Goal: Task Accomplishment & Management: Manage account settings

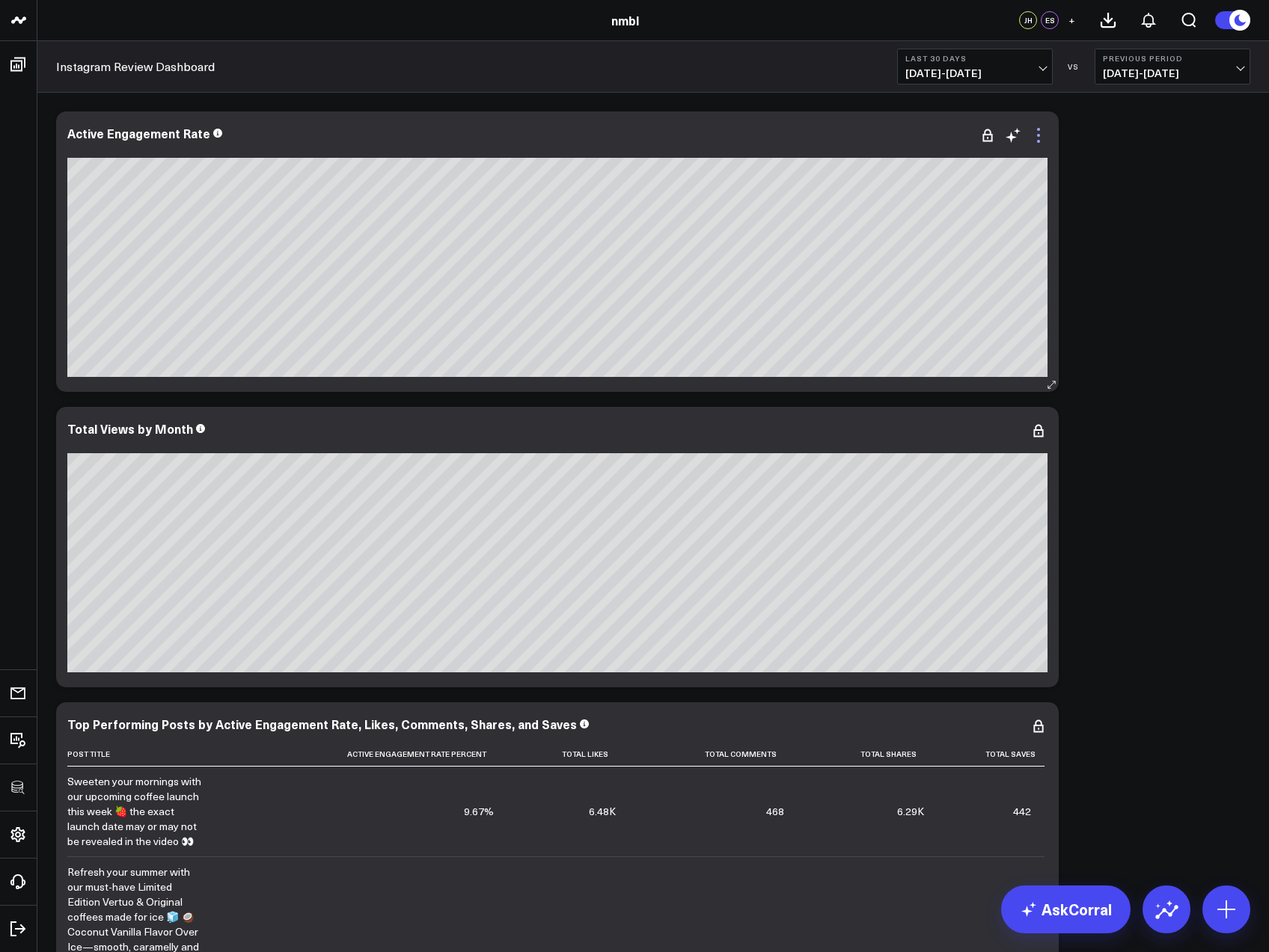
click at [1037, 134] on icon at bounding box center [1039, 136] width 18 height 18
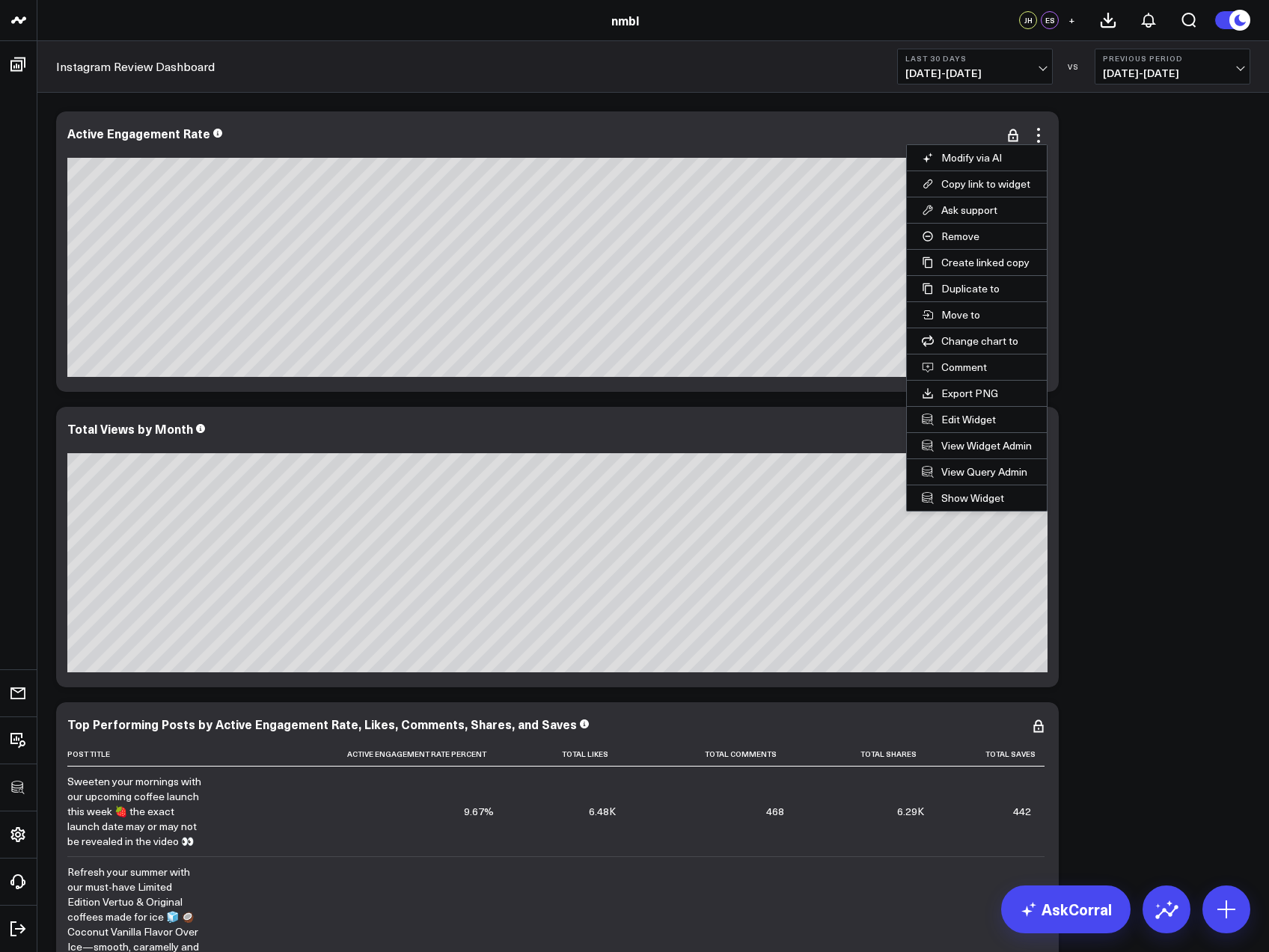
click at [1155, 264] on div "Modify via AI Copy link to widget Ask support Remove Create linked copy Executi…" at bounding box center [653, 695] width 1210 height 1182
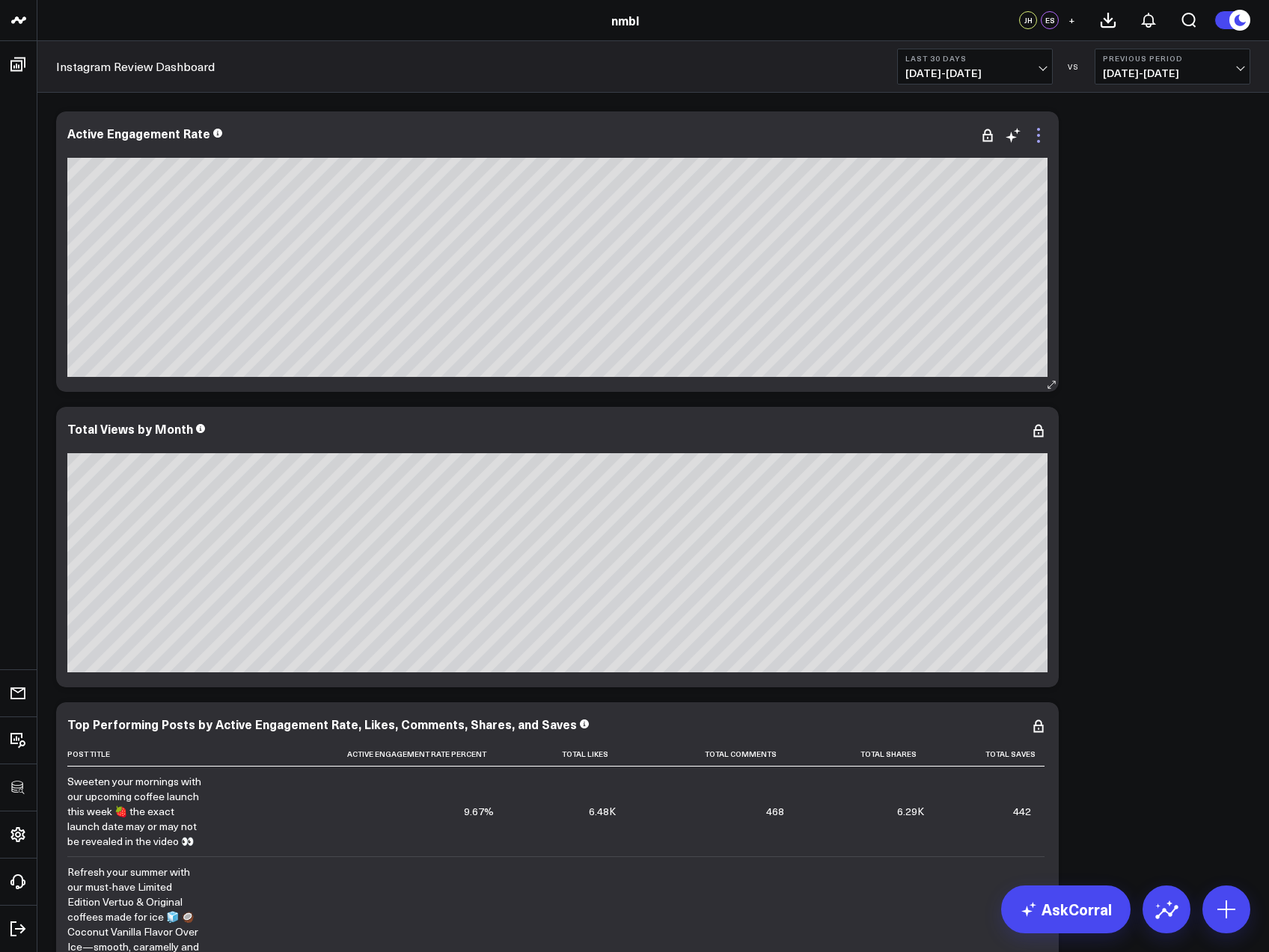
click at [1041, 137] on icon at bounding box center [1039, 136] width 18 height 18
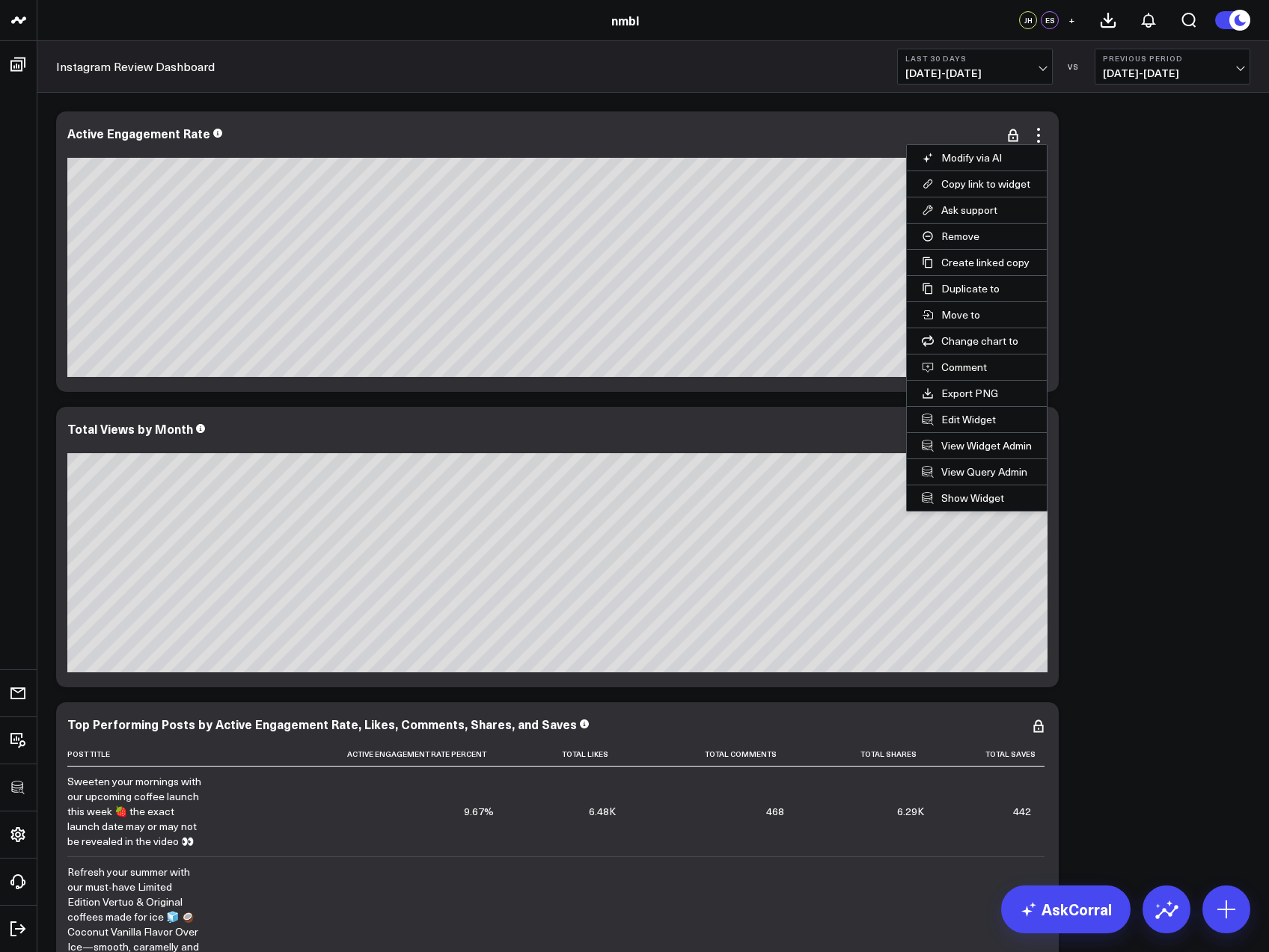
click at [1148, 462] on div "Modify via AI Copy link to widget Ask support Remove Create linked copy Executi…" at bounding box center [653, 695] width 1210 height 1182
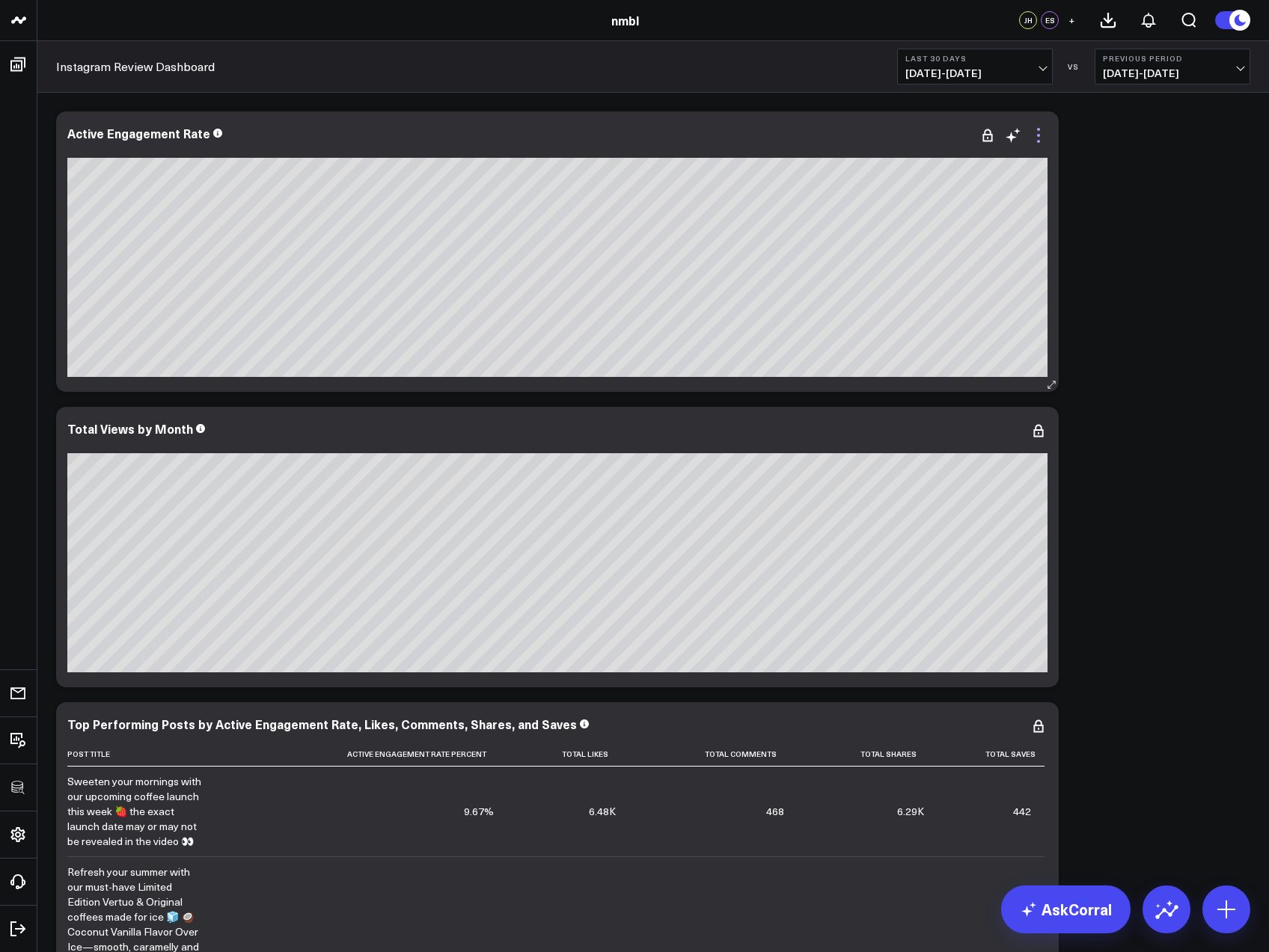
click at [1040, 137] on icon at bounding box center [1039, 136] width 18 height 18
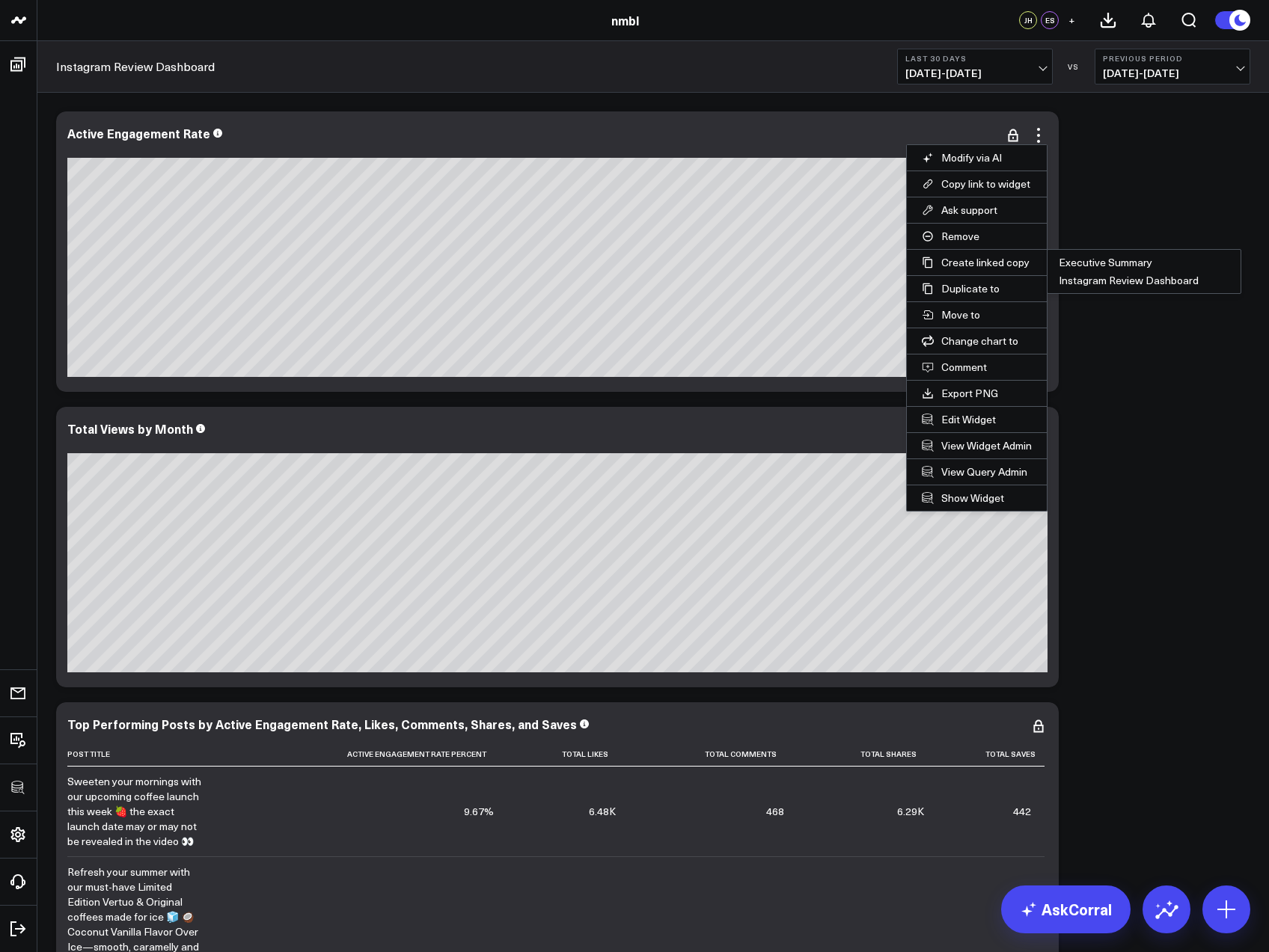
click at [1130, 391] on div "Modify via AI Copy link to widget Ask support Remove Create linked copy Executi…" at bounding box center [653, 695] width 1210 height 1182
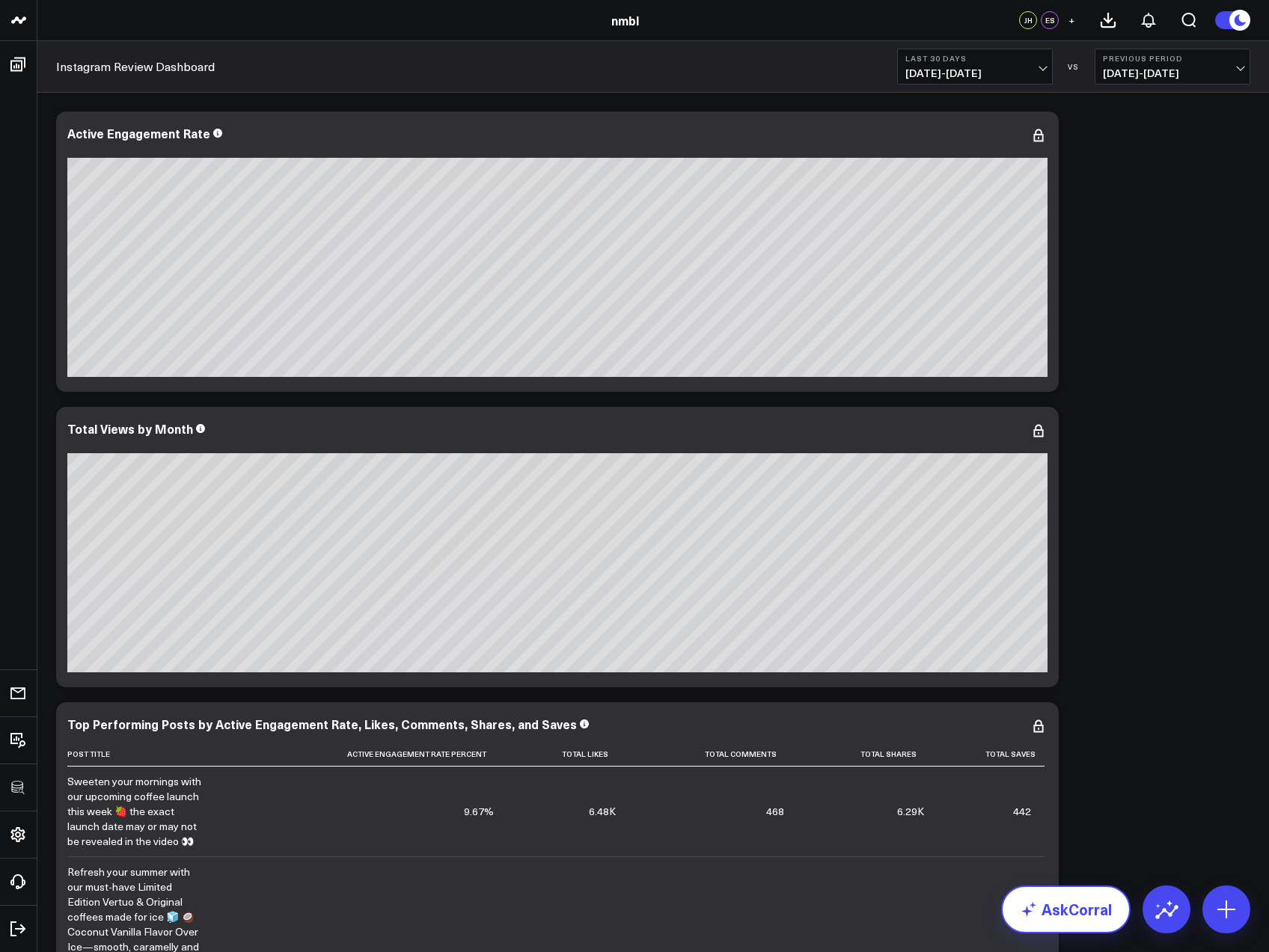
click at [1065, 906] on link "AskCorral" at bounding box center [1066, 909] width 129 height 48
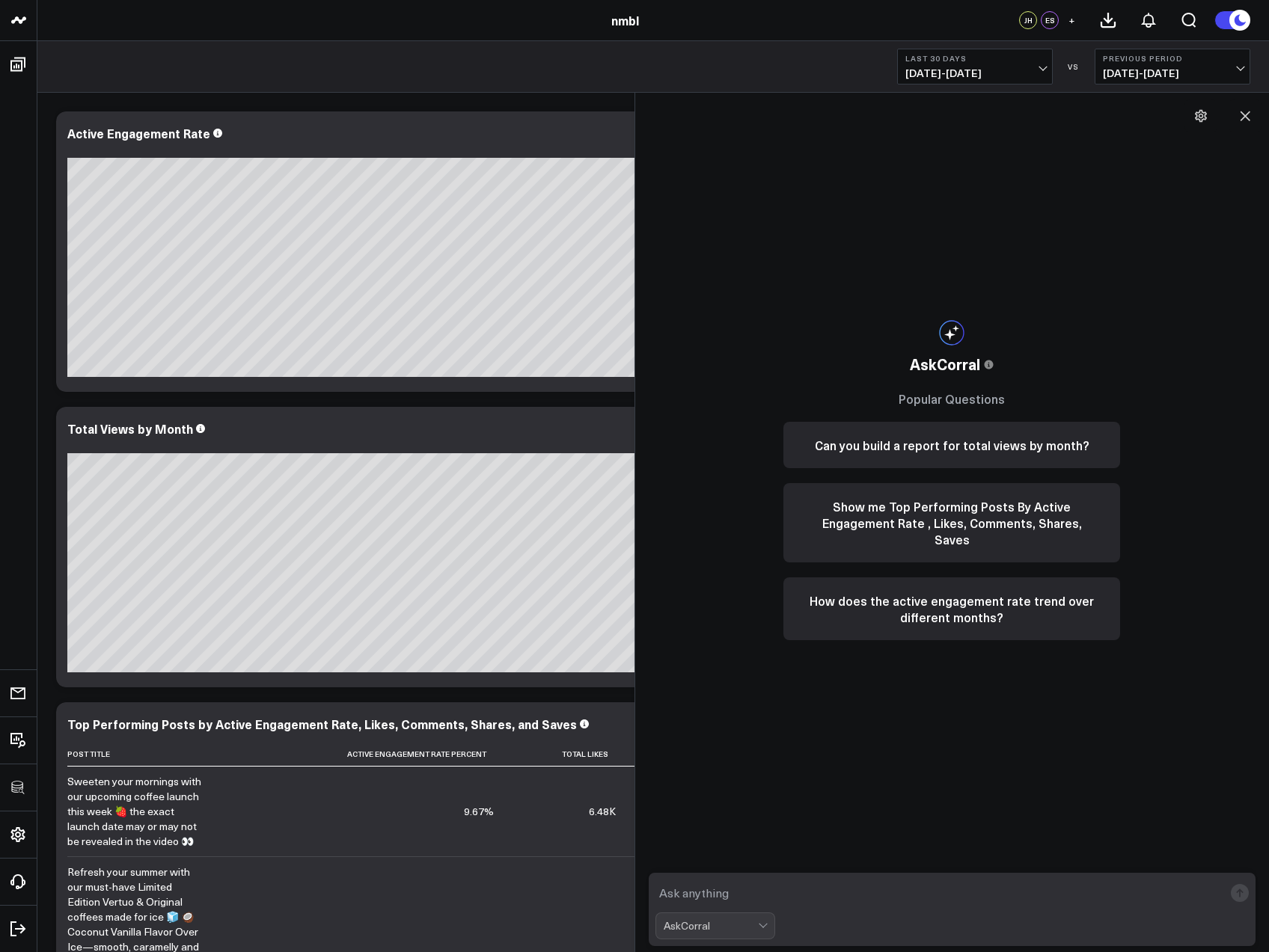
click at [715, 889] on textarea at bounding box center [940, 893] width 568 height 27
type textarea "active engagement rate for august"
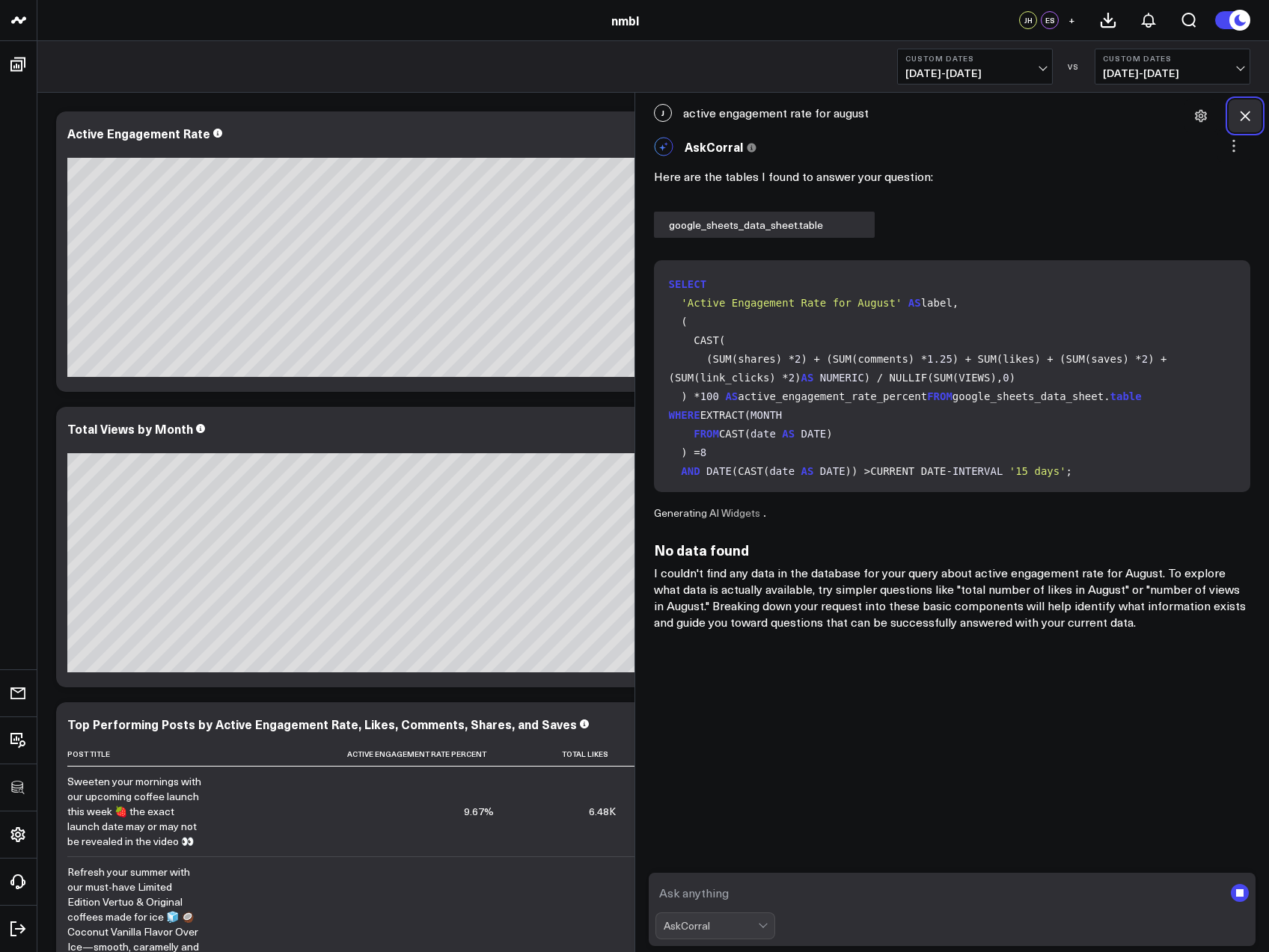
click at [1242, 115] on icon at bounding box center [1245, 115] width 15 height 15
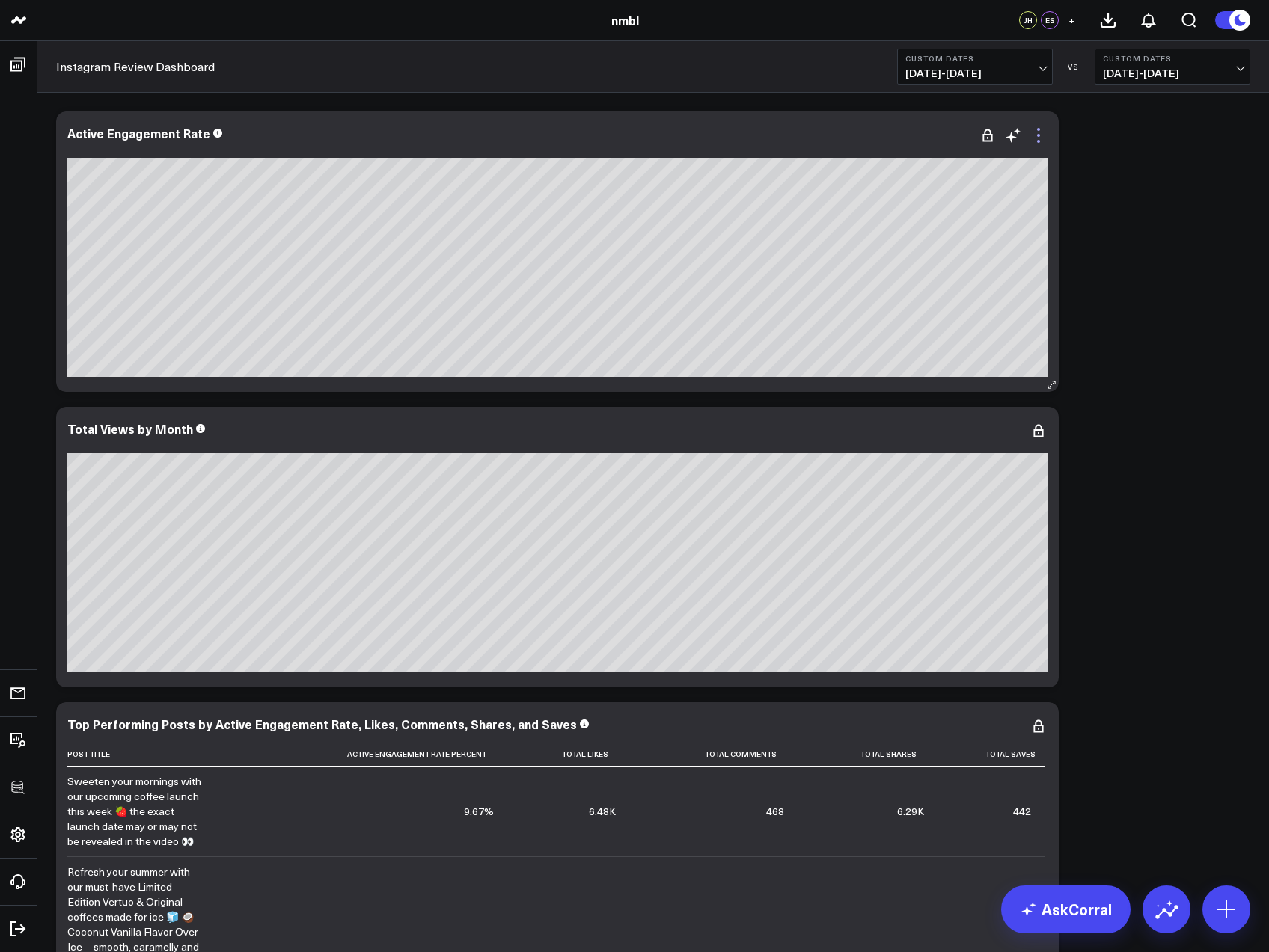
click at [1042, 136] on icon at bounding box center [1039, 136] width 18 height 18
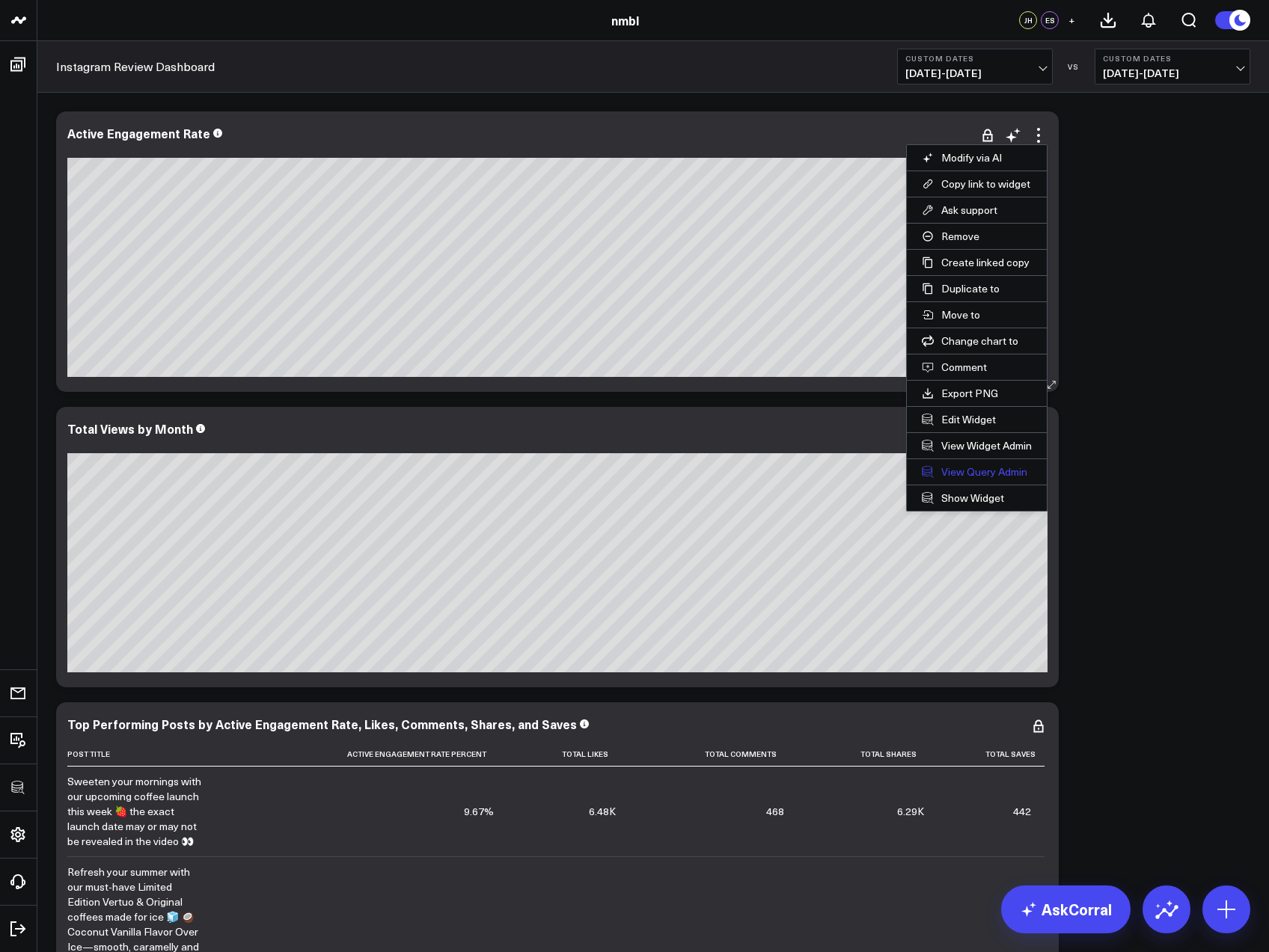
click at [961, 466] on link "View Query Admin" at bounding box center [977, 471] width 140 height 25
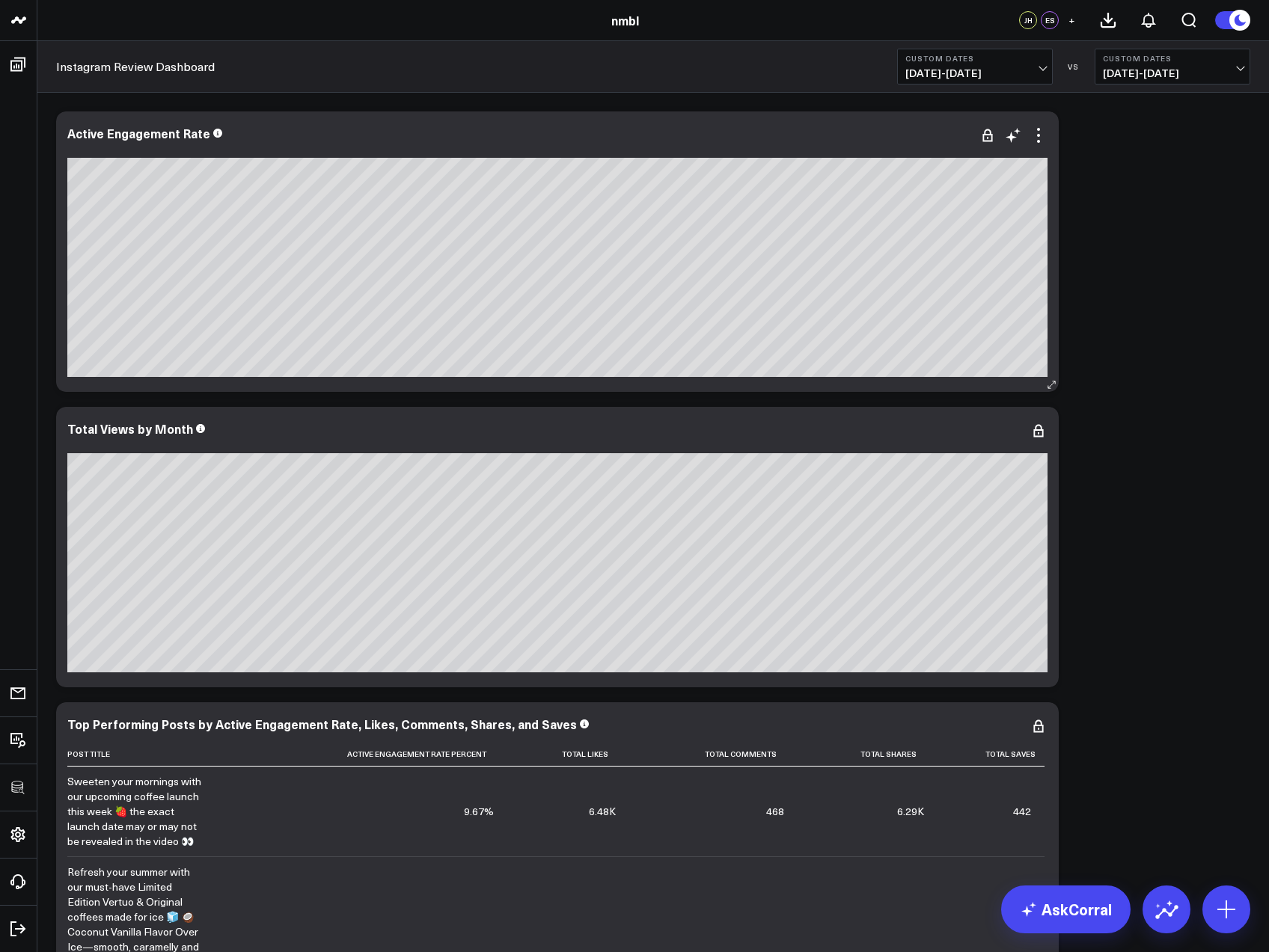
scroll to position [662, 0]
click at [1051, 906] on link "AskCorral" at bounding box center [1066, 909] width 129 height 48
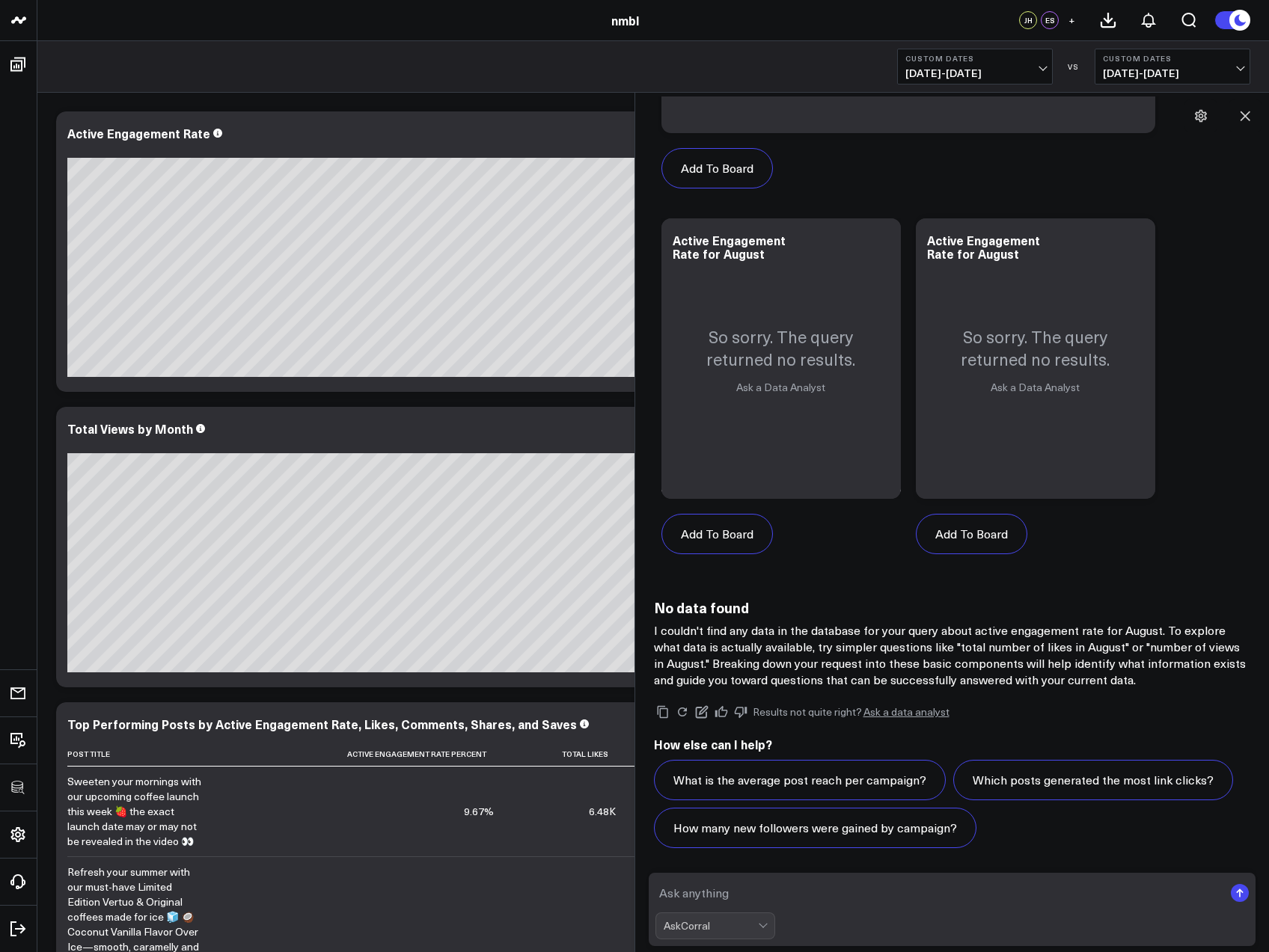
click at [745, 900] on textarea at bounding box center [940, 893] width 568 height 27
paste textarea "( CAST( ( SUM("google_sheets_data_sheet"."table"."shares") * 2 ) + ( SUM("googl…"
type textarea "( CAST( ( SUM("google_sheets_data_sheet"."table"."shares") * 2 ) + ( SUM("googl…"
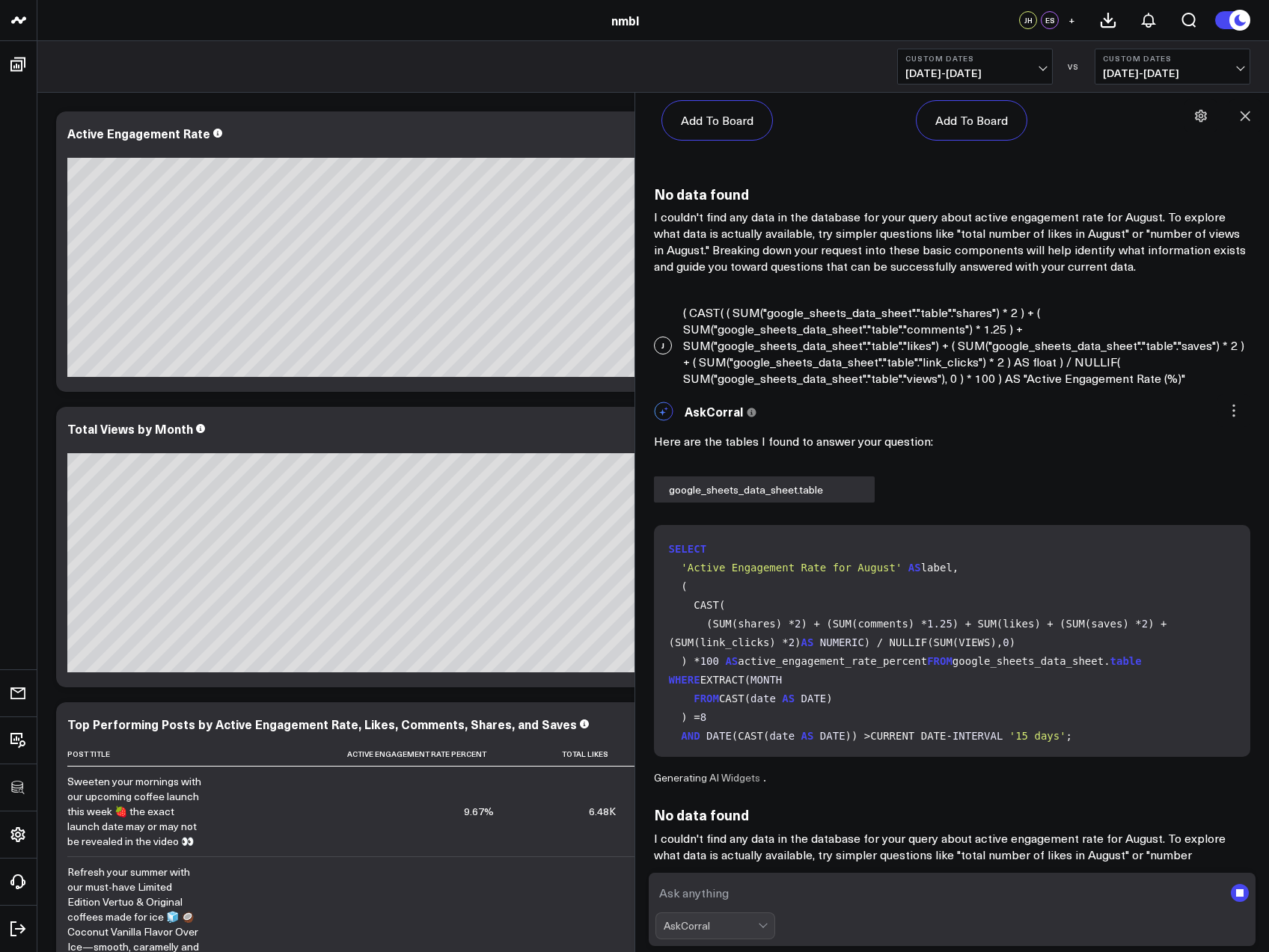
scroll to position [1108, 0]
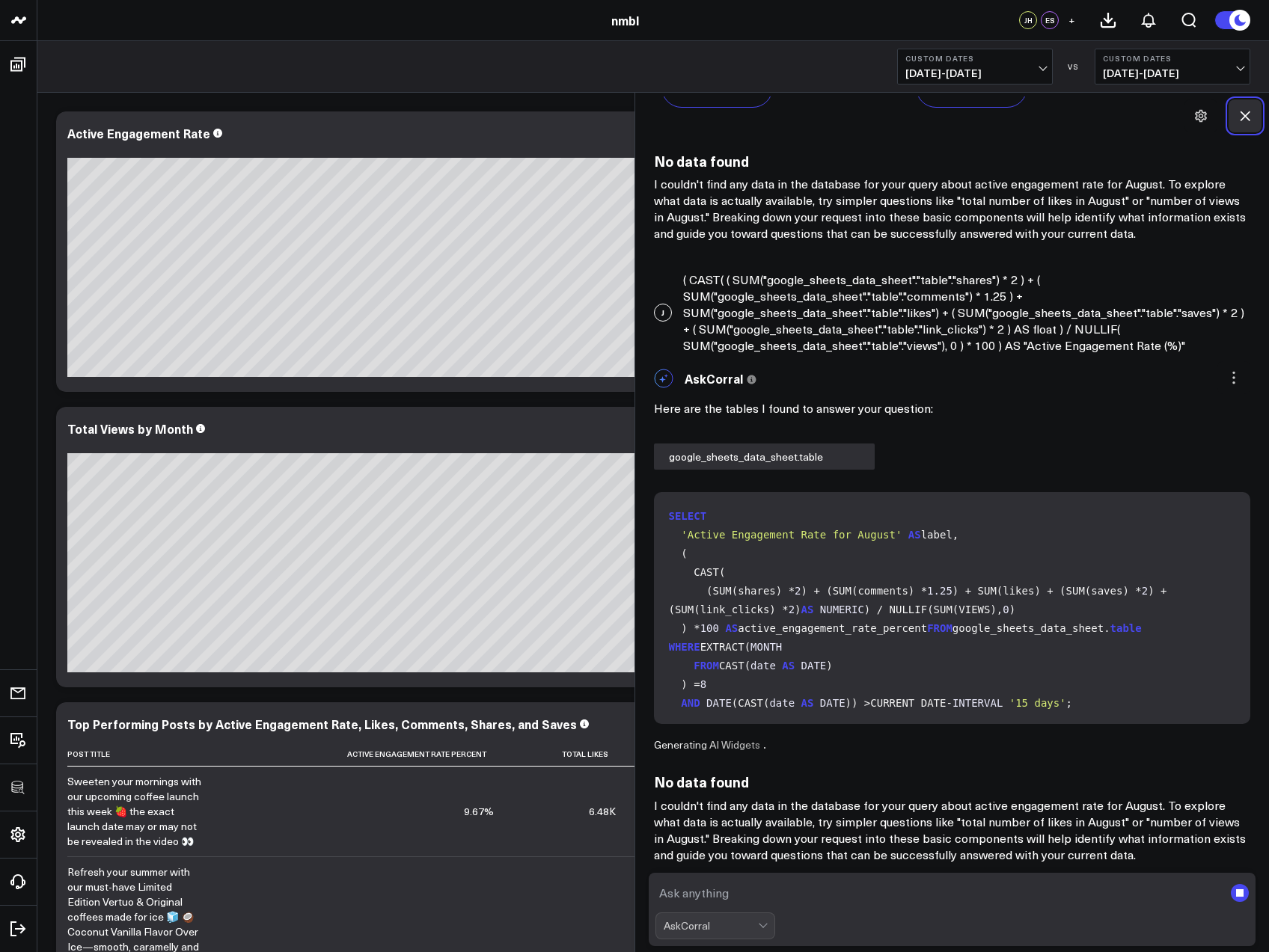
click at [1249, 122] on icon at bounding box center [1245, 115] width 15 height 15
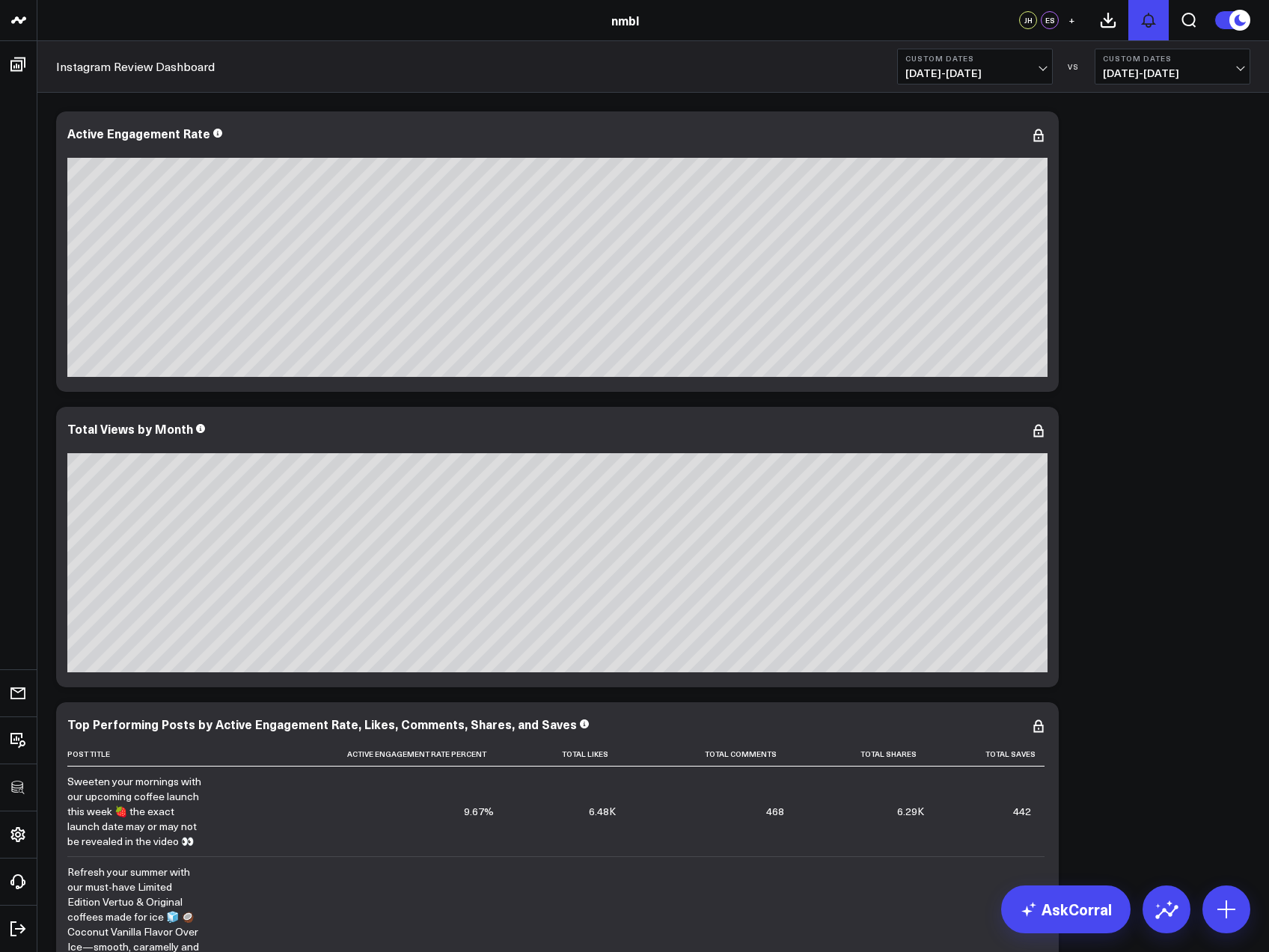
scroll to position [2004, 0]
click at [1038, 136] on icon at bounding box center [1038, 135] width 3 height 3
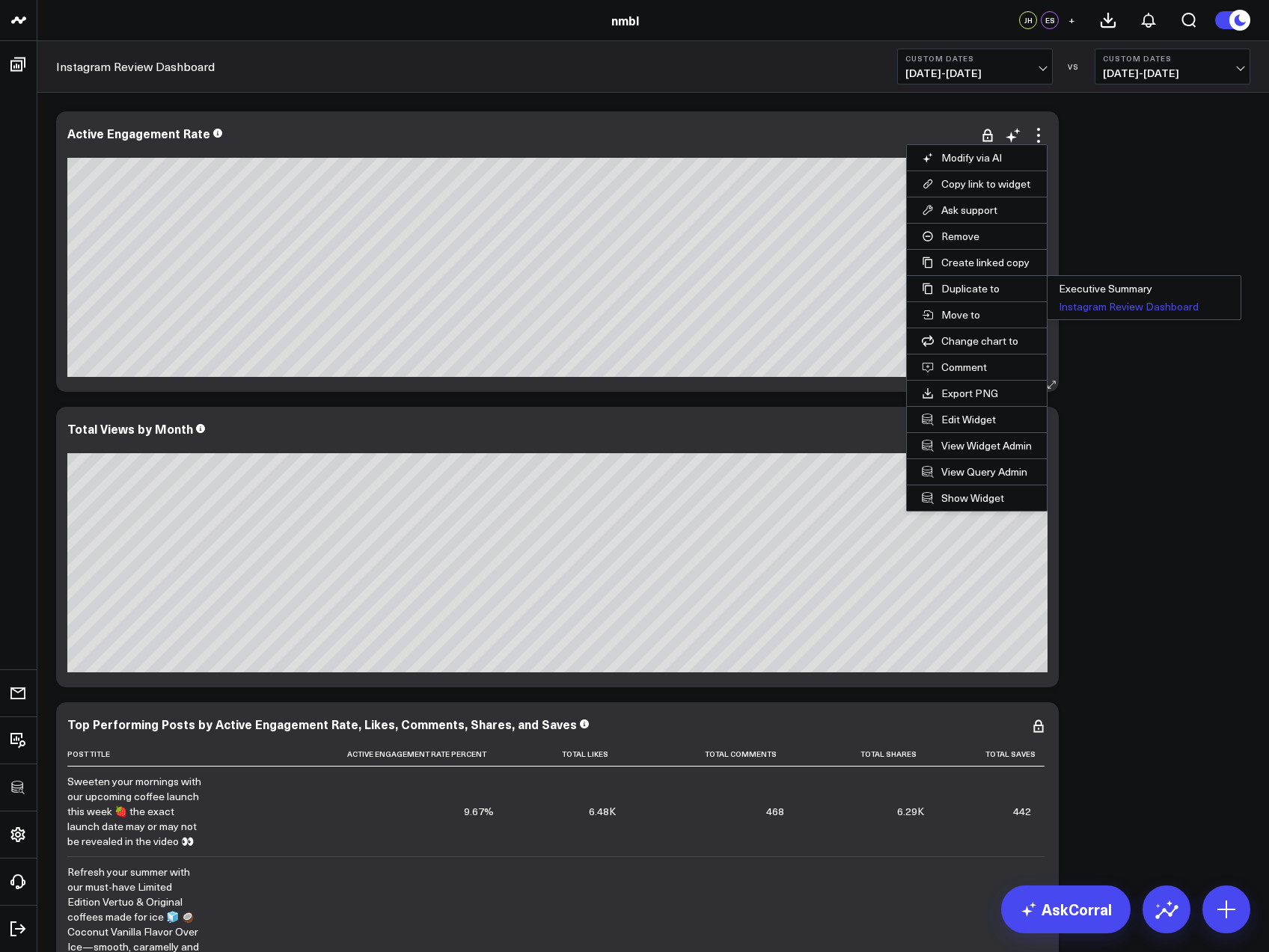
click at [1116, 303] on button "Instagram Review Dashboard" at bounding box center [1144, 307] width 193 height 18
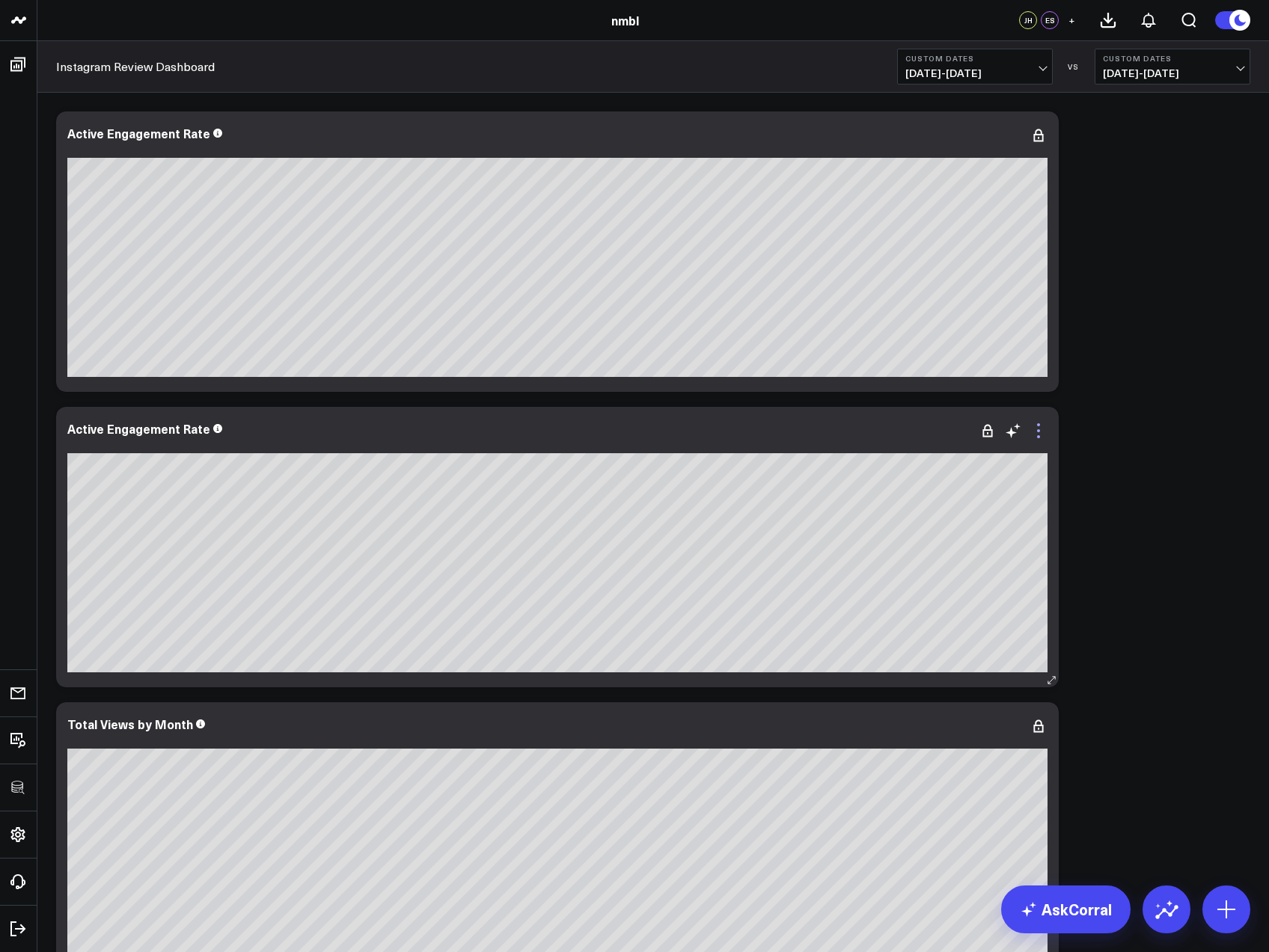
click at [1041, 427] on icon at bounding box center [1039, 431] width 18 height 18
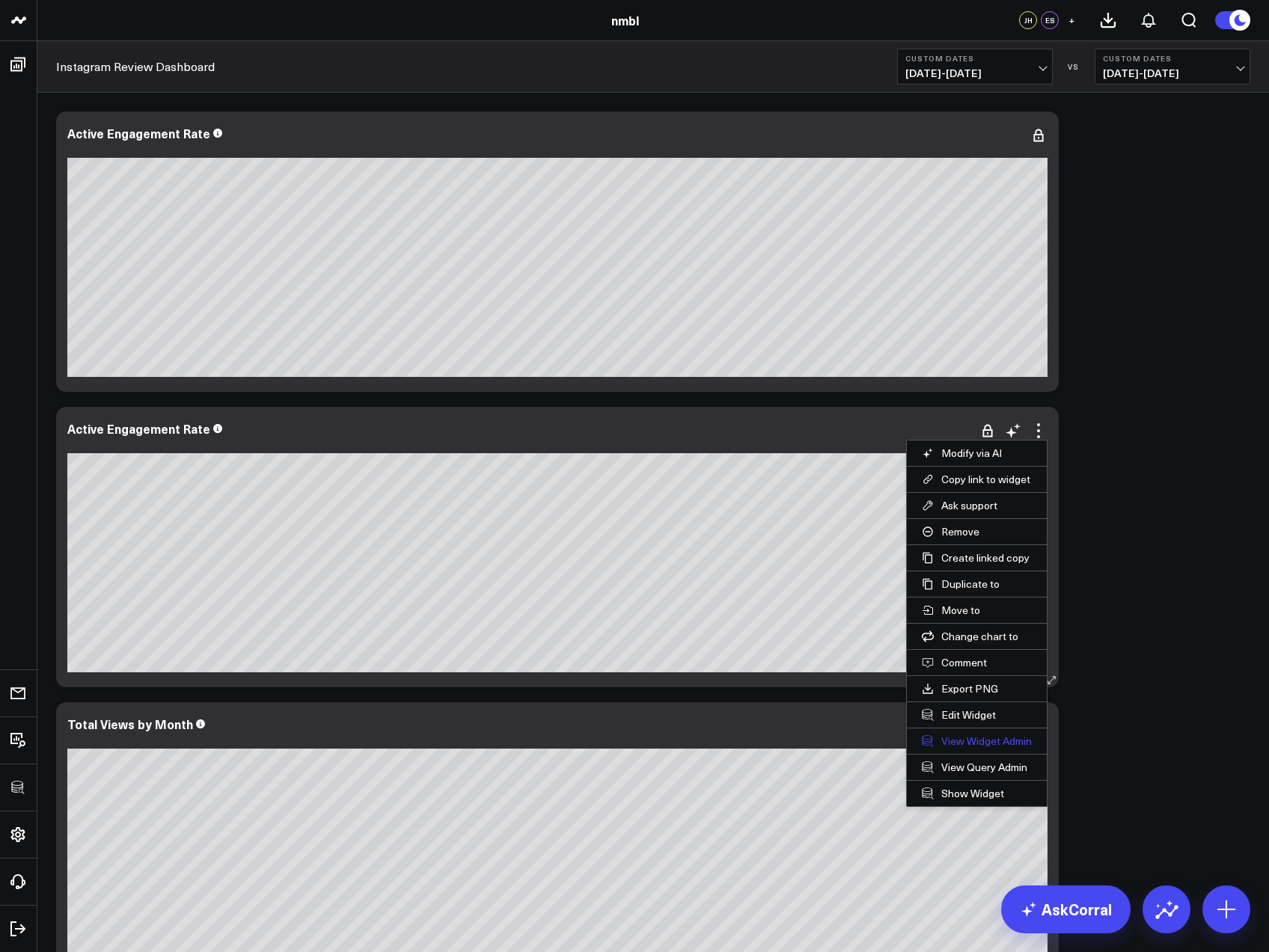
click at [962, 740] on link "View Widget Admin" at bounding box center [977, 741] width 140 height 25
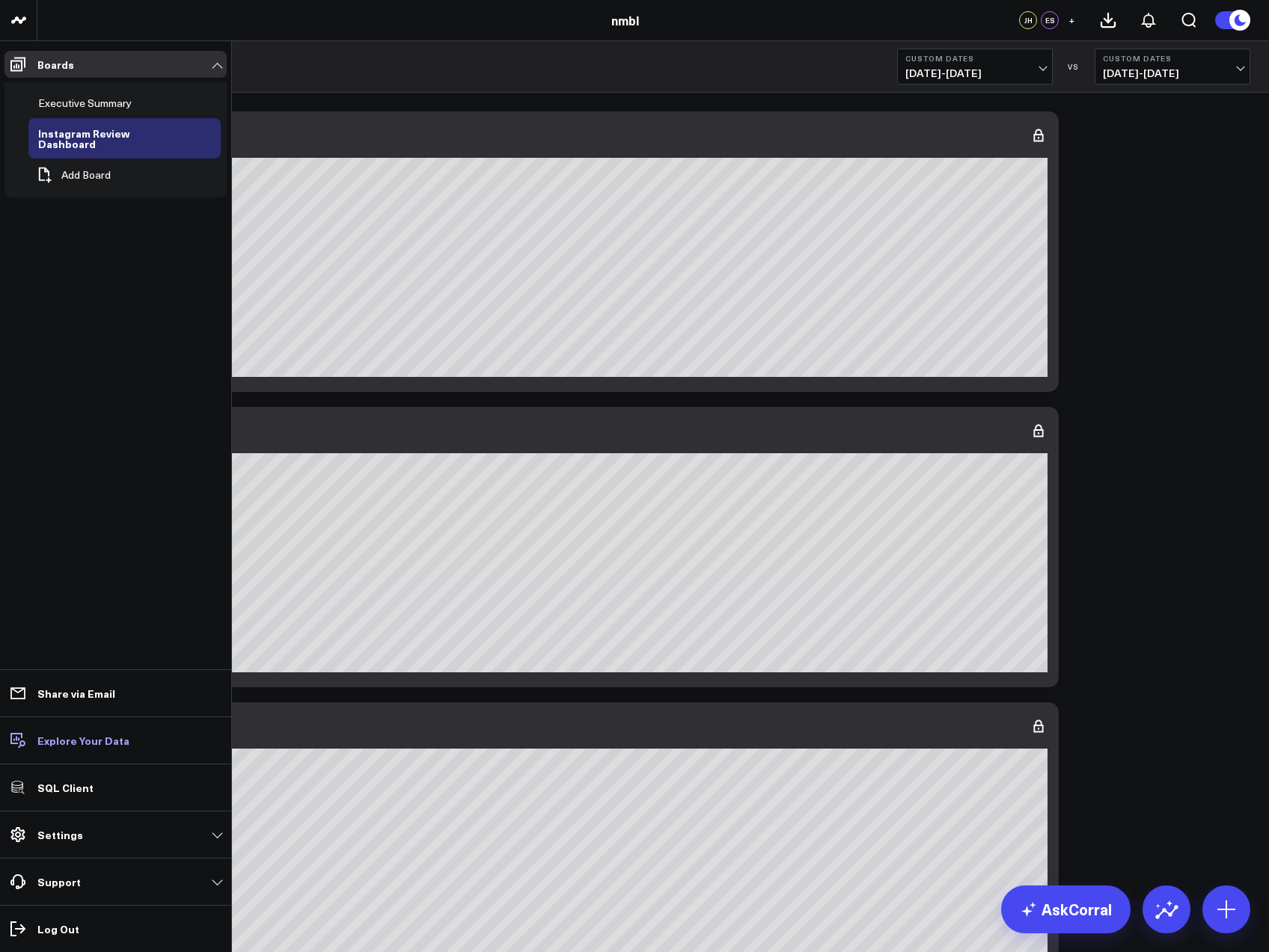
click at [80, 742] on p "Explore Your Data" at bounding box center [83, 740] width 92 height 12
click at [66, 836] on p "Settings" at bounding box center [60, 835] width 45 height 12
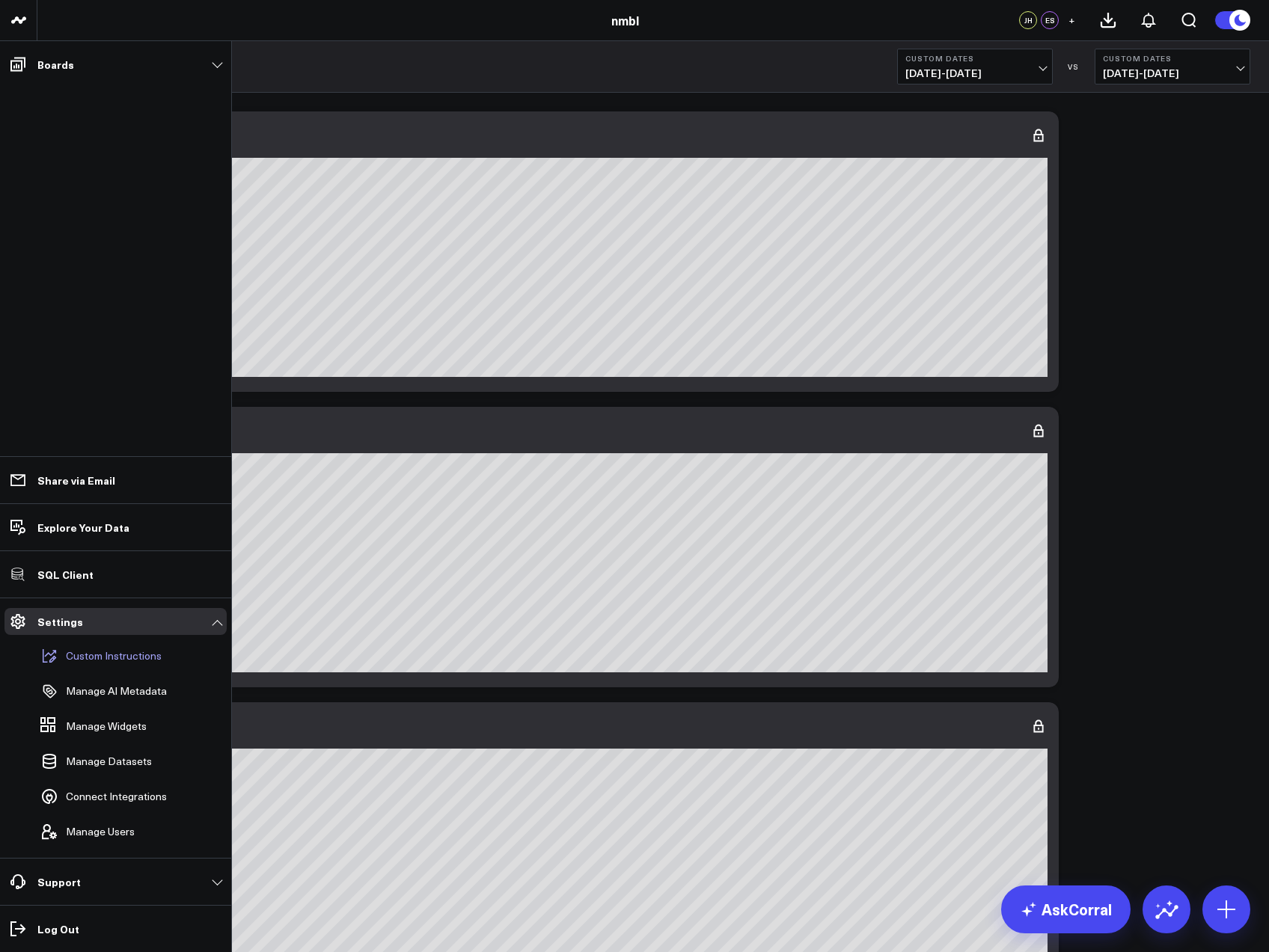
click at [124, 654] on p "Custom Instructions" at bounding box center [114, 657] width 96 height 12
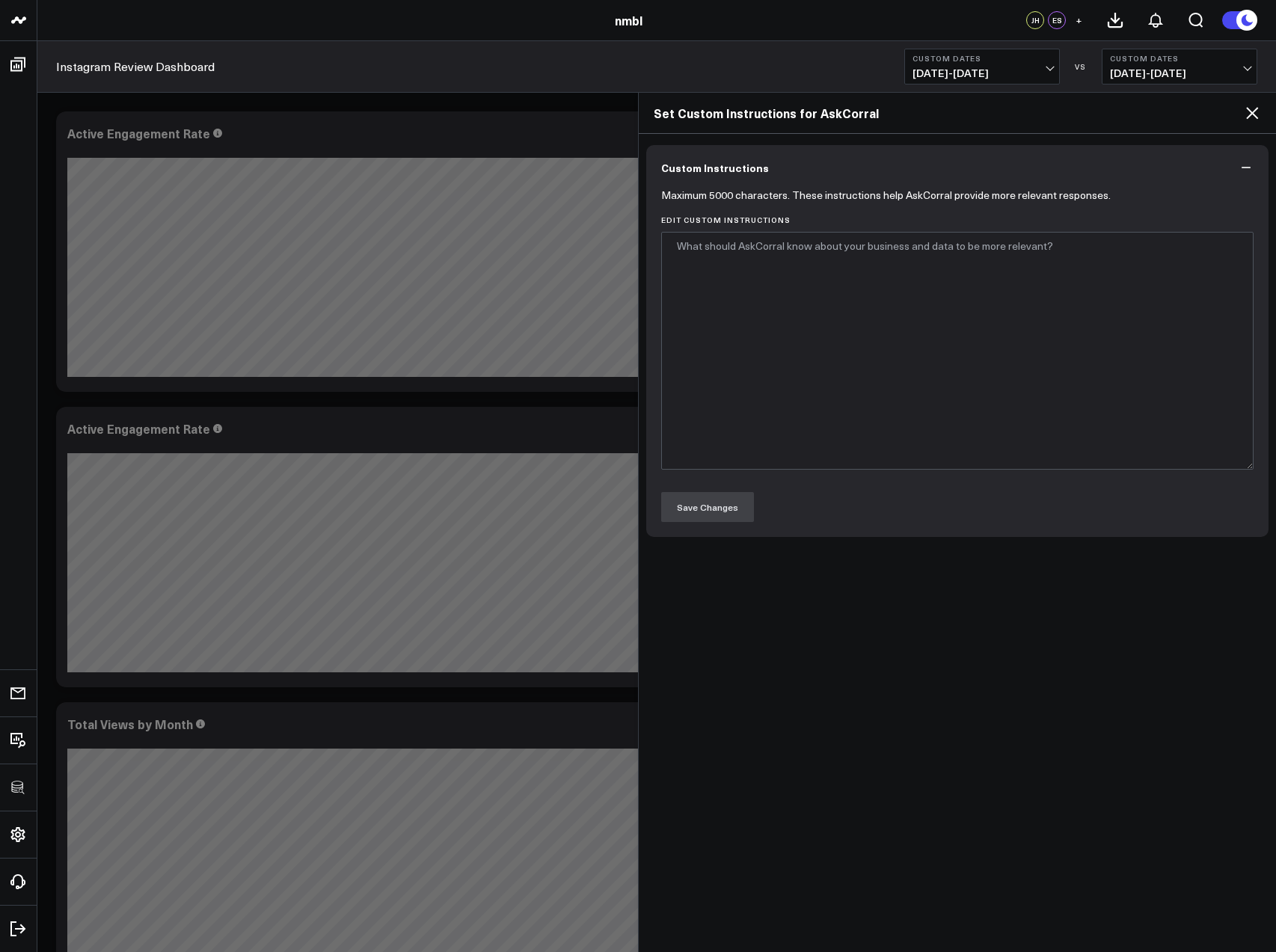
click at [1244, 164] on icon "button" at bounding box center [1245, 167] width 15 height 15
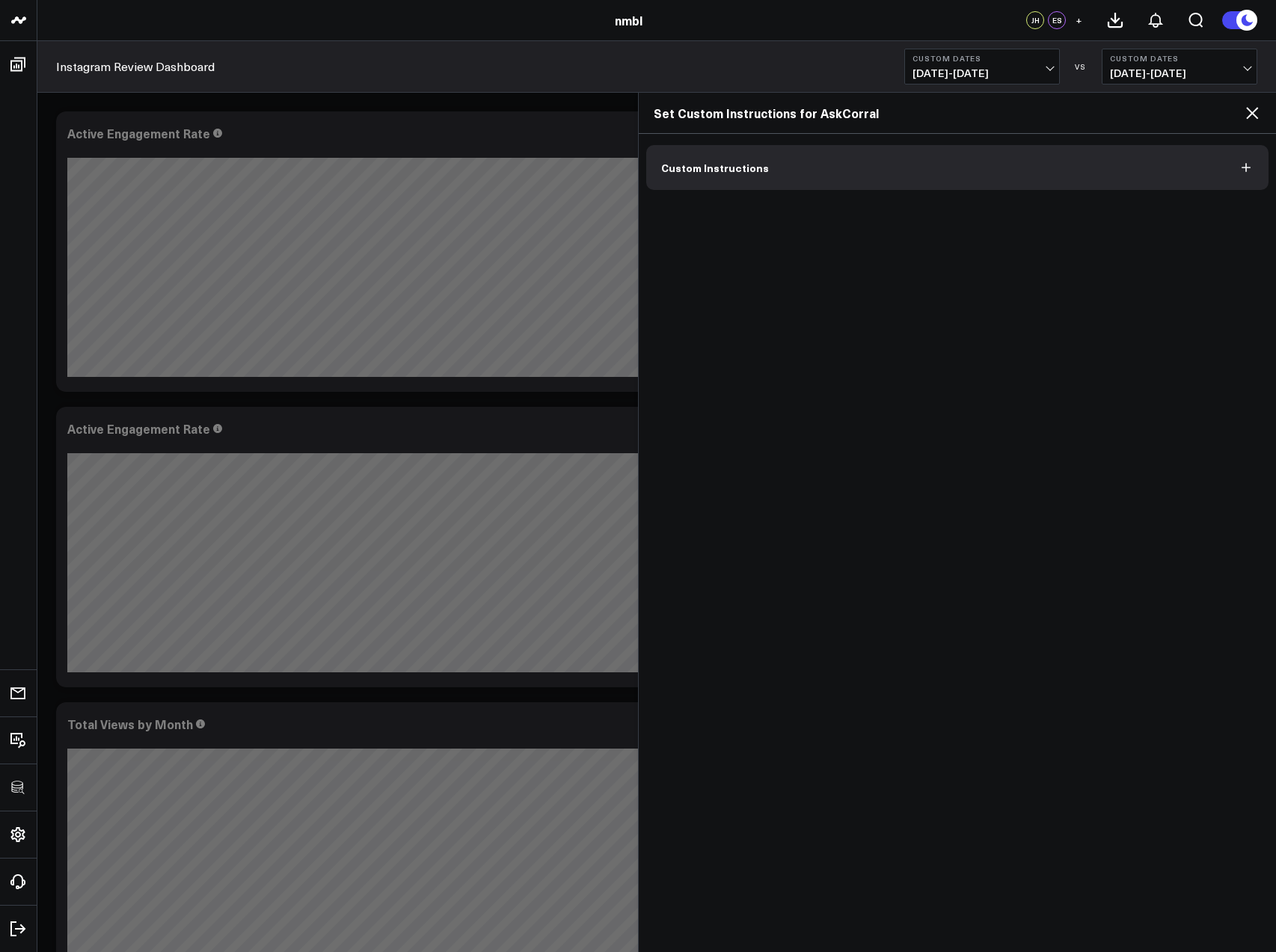
click at [1253, 115] on icon at bounding box center [1252, 113] width 18 height 18
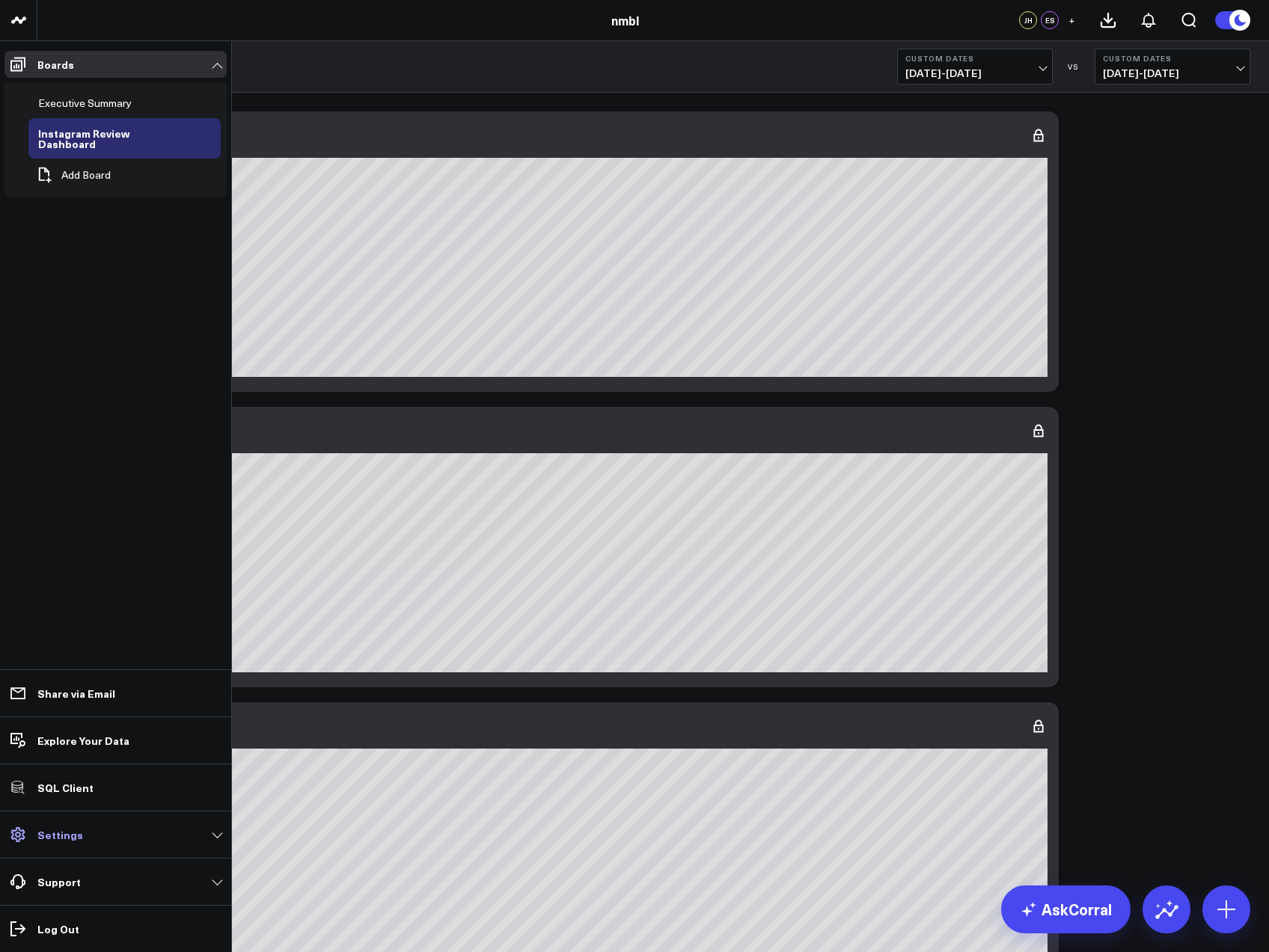
click at [40, 830] on p "Settings" at bounding box center [60, 835] width 45 height 12
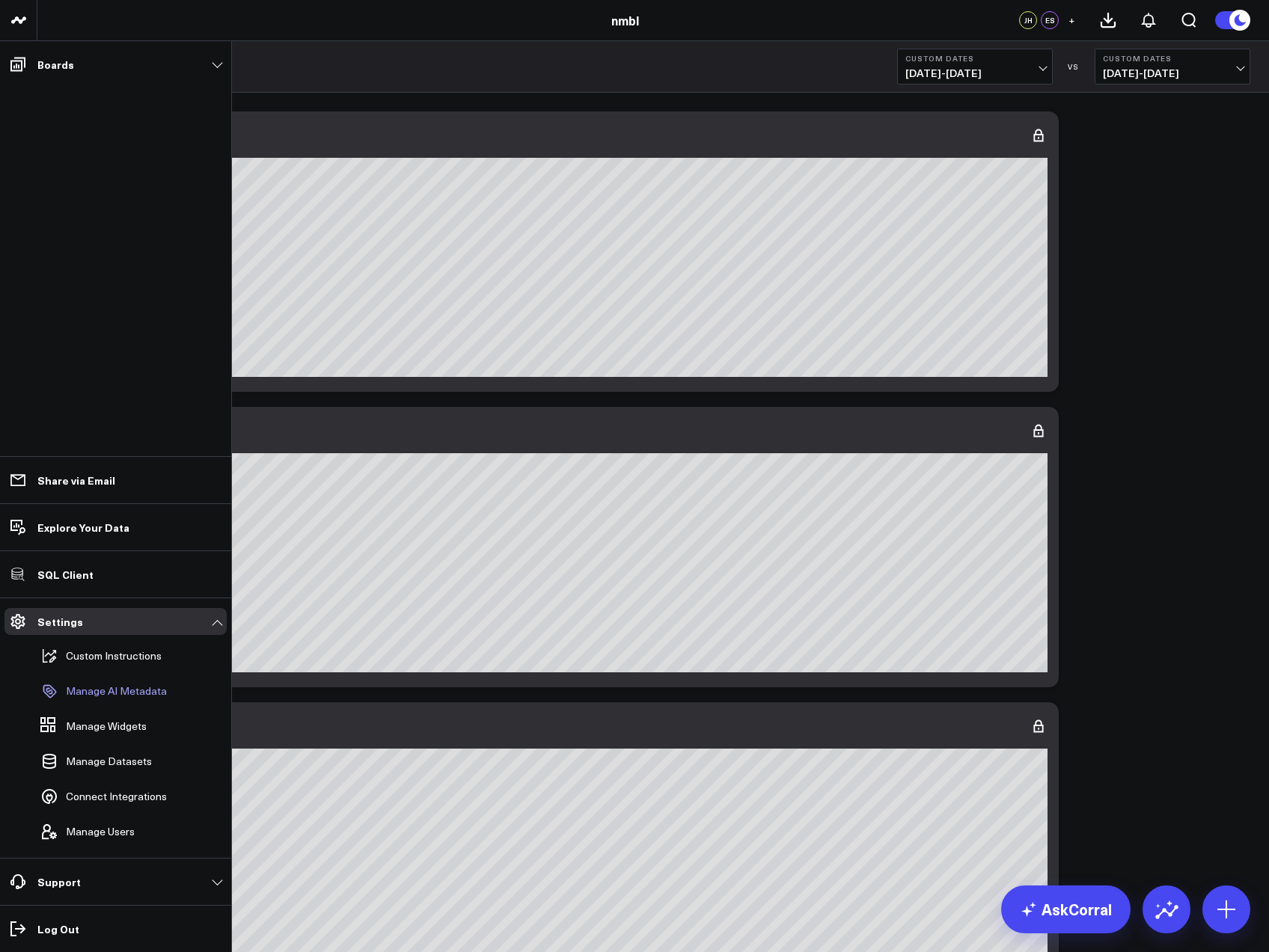
click at [112, 691] on p "Manage AI Metadata" at bounding box center [116, 691] width 101 height 12
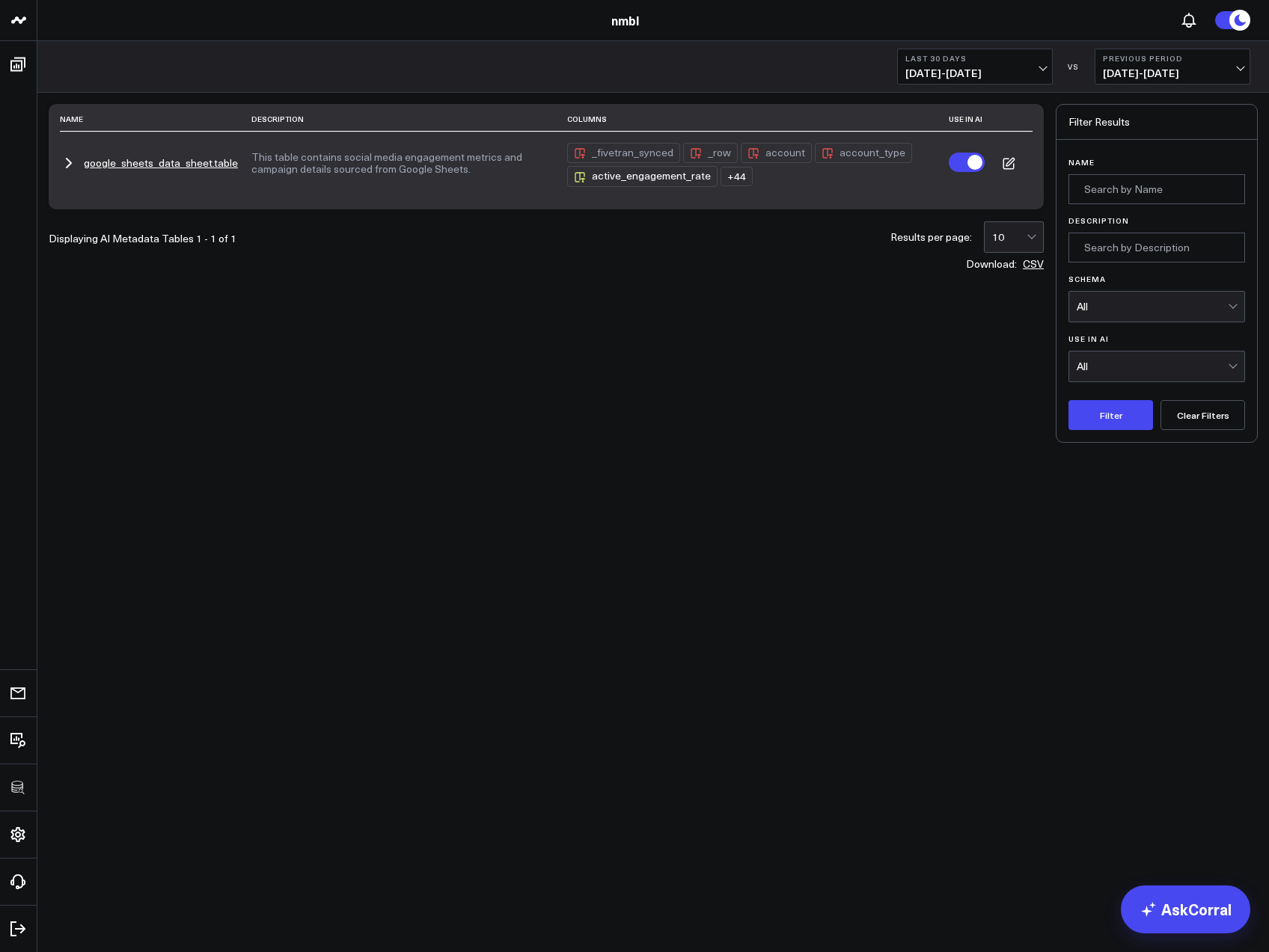
click at [66, 169] on icon "button" at bounding box center [68, 163] width 18 height 18
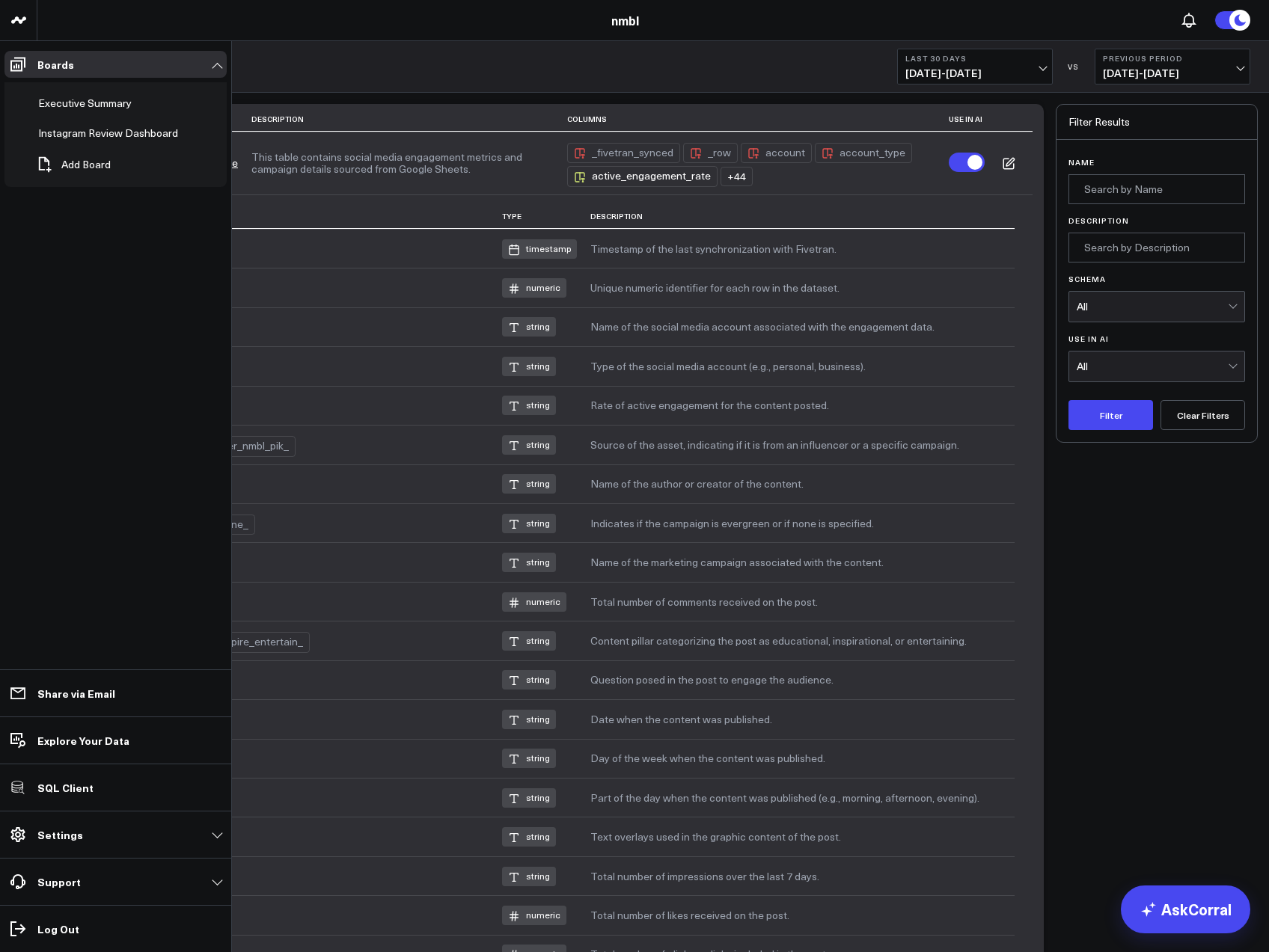
click at [31, 835] on link "Settings" at bounding box center [115, 835] width 222 height 27
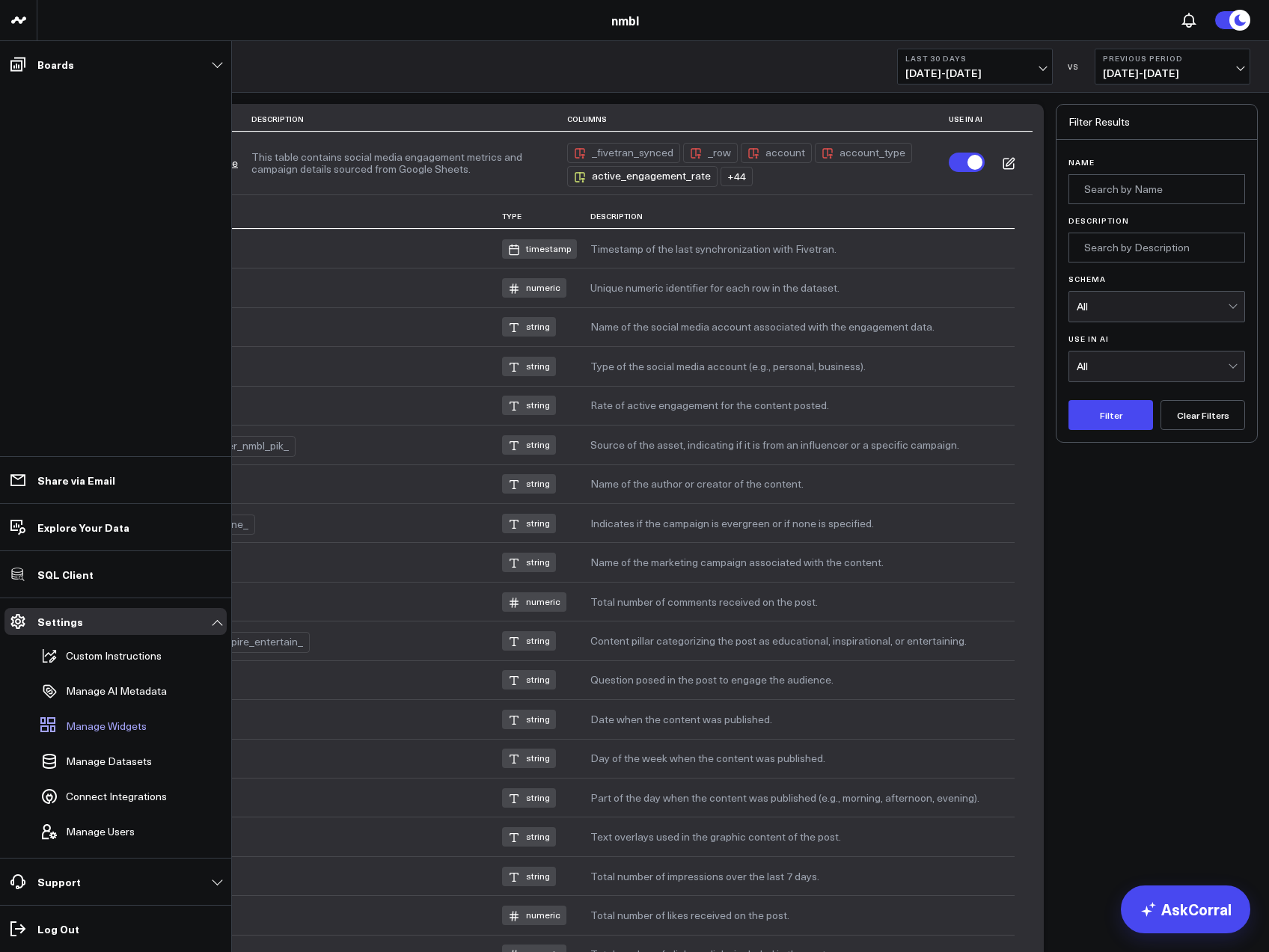
click at [102, 729] on span "Manage Widgets" at bounding box center [106, 726] width 80 height 12
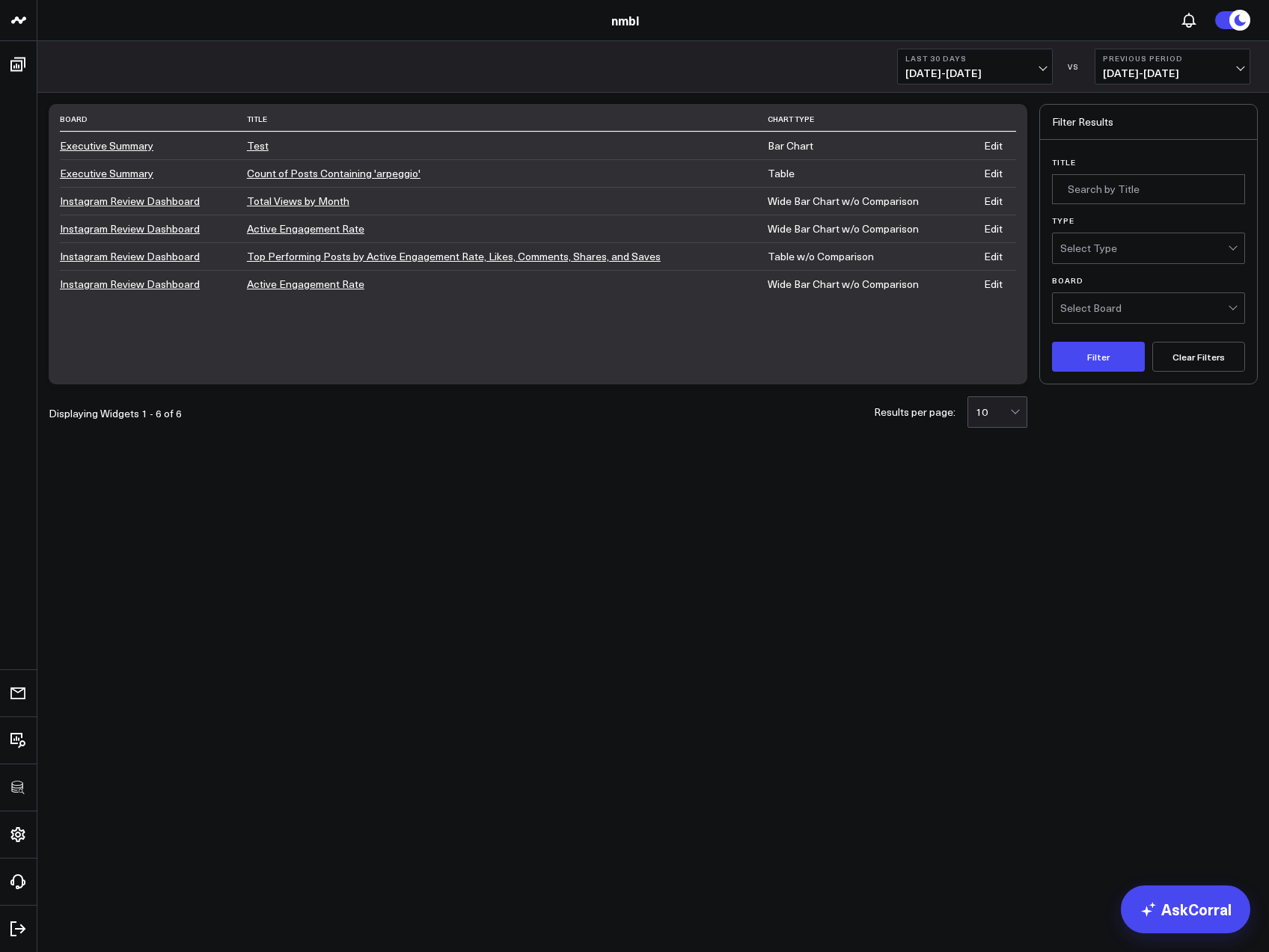
click at [1003, 286] on link "Edit" at bounding box center [993, 284] width 18 height 14
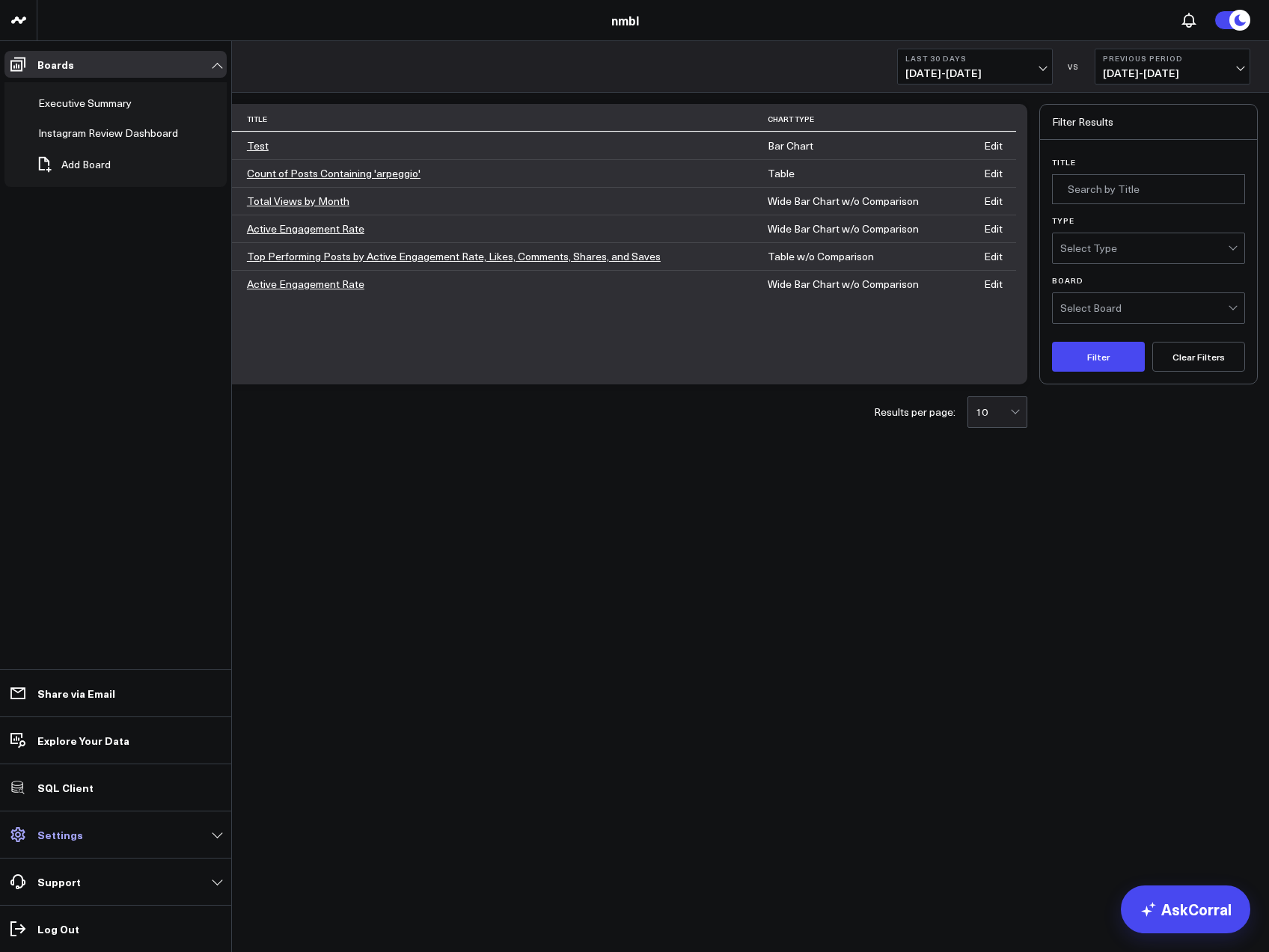
click at [17, 830] on icon at bounding box center [17, 835] width 18 height 18
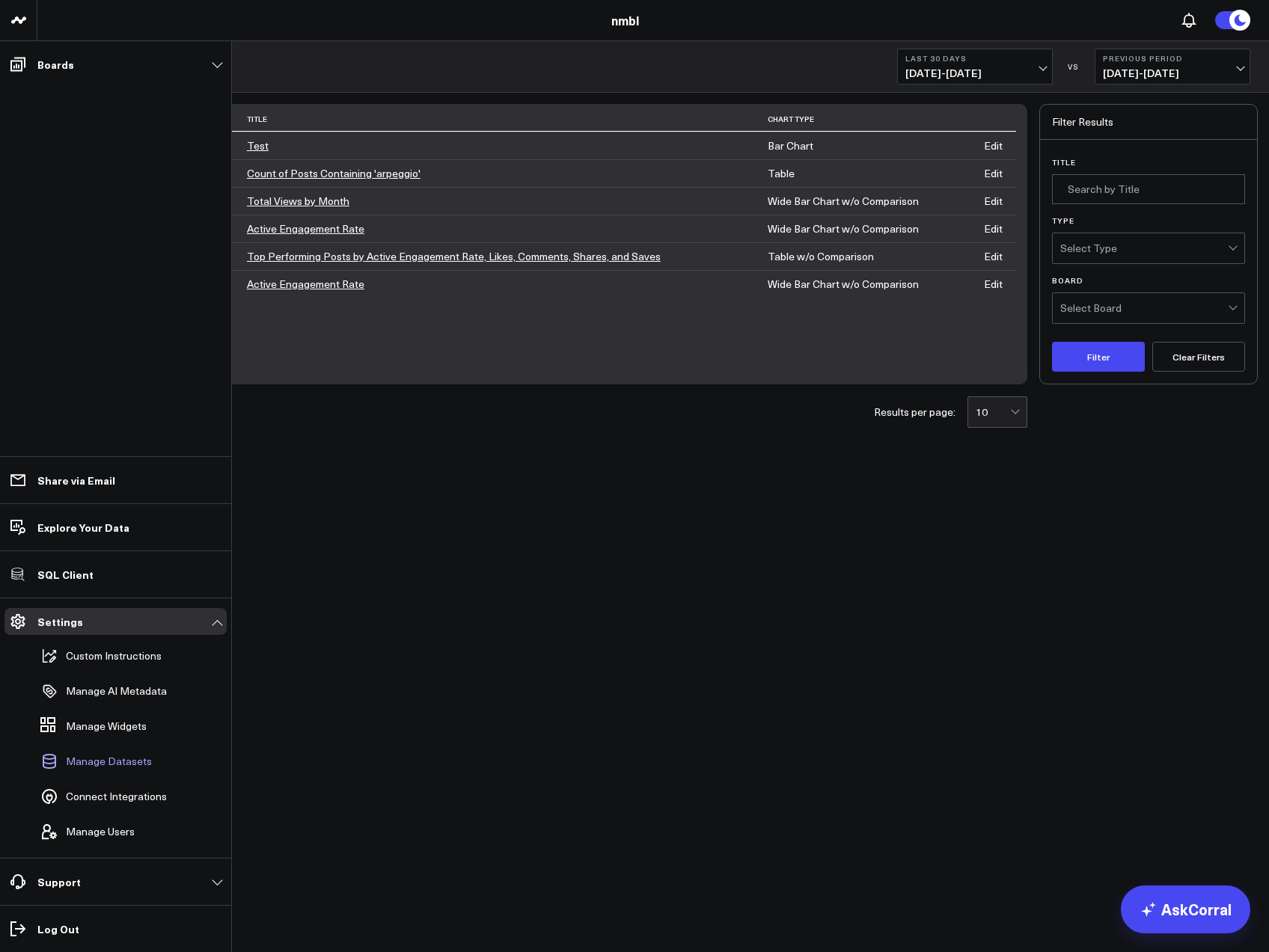
click at [72, 765] on span "Manage Datasets" at bounding box center [108, 761] width 86 height 12
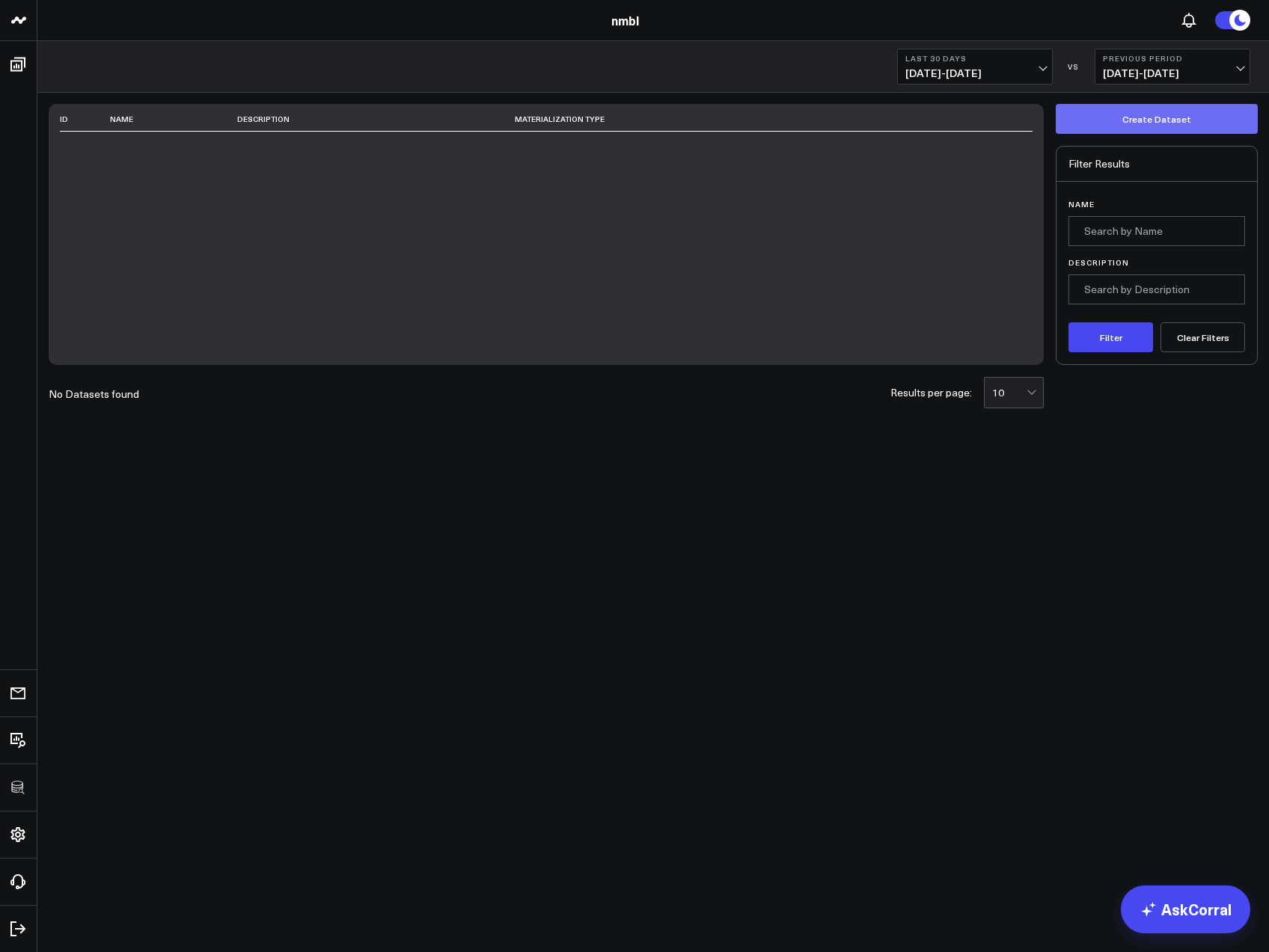
click at [1158, 117] on button "Create Dataset" at bounding box center [1157, 119] width 202 height 30
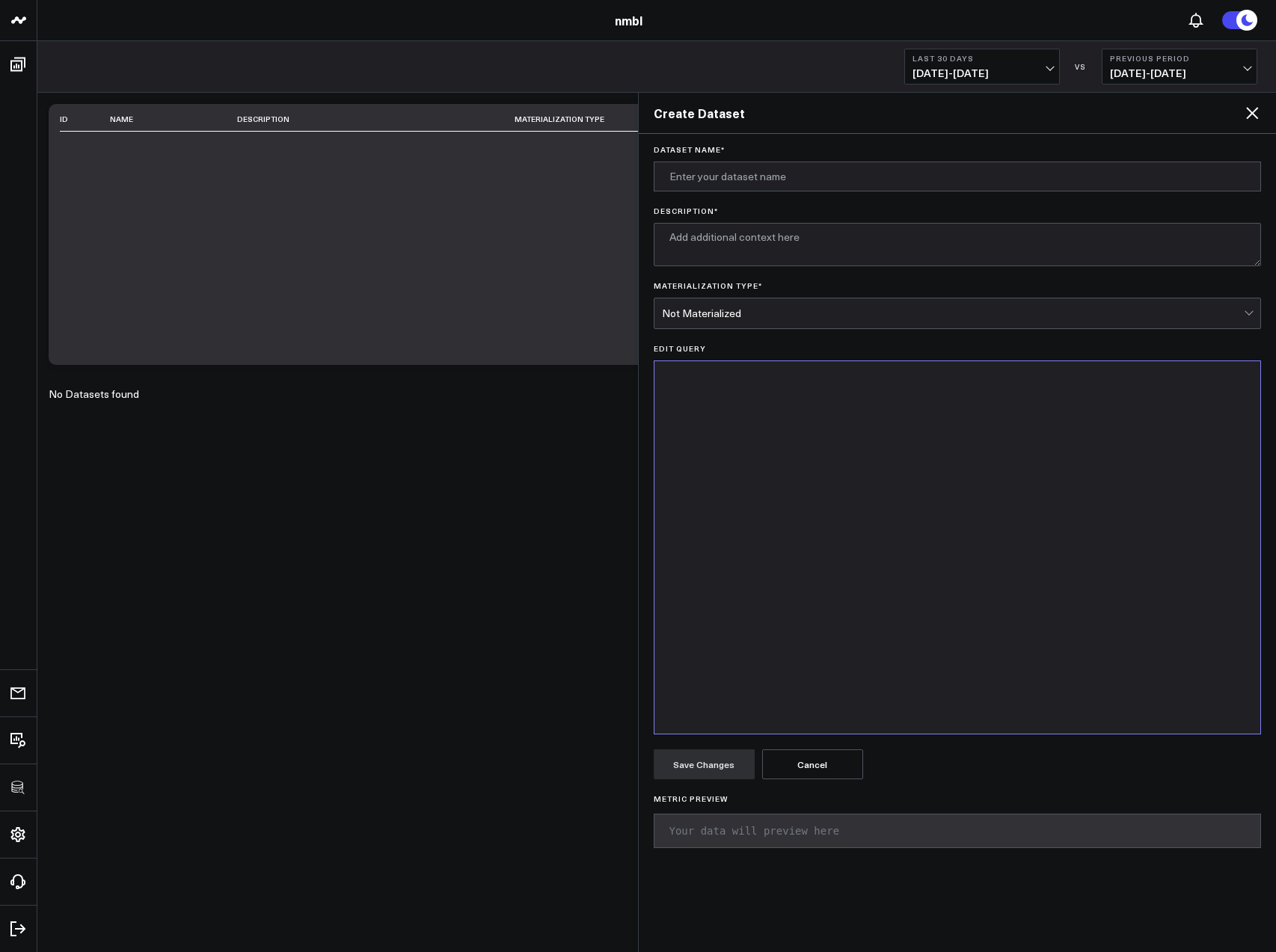
click at [752, 400] on div at bounding box center [957, 547] width 592 height 358
click at [1245, 112] on icon at bounding box center [1252, 113] width 18 height 18
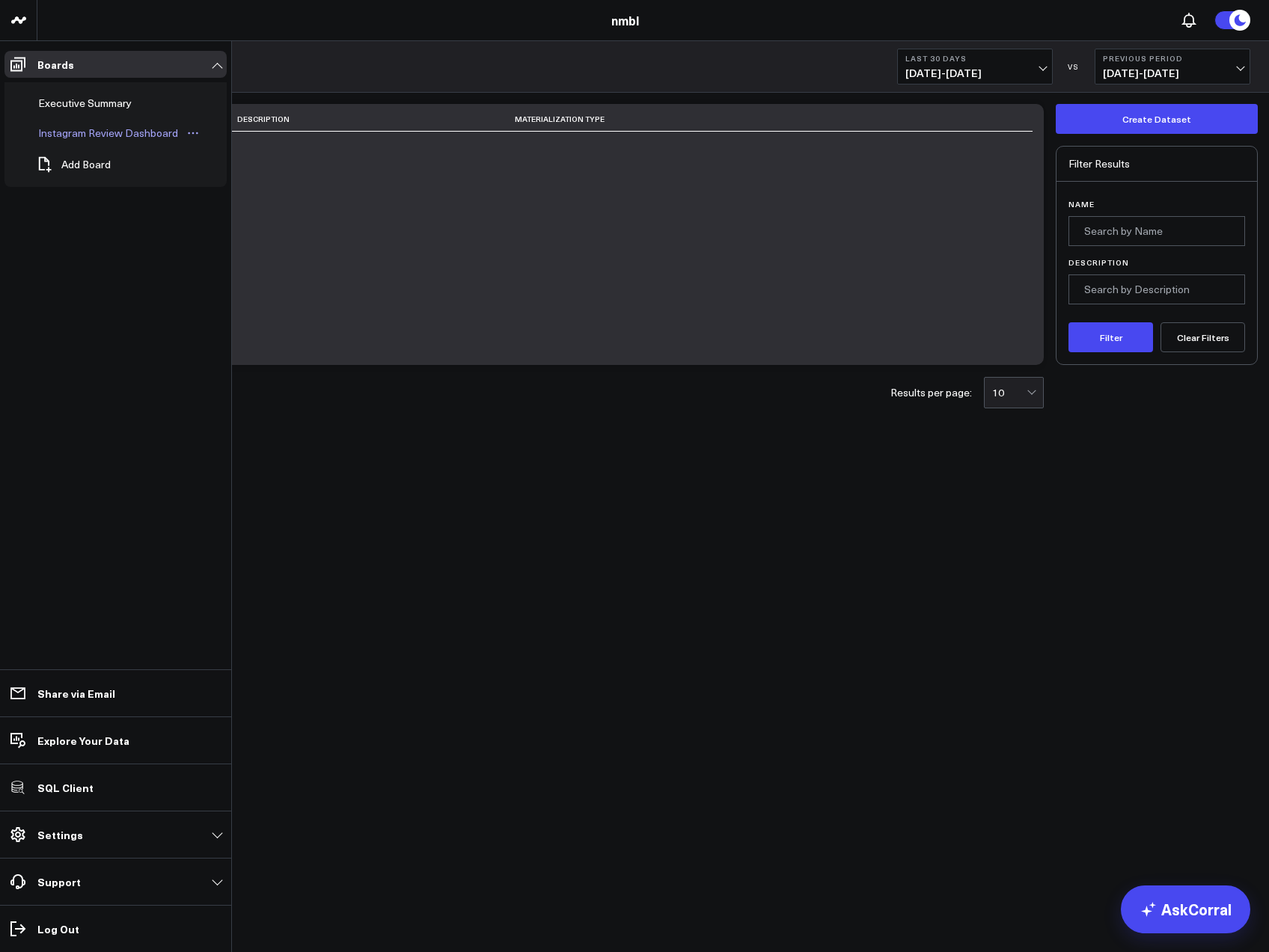
click at [91, 129] on div "Instagram Review Dashboard" at bounding box center [108, 133] width 148 height 18
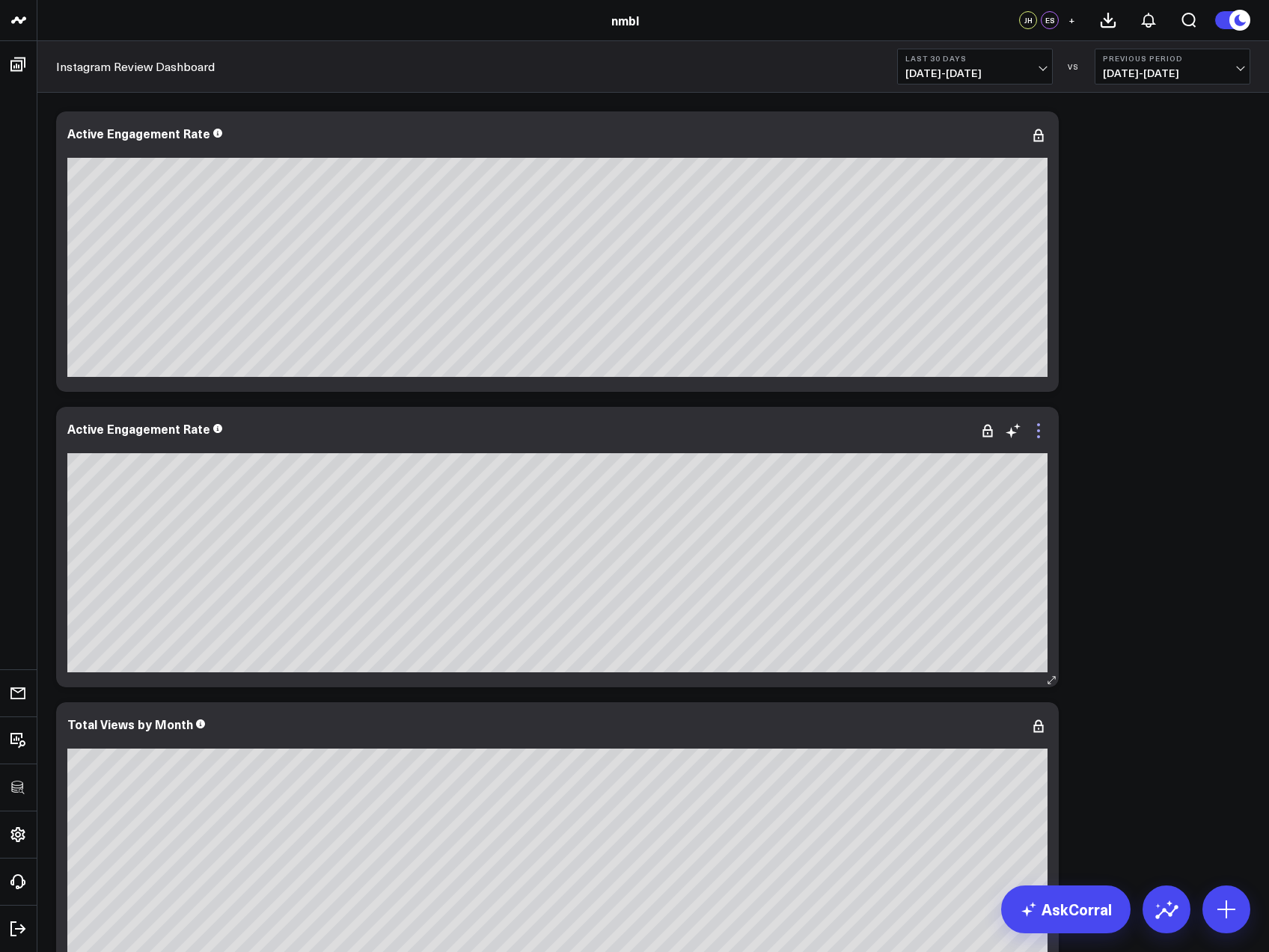
click at [1041, 437] on icon at bounding box center [1039, 431] width 18 height 18
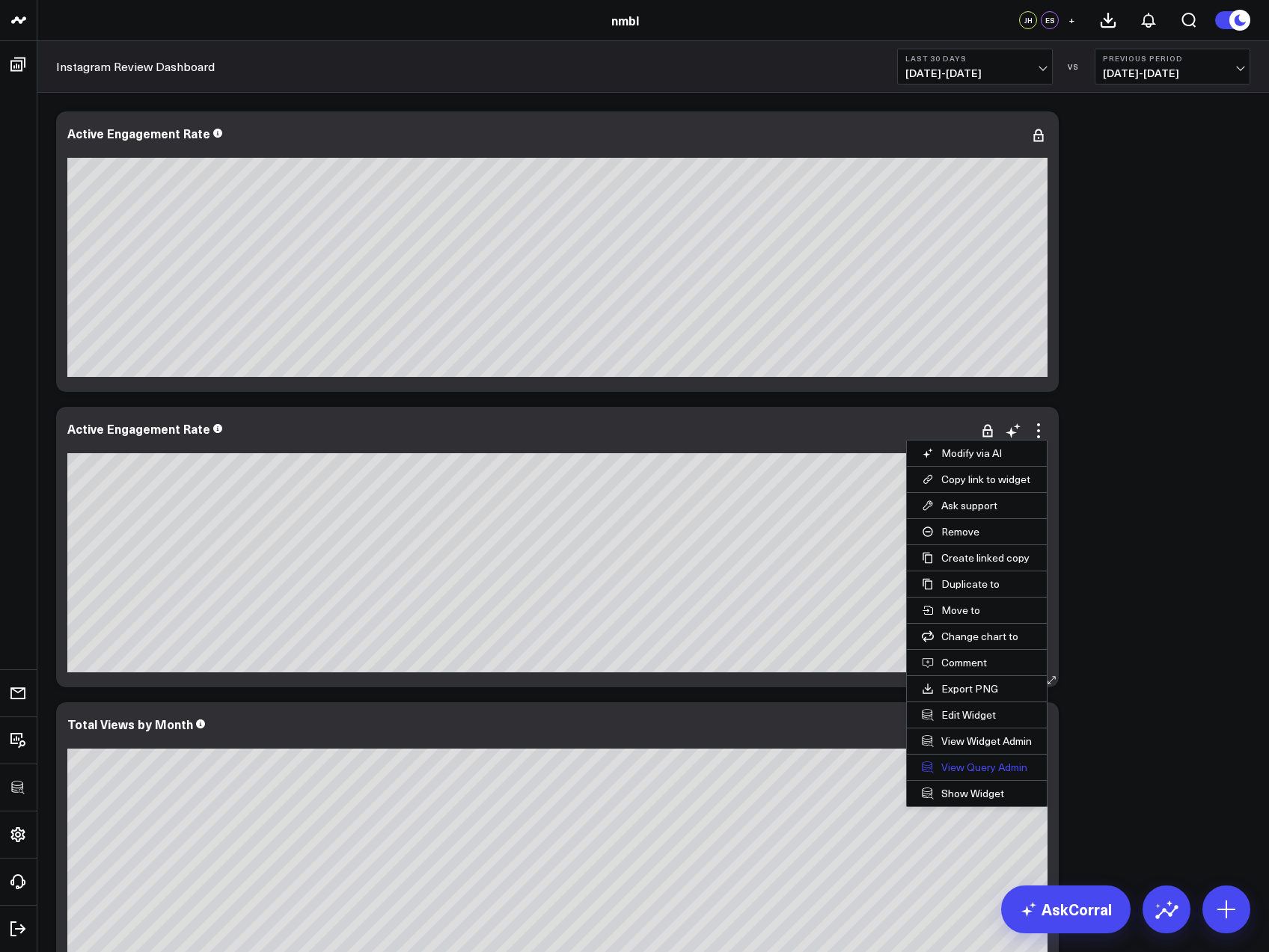
click at [973, 760] on link "View Query Admin" at bounding box center [977, 768] width 140 height 25
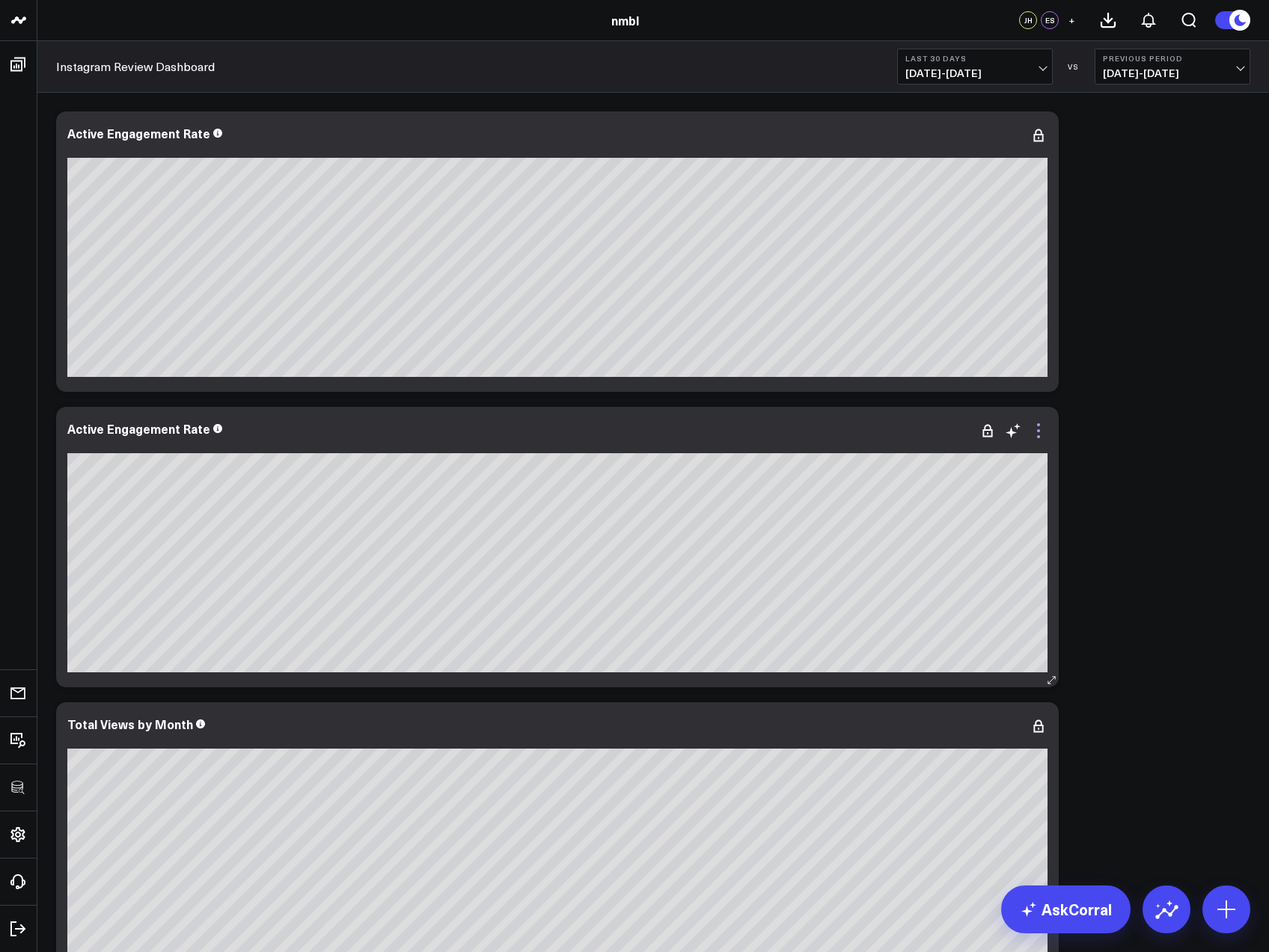
click at [1038, 428] on icon at bounding box center [1039, 431] width 18 height 18
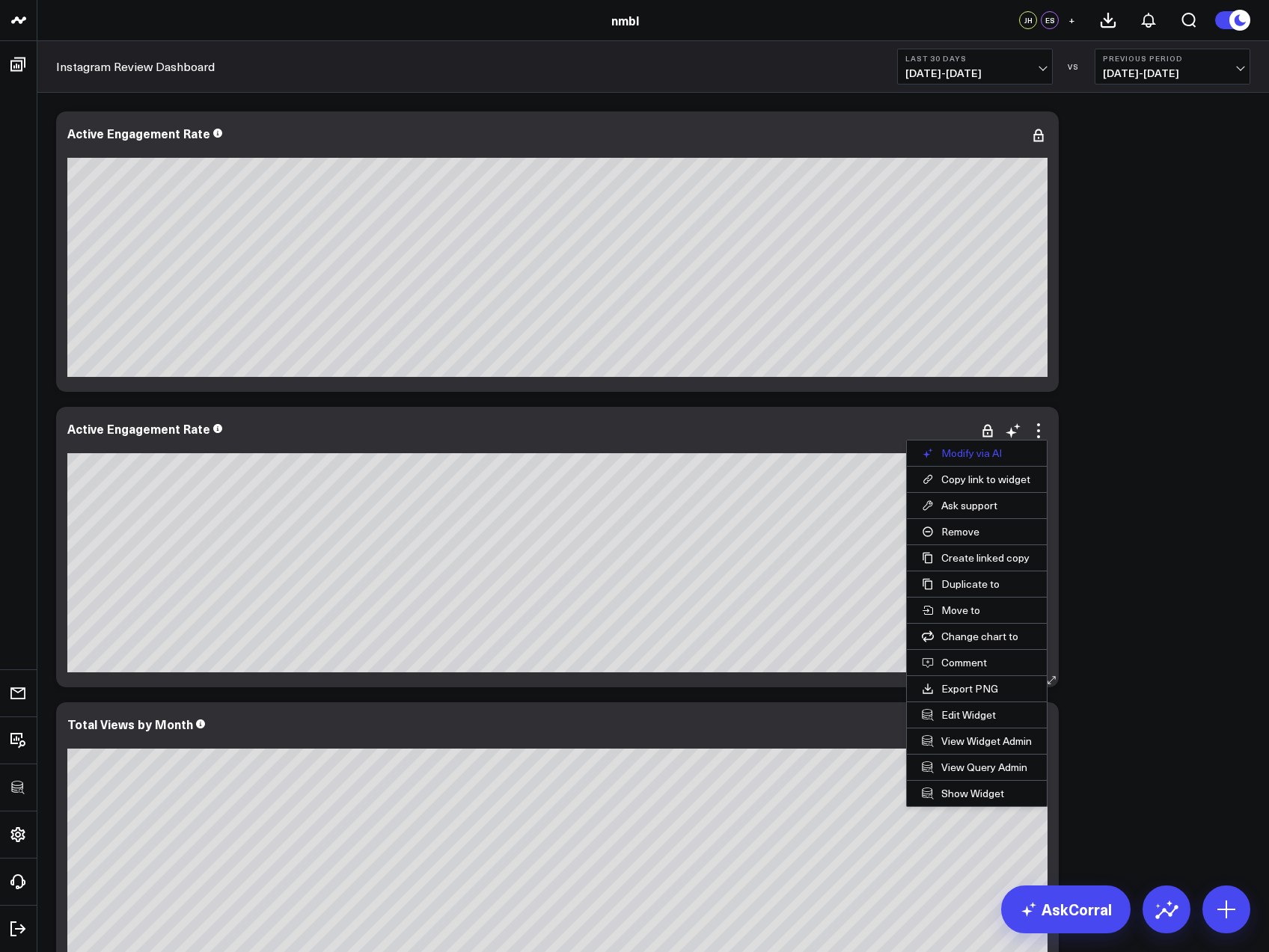
click at [966, 454] on button "Modify via AI" at bounding box center [977, 453] width 140 height 25
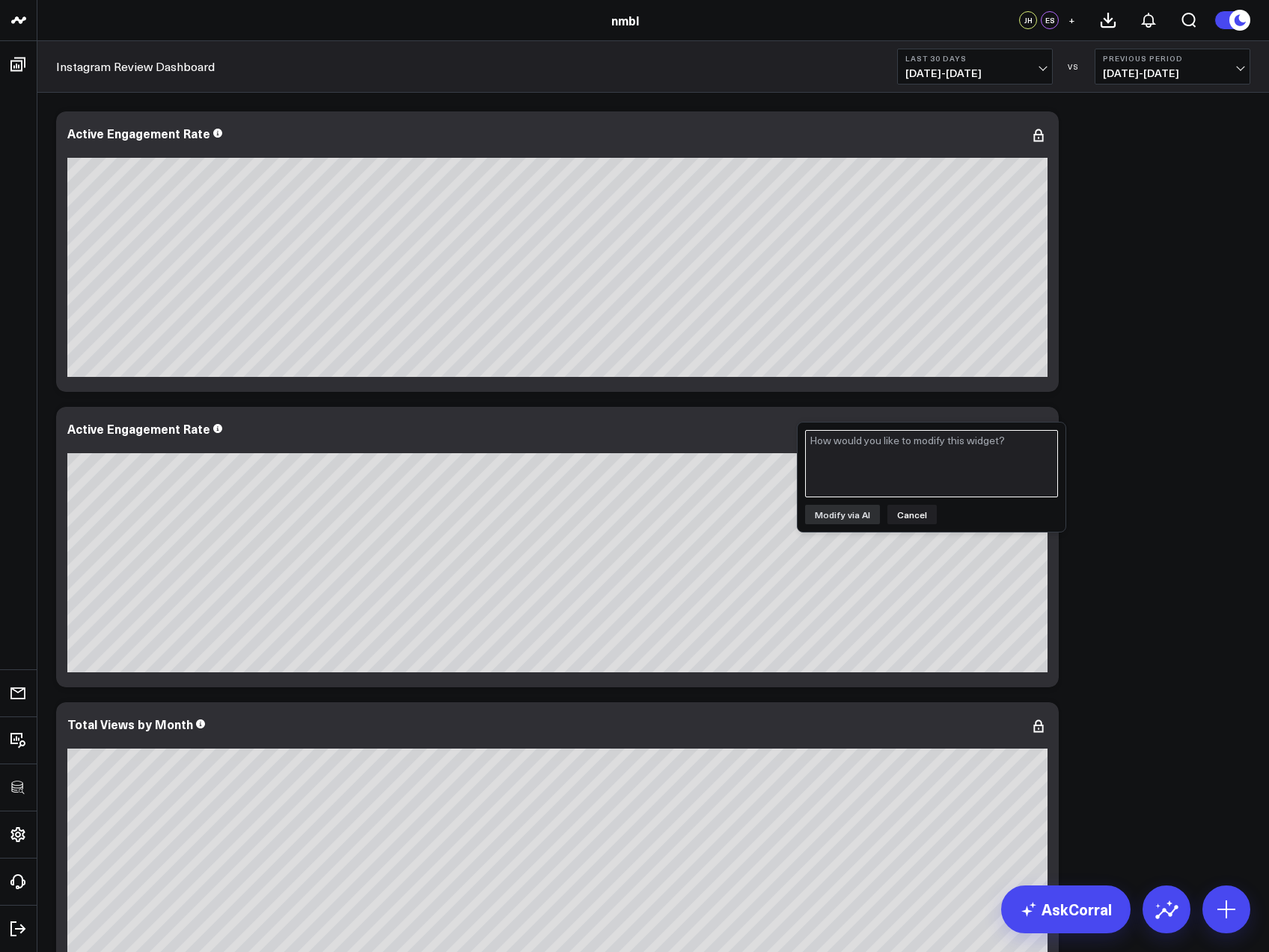
click at [928, 454] on textarea at bounding box center [931, 463] width 253 height 67
type textarea "what is the active engagement rate for august"
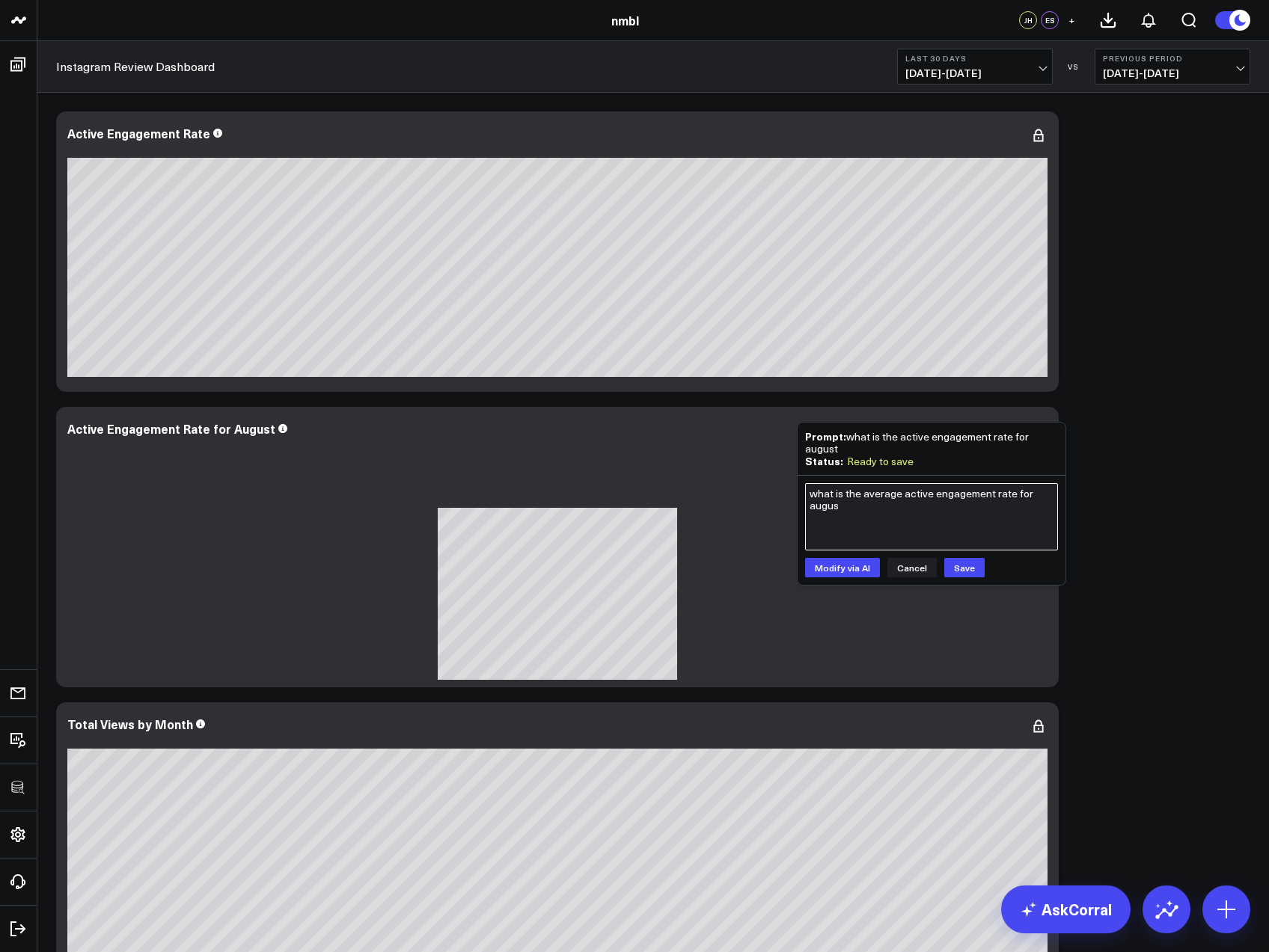
type textarea "what is the average active engagement rate for august"
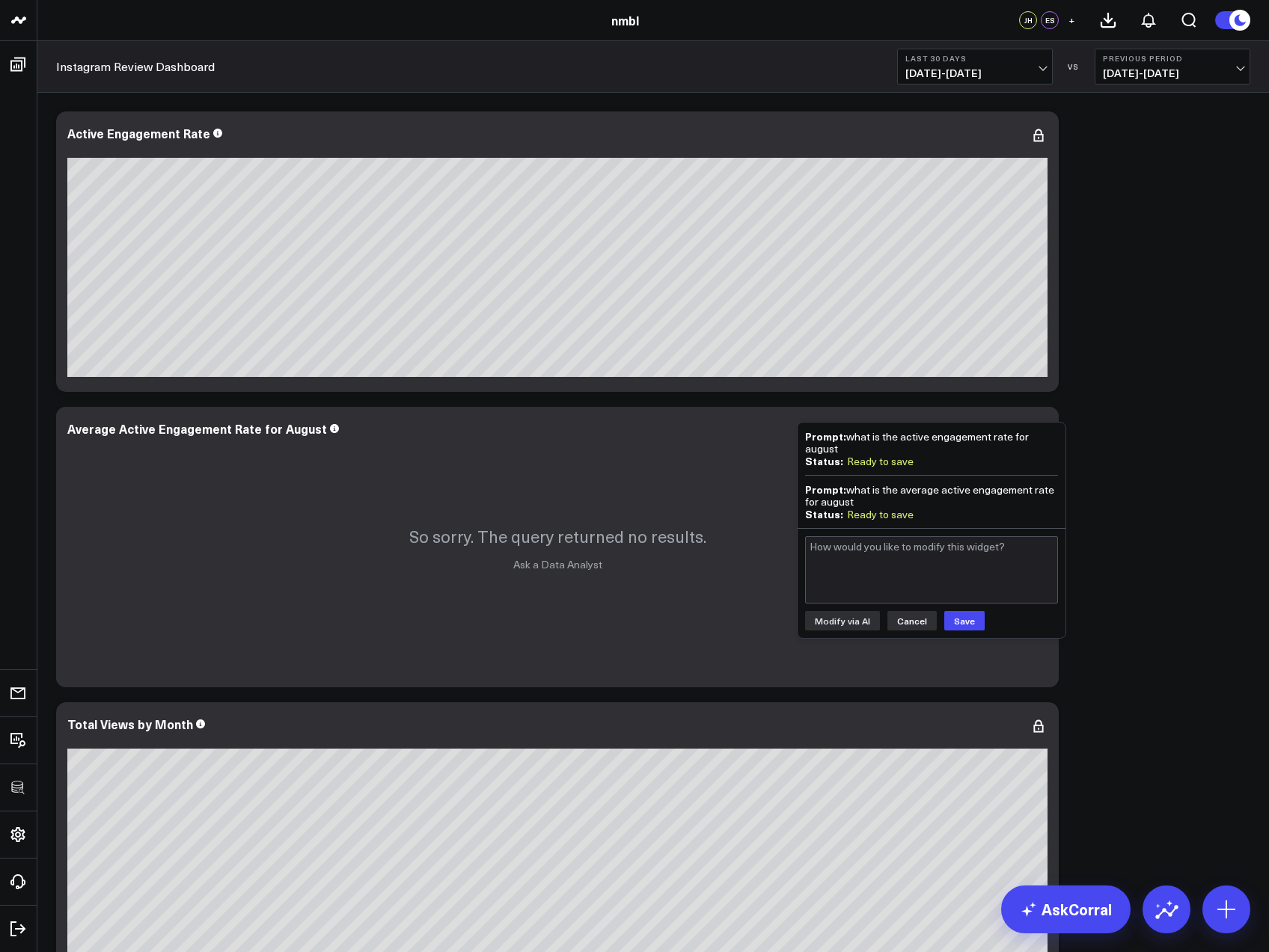
click at [909, 620] on button "Cancel" at bounding box center [912, 621] width 49 height 19
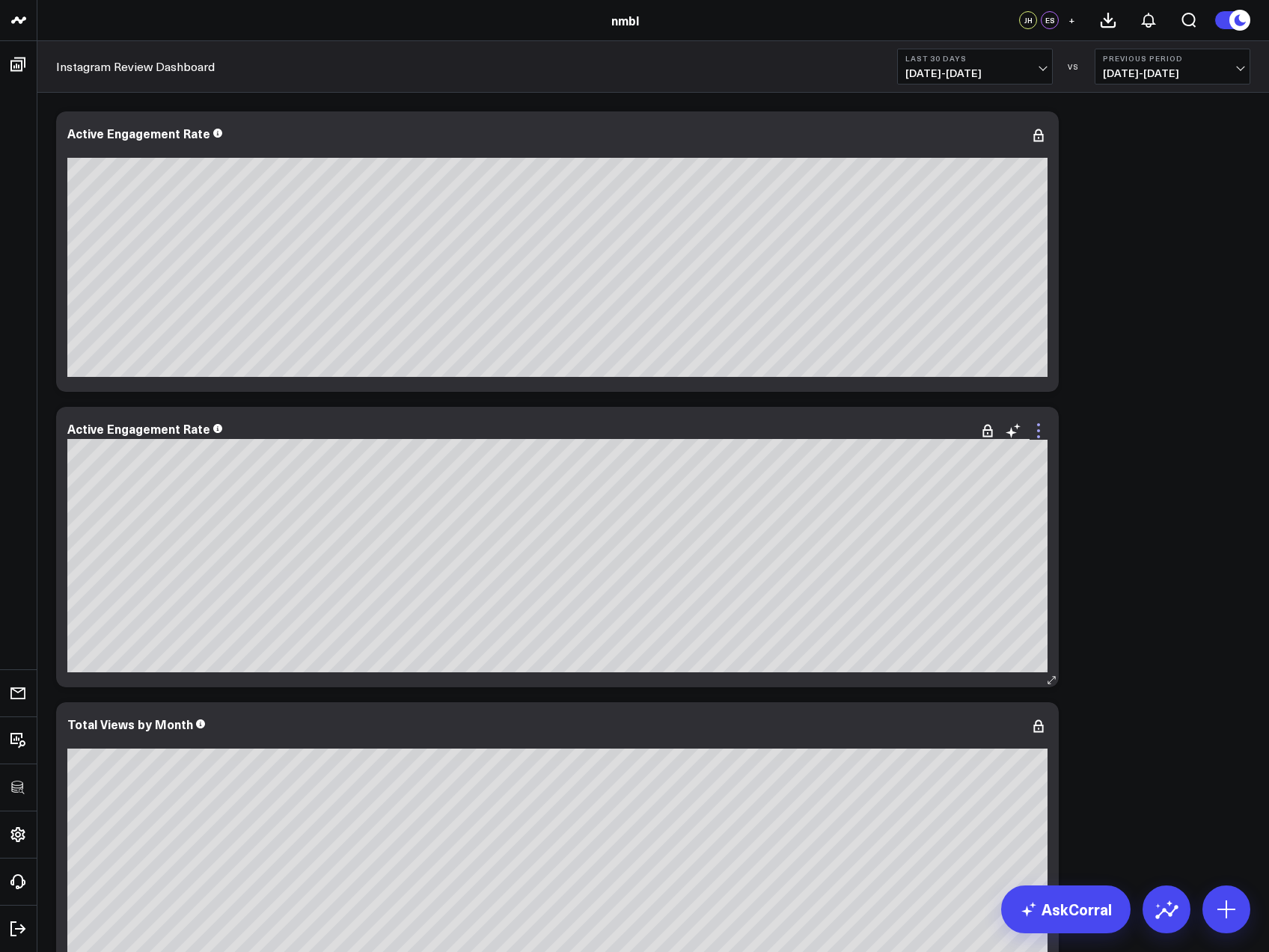
click at [1037, 436] on icon at bounding box center [1038, 436] width 3 height 3
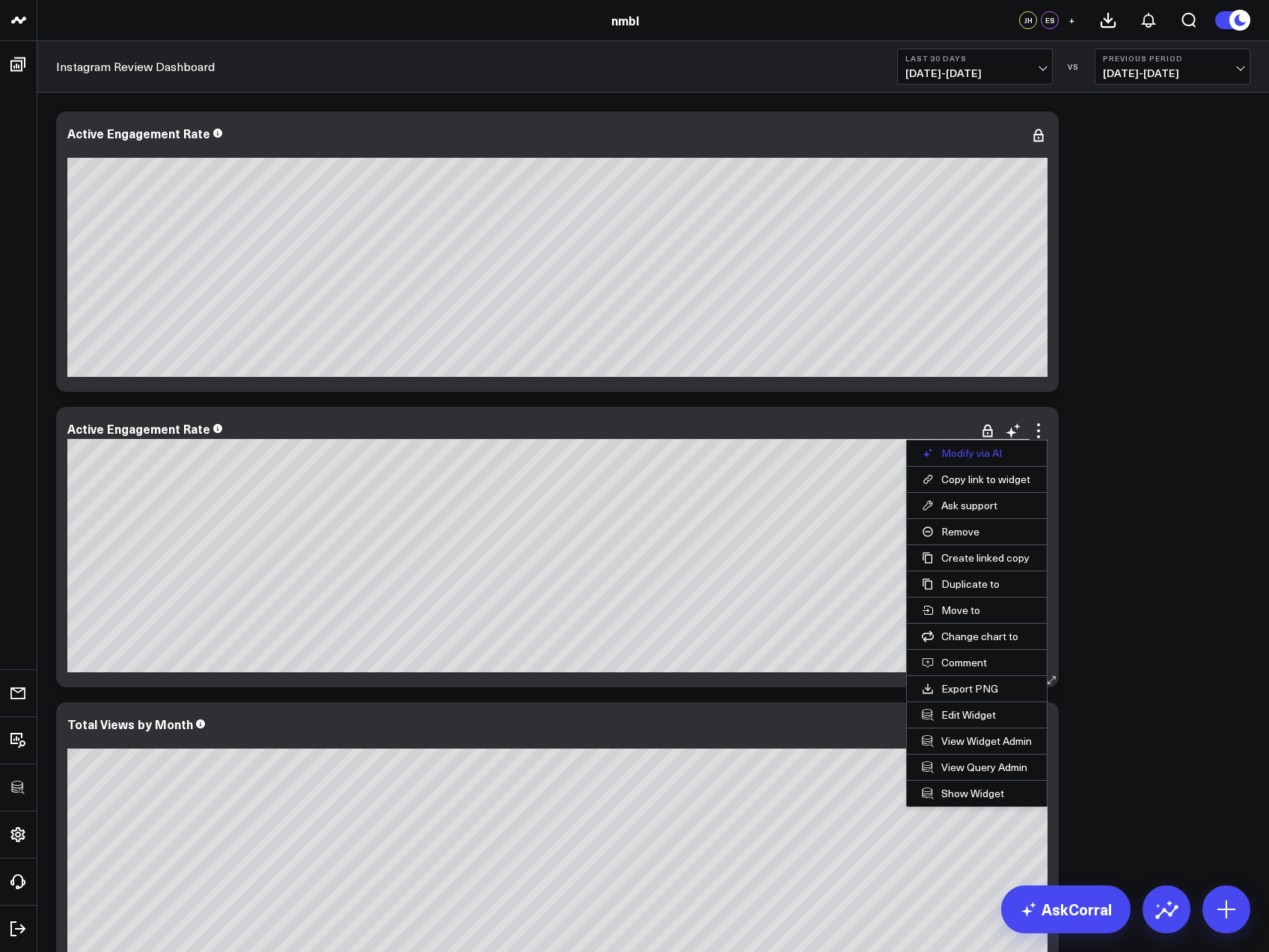
click at [1000, 449] on button "Modify via AI" at bounding box center [977, 453] width 140 height 25
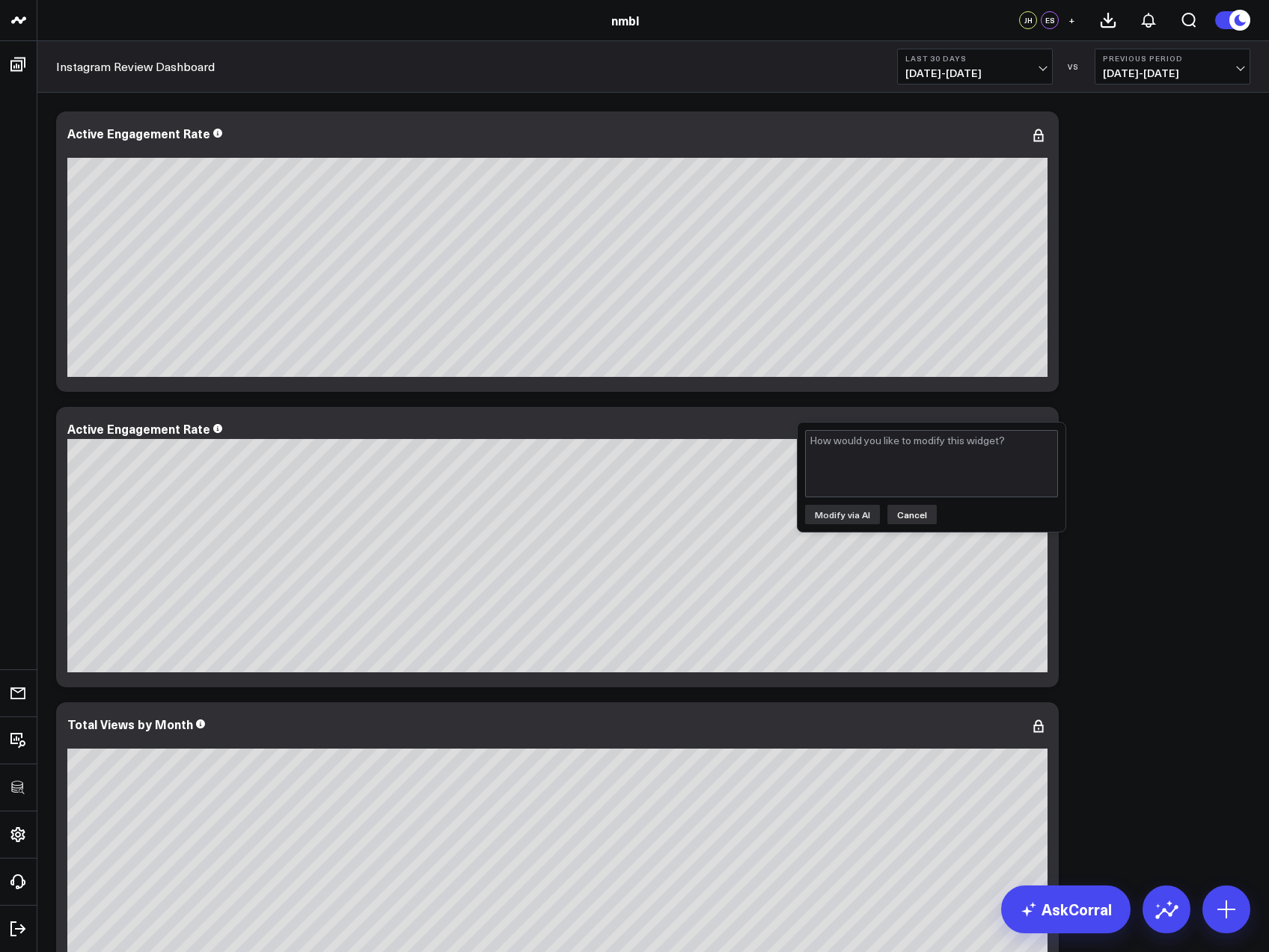
click at [908, 518] on button "Cancel" at bounding box center [912, 515] width 49 height 19
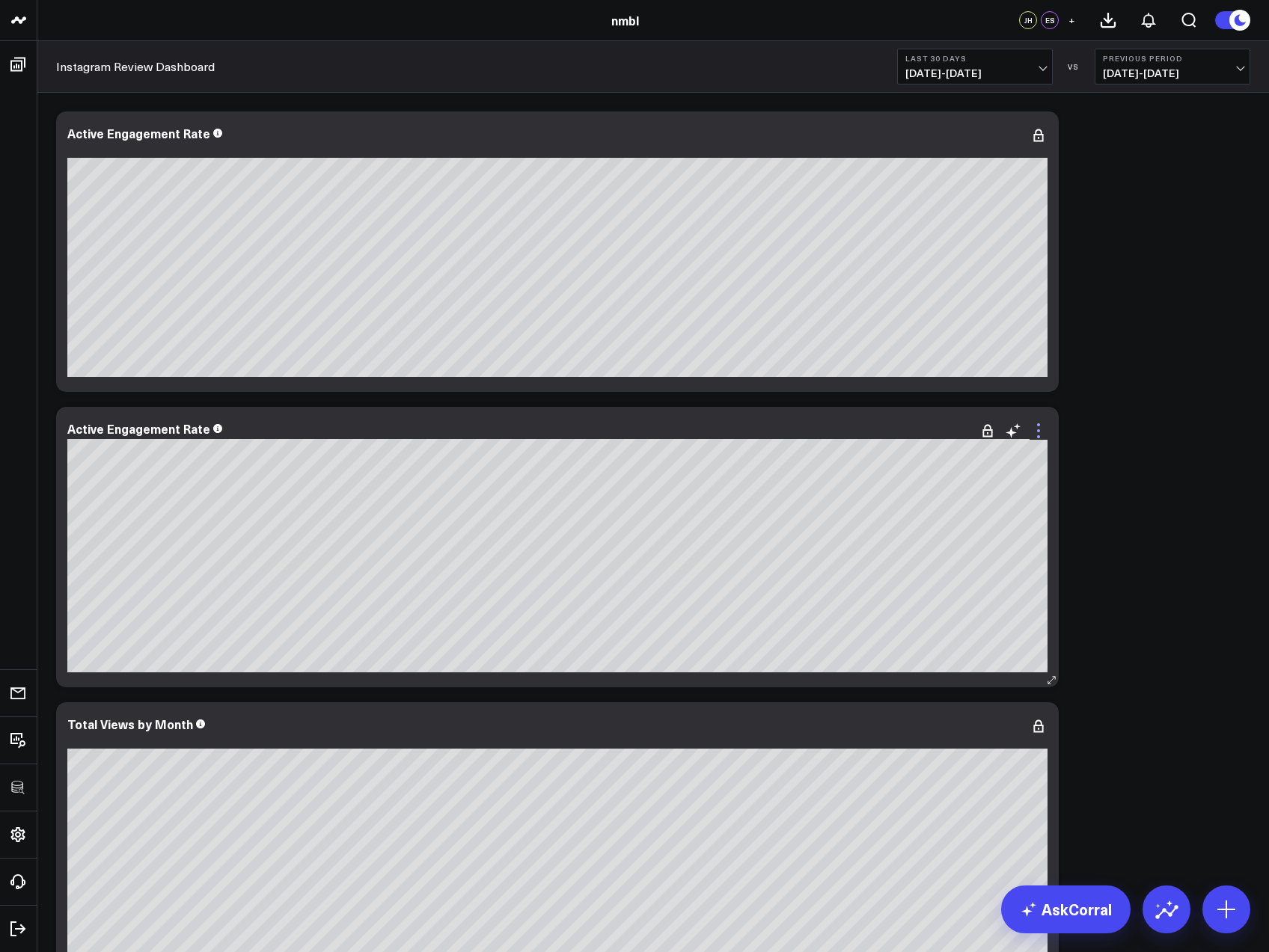
click at [1043, 429] on icon at bounding box center [1039, 431] width 18 height 18
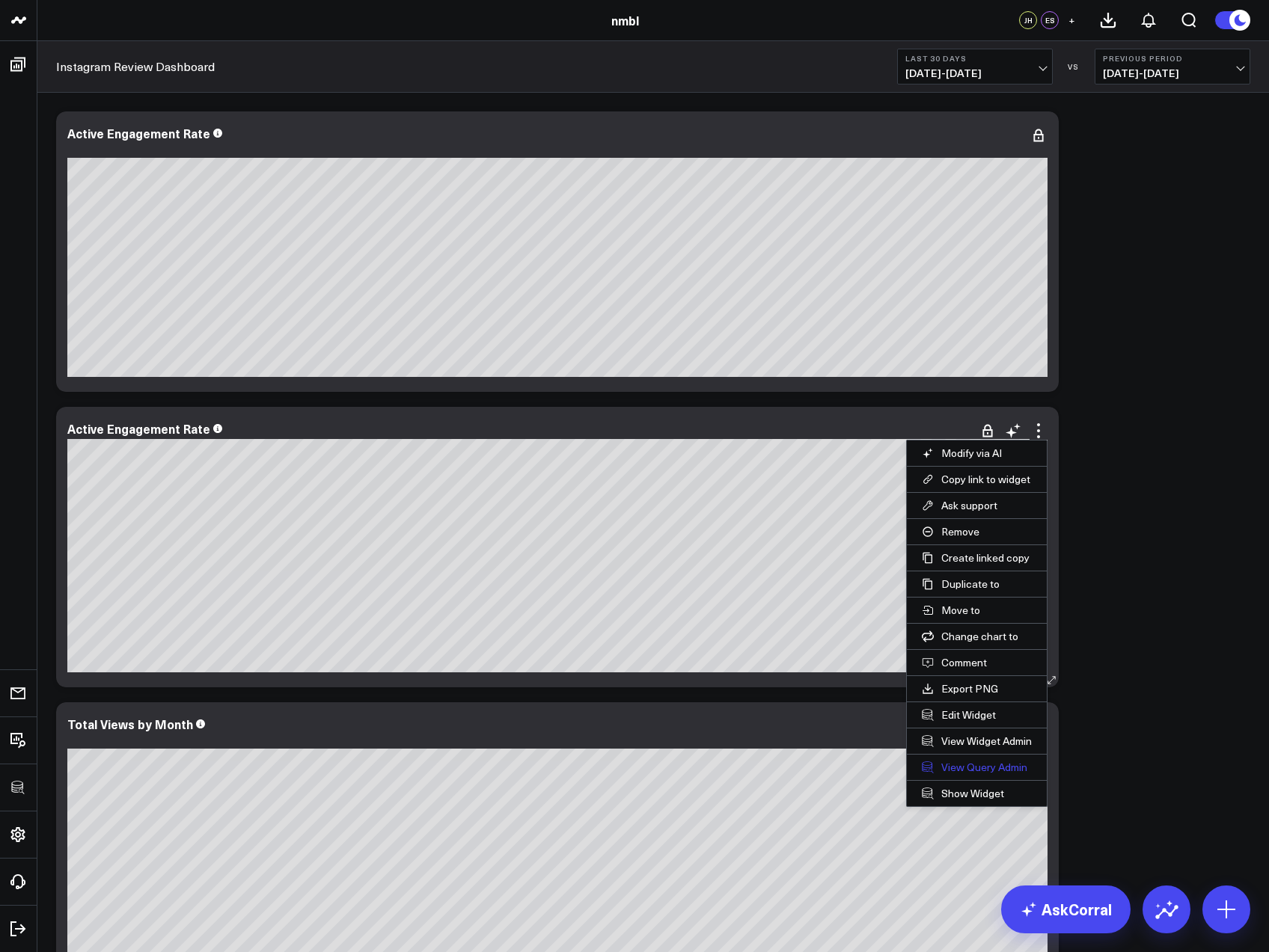
click at [995, 768] on link "View Query Admin" at bounding box center [977, 768] width 140 height 25
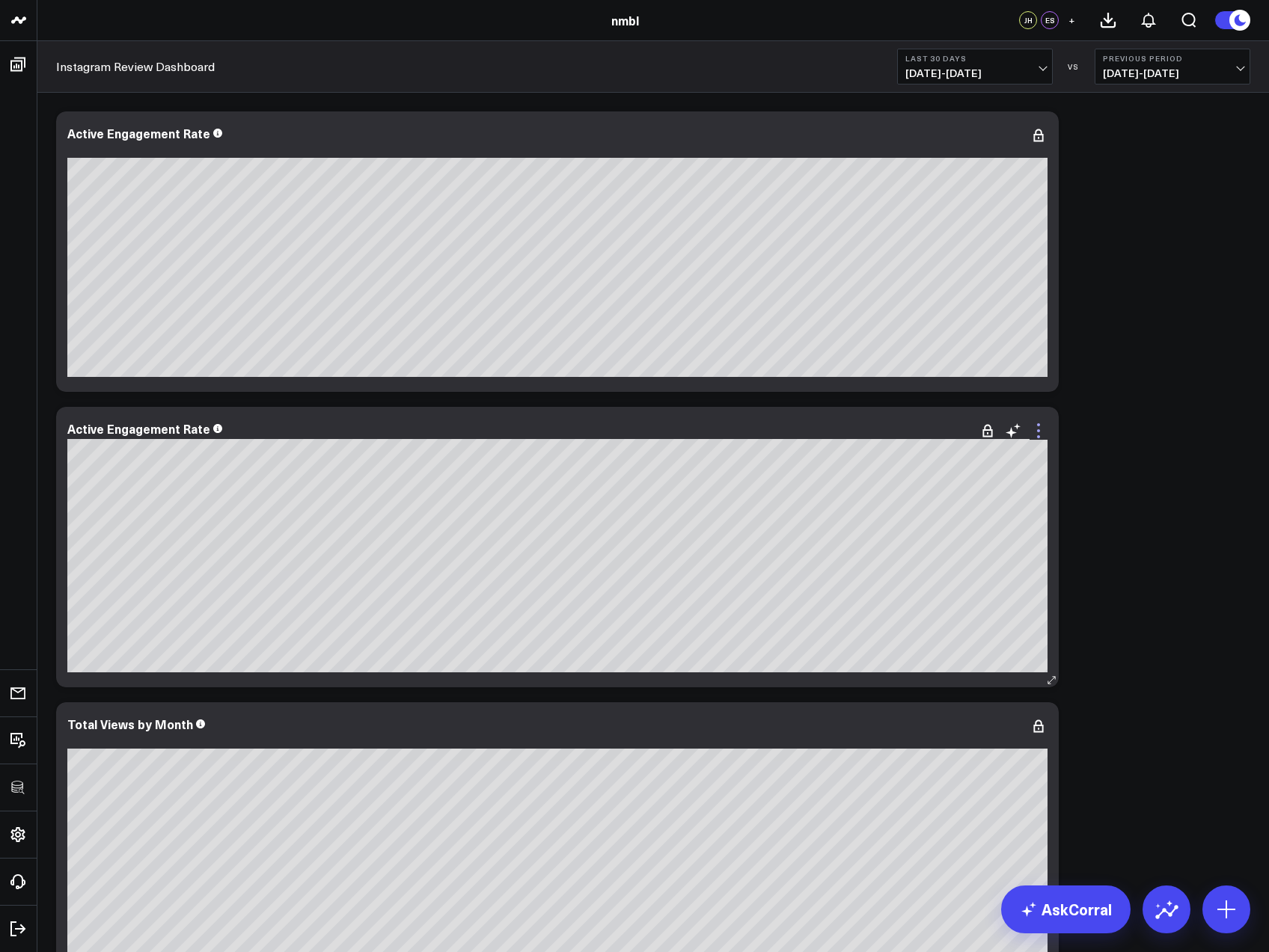
click at [1040, 433] on icon at bounding box center [1039, 431] width 18 height 18
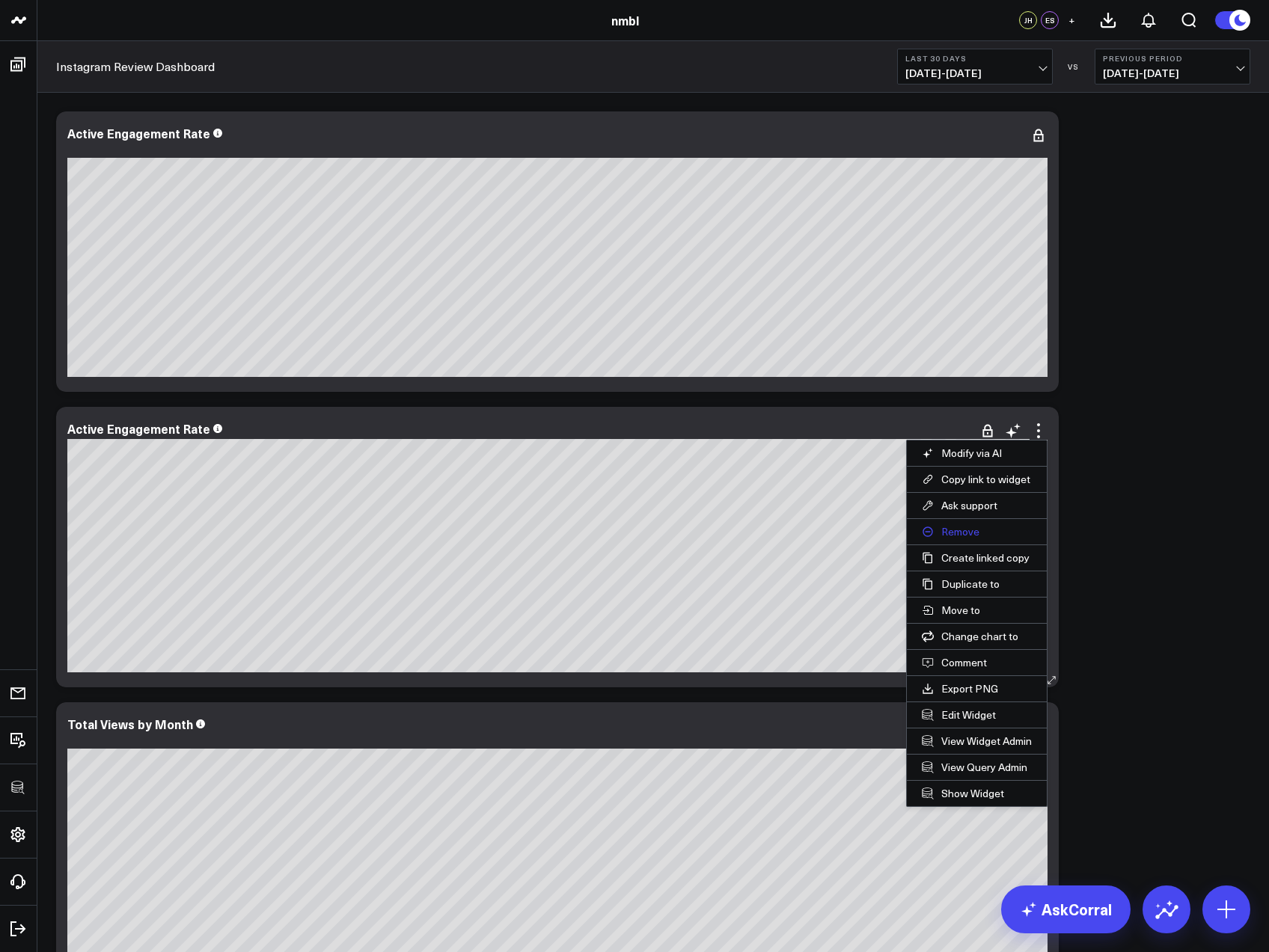
click at [963, 529] on button "Remove" at bounding box center [977, 532] width 140 height 25
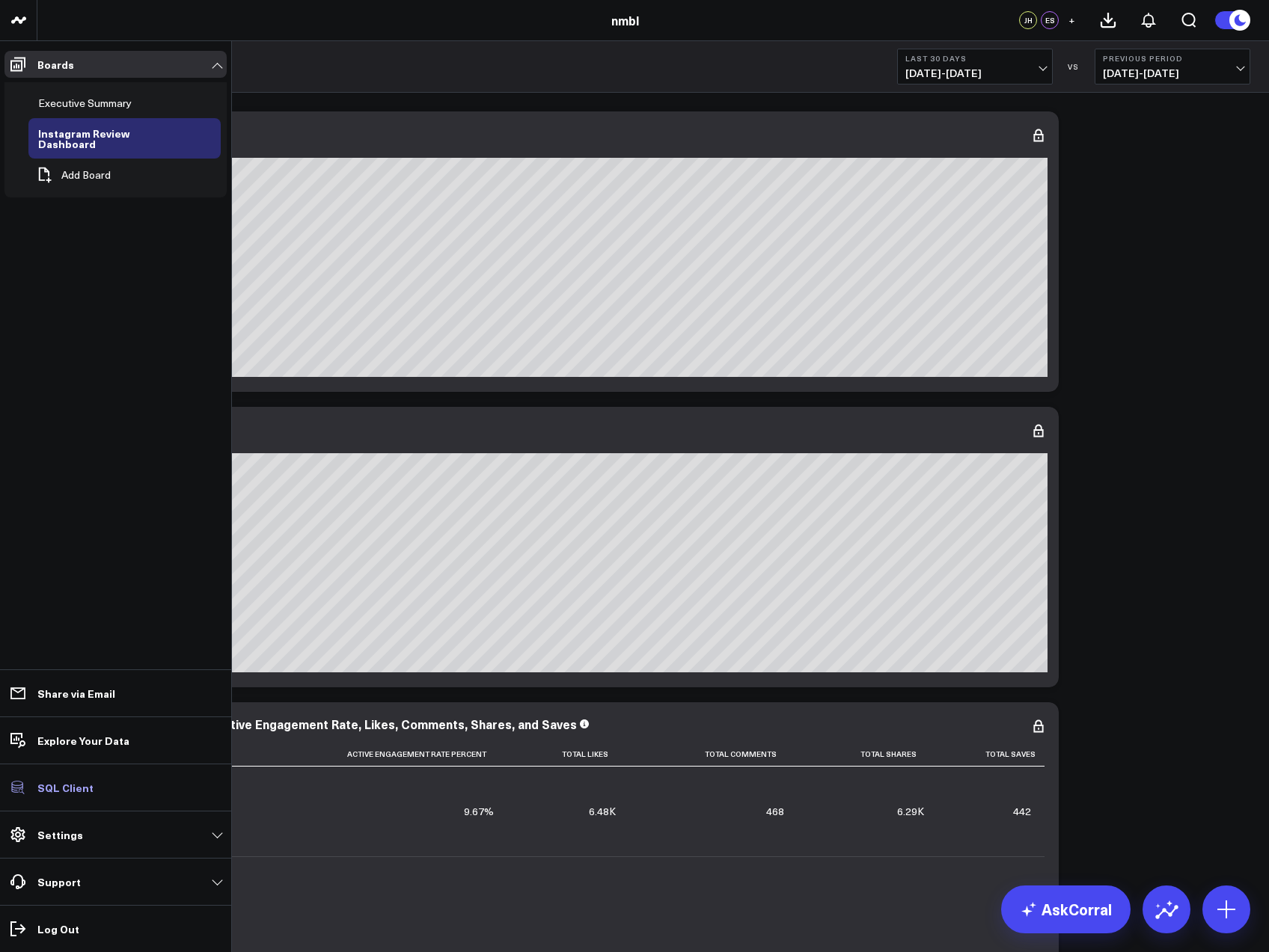
click at [63, 791] on p "SQL Client" at bounding box center [66, 788] width 56 height 12
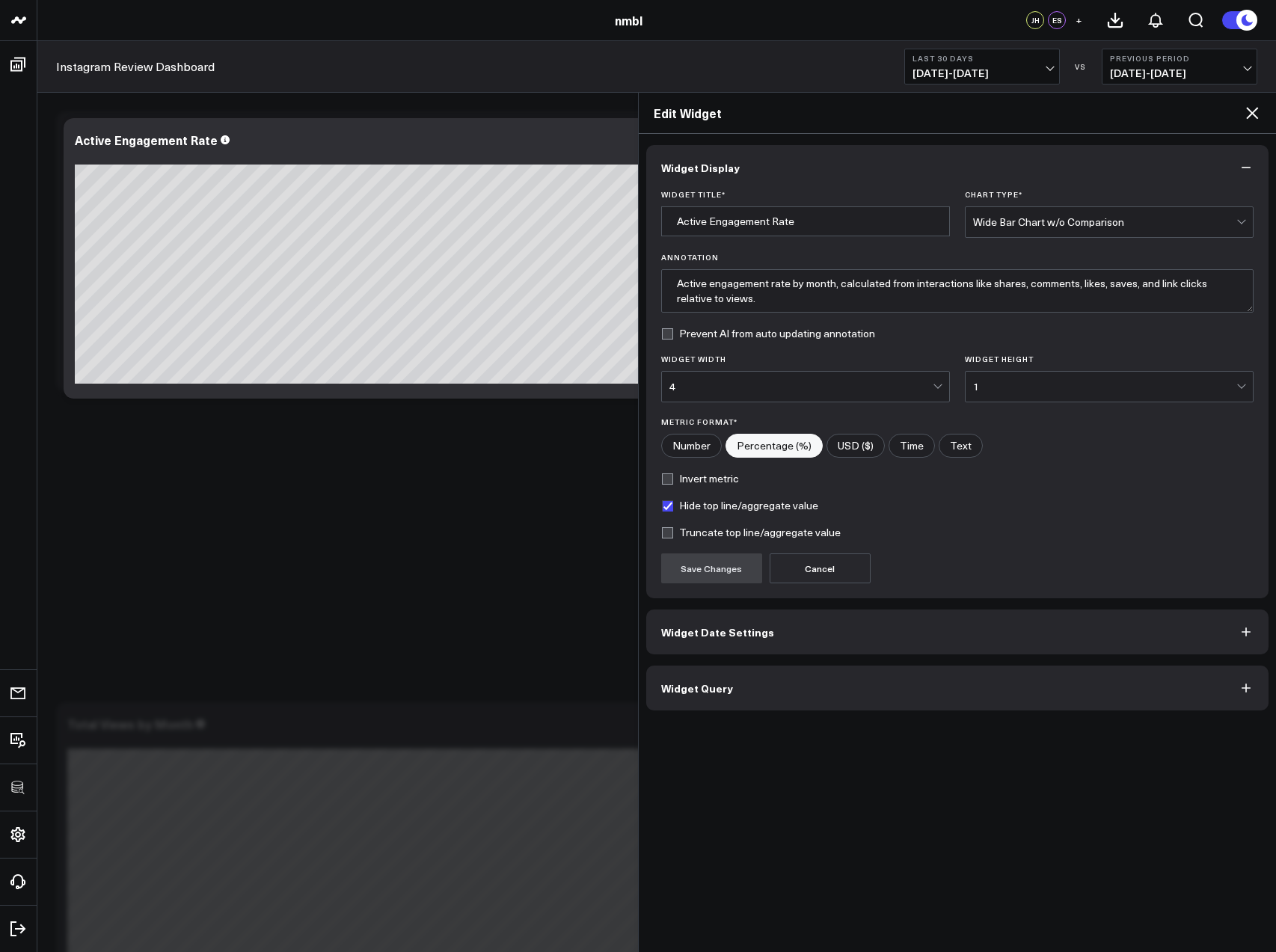
click at [1253, 110] on icon at bounding box center [1252, 113] width 18 height 18
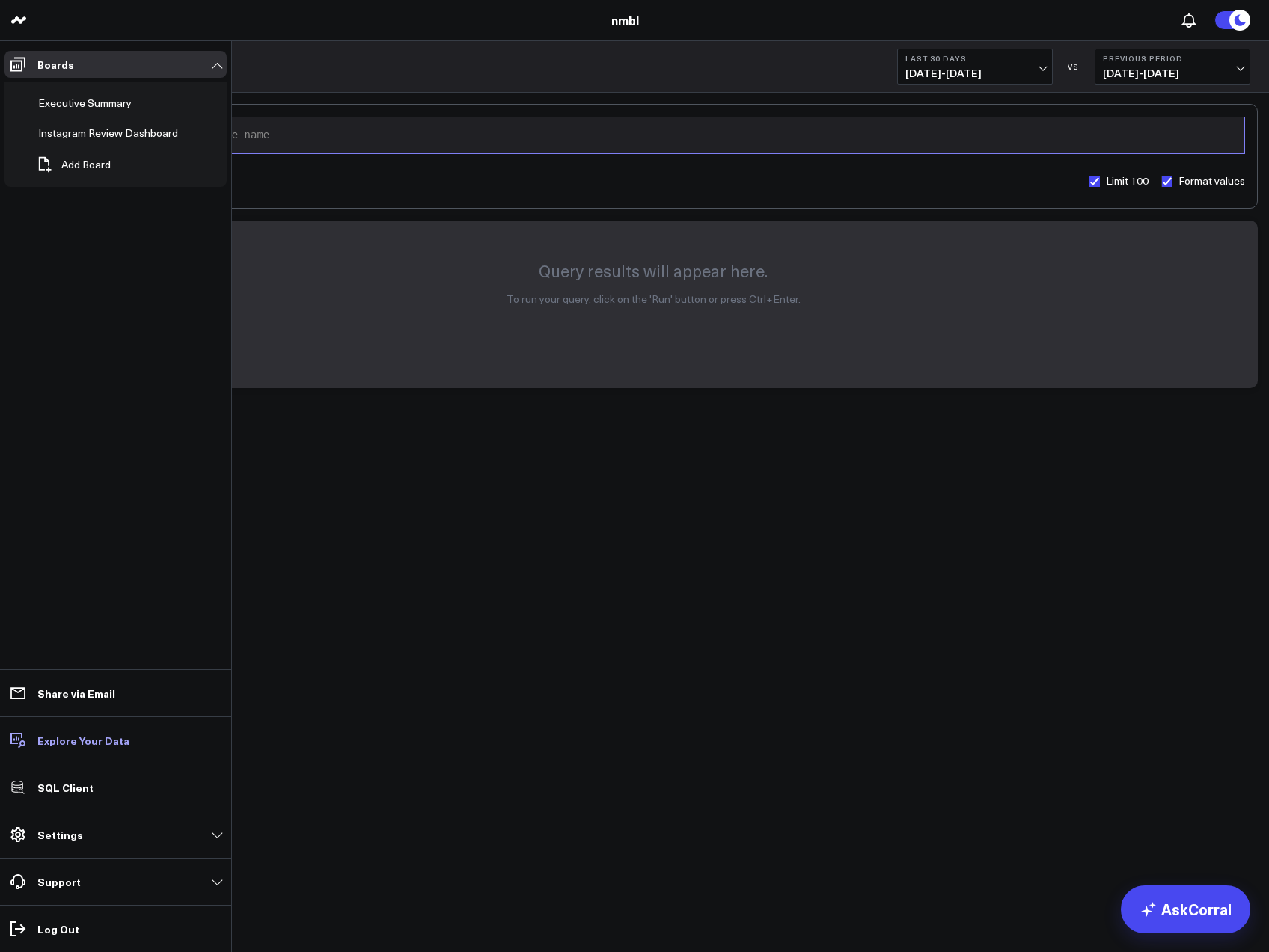
click at [52, 736] on p "Explore Your Data" at bounding box center [83, 740] width 92 height 12
click at [77, 791] on p "SQL Client" at bounding box center [66, 788] width 56 height 12
click at [48, 833] on p "Settings" at bounding box center [60, 835] width 45 height 12
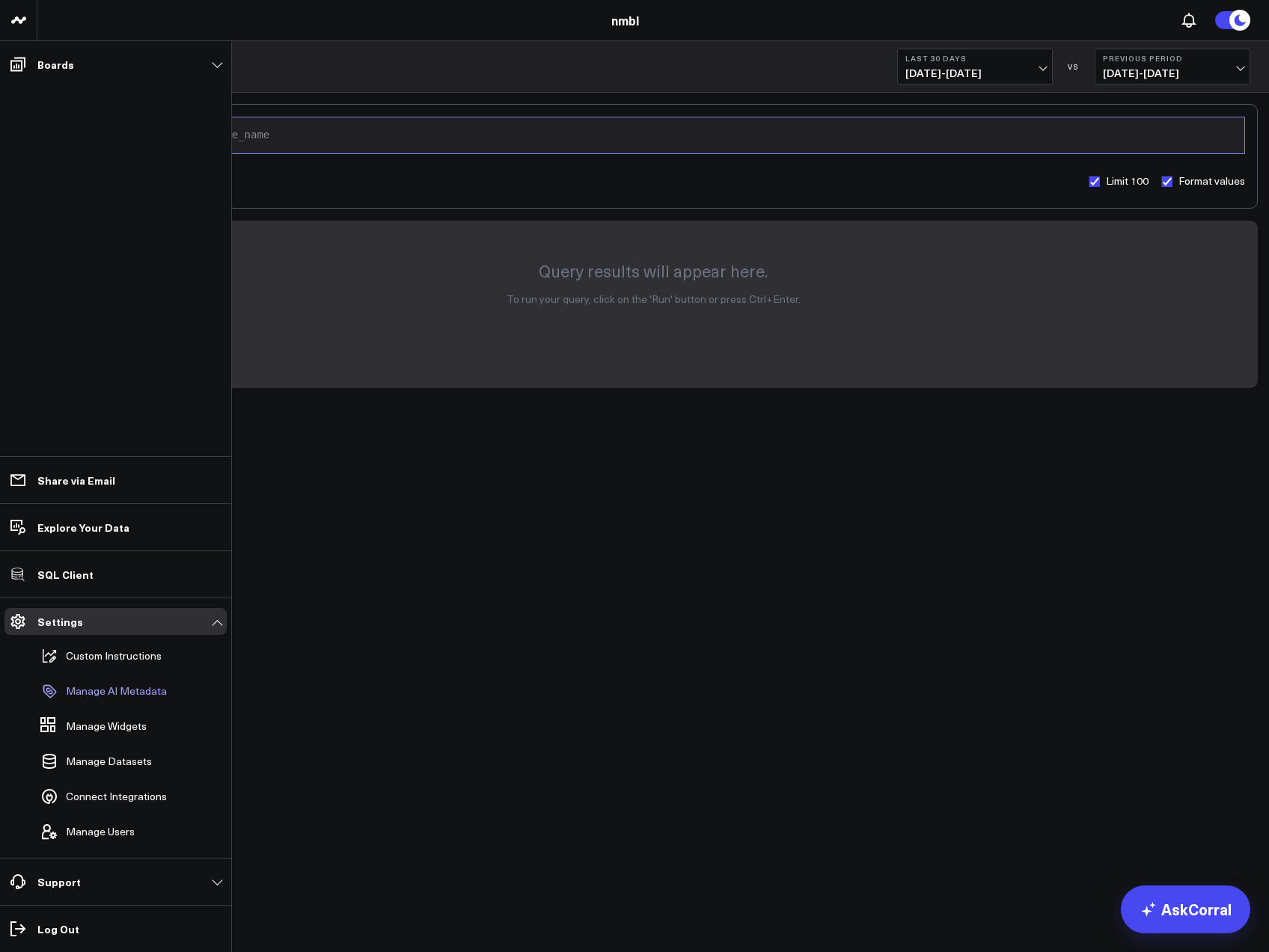
click at [107, 687] on p "Manage AI Metadata" at bounding box center [116, 691] width 101 height 12
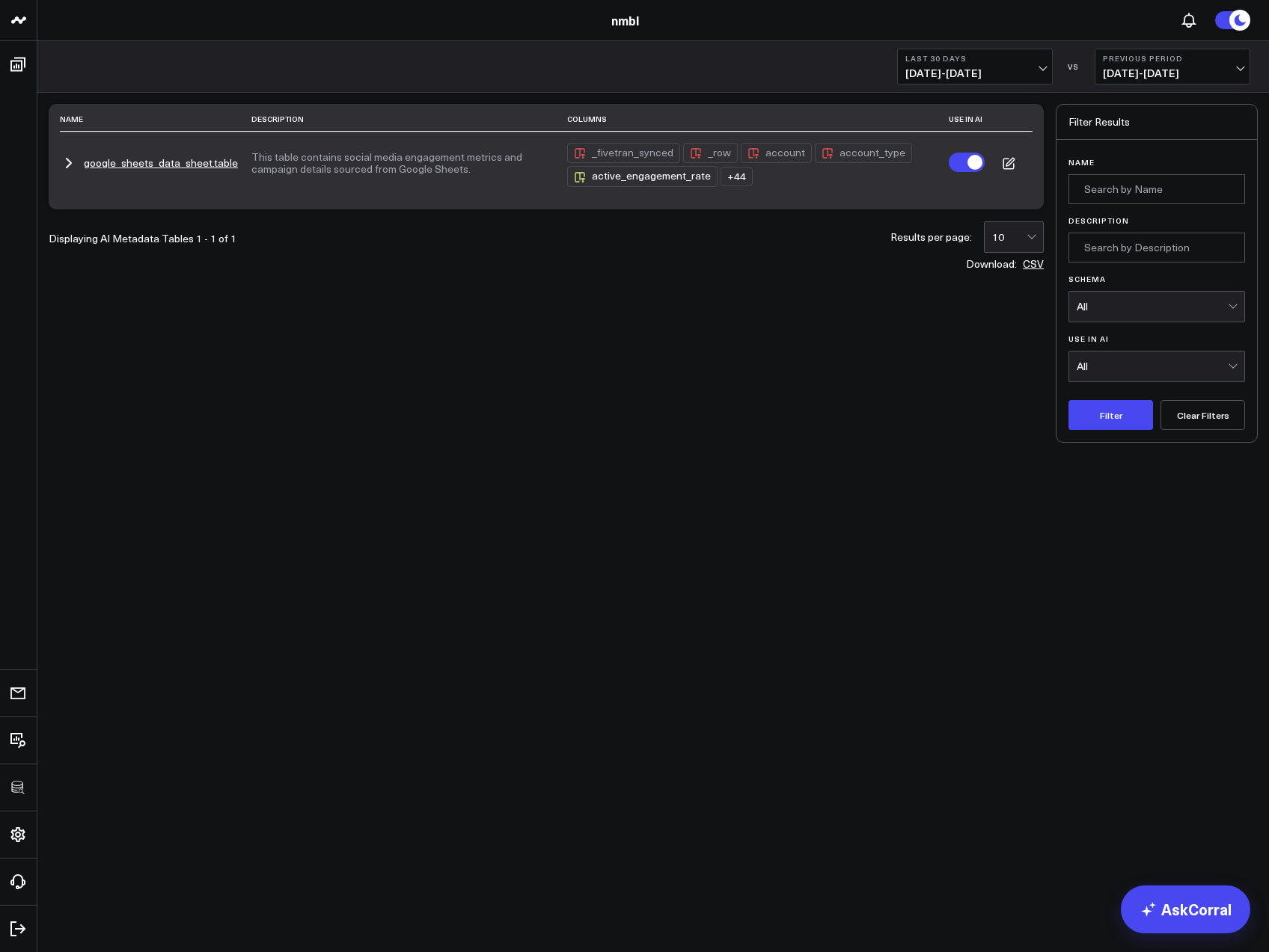
click at [73, 164] on icon "button" at bounding box center [68, 163] width 18 height 18
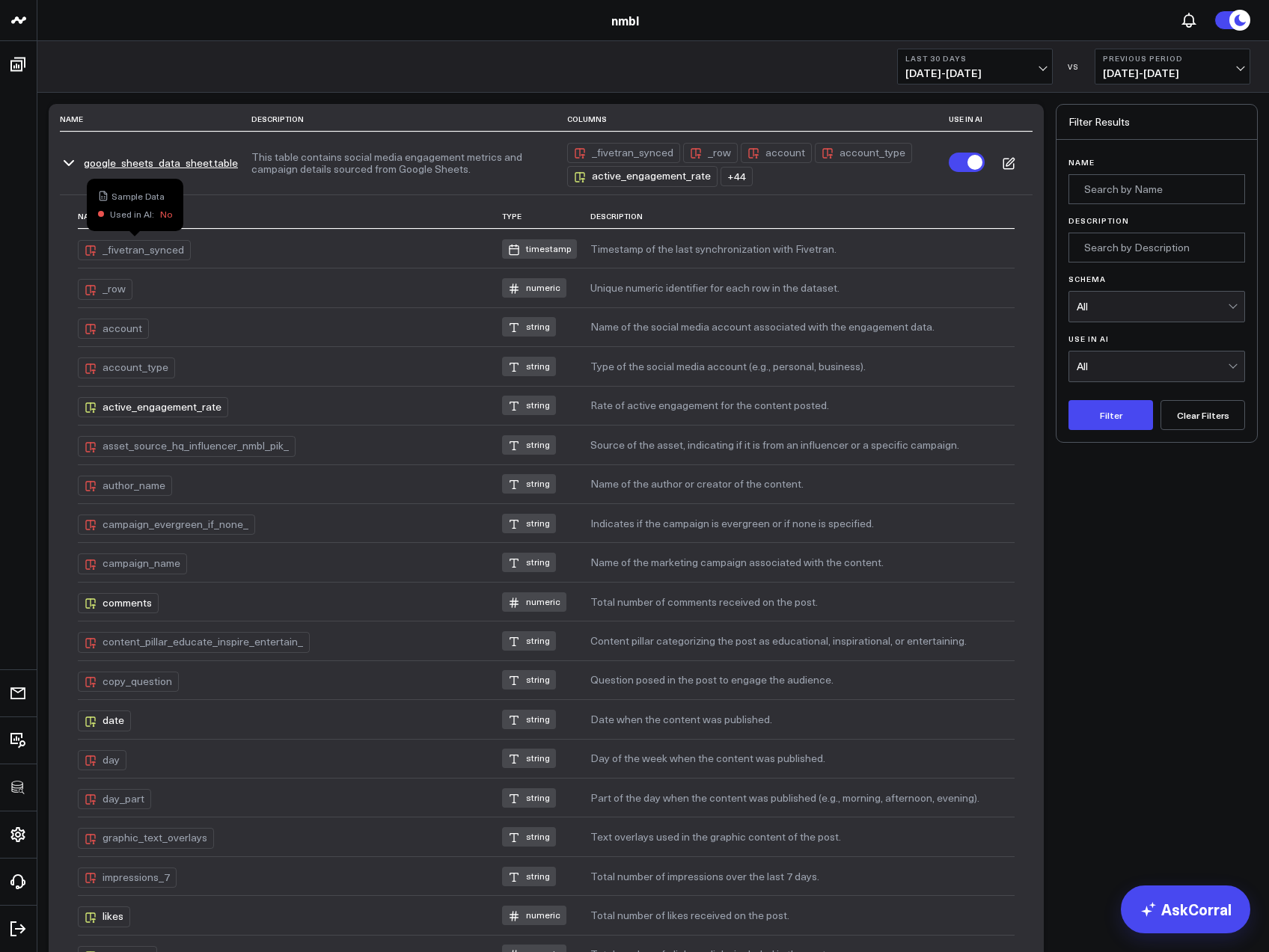
click at [150, 253] on div "_fivetran_synced" at bounding box center [134, 250] width 113 height 20
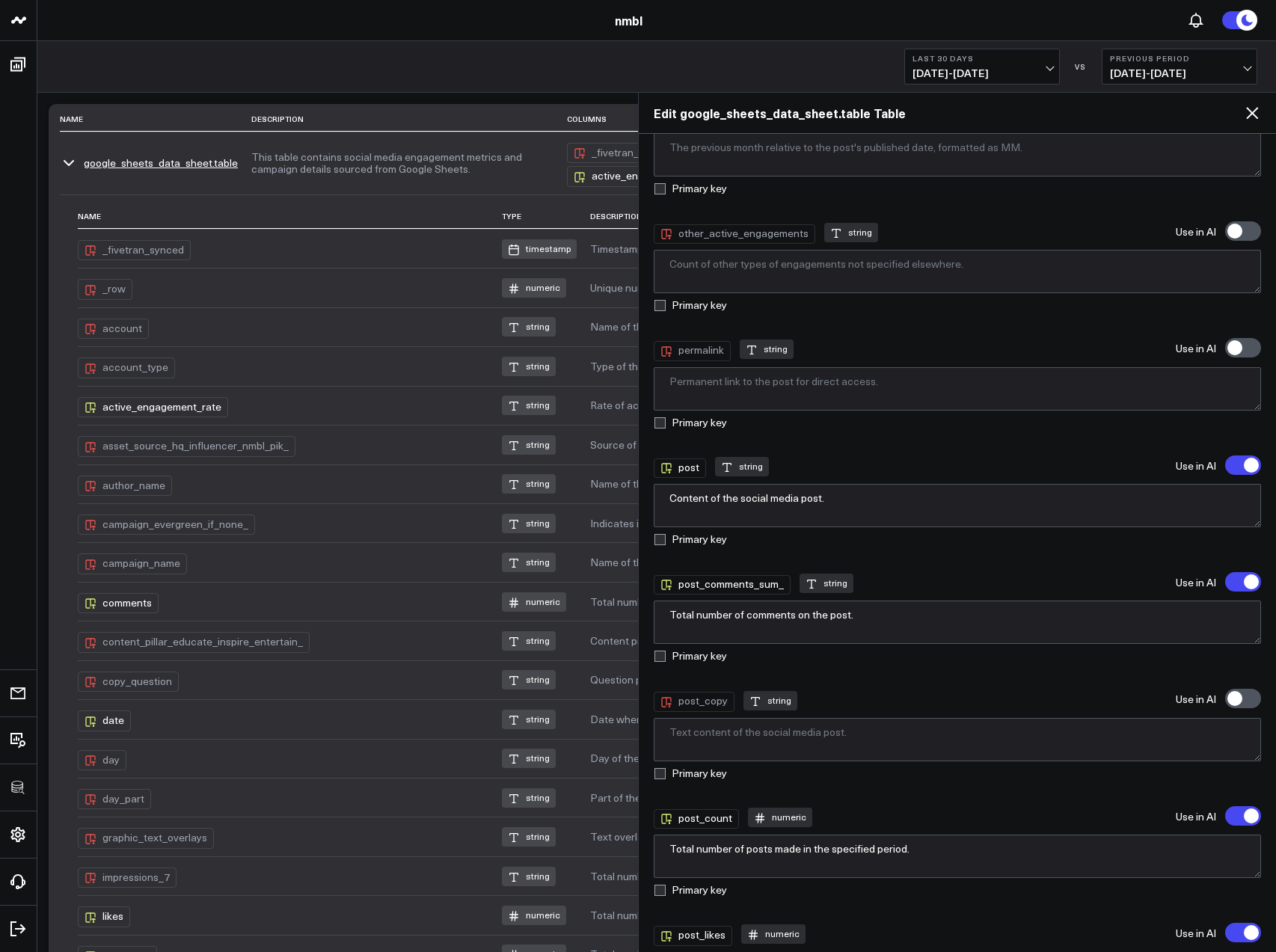
scroll to position [2660, 0]
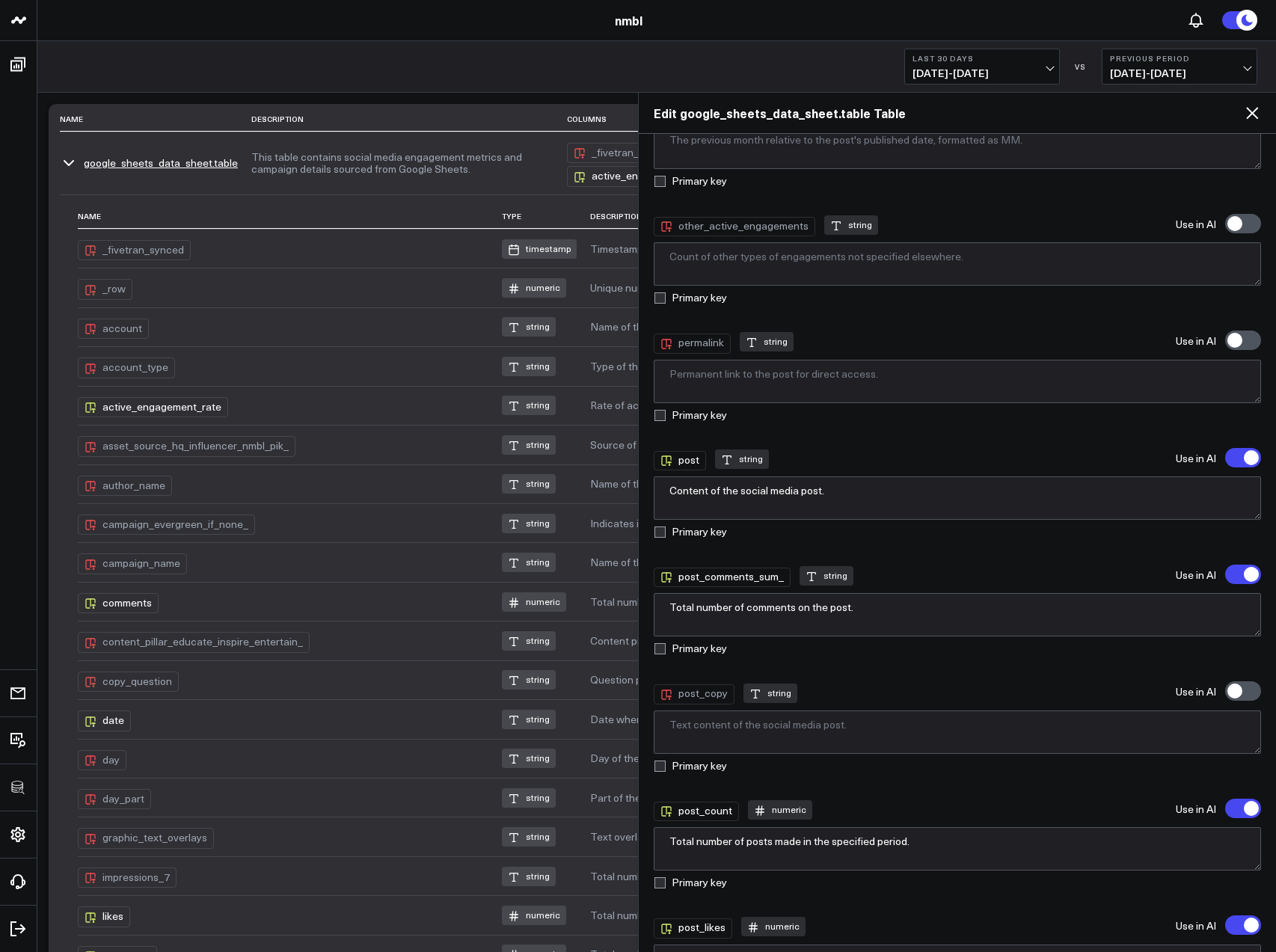
click at [932, 444] on div "post string Use in AI Content of the social media post. Primary key" at bounding box center [958, 487] width 608 height 101
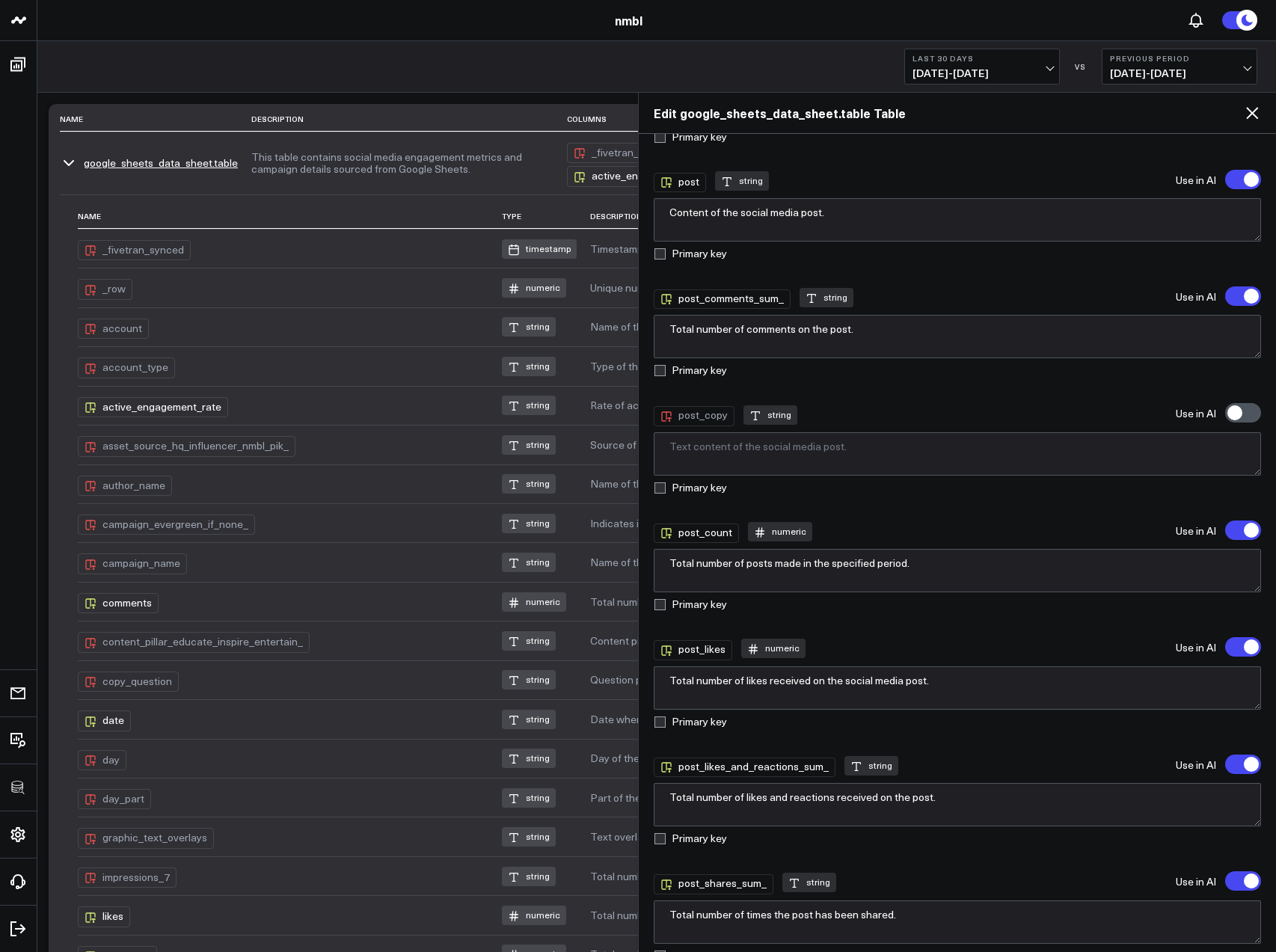
scroll to position [2938, 0]
click at [1231, 413] on label at bounding box center [1243, 413] width 36 height 19
click at [1225, 413] on input "'post_copy' will be included in AI searches" at bounding box center [1225, 413] width 0 height 0
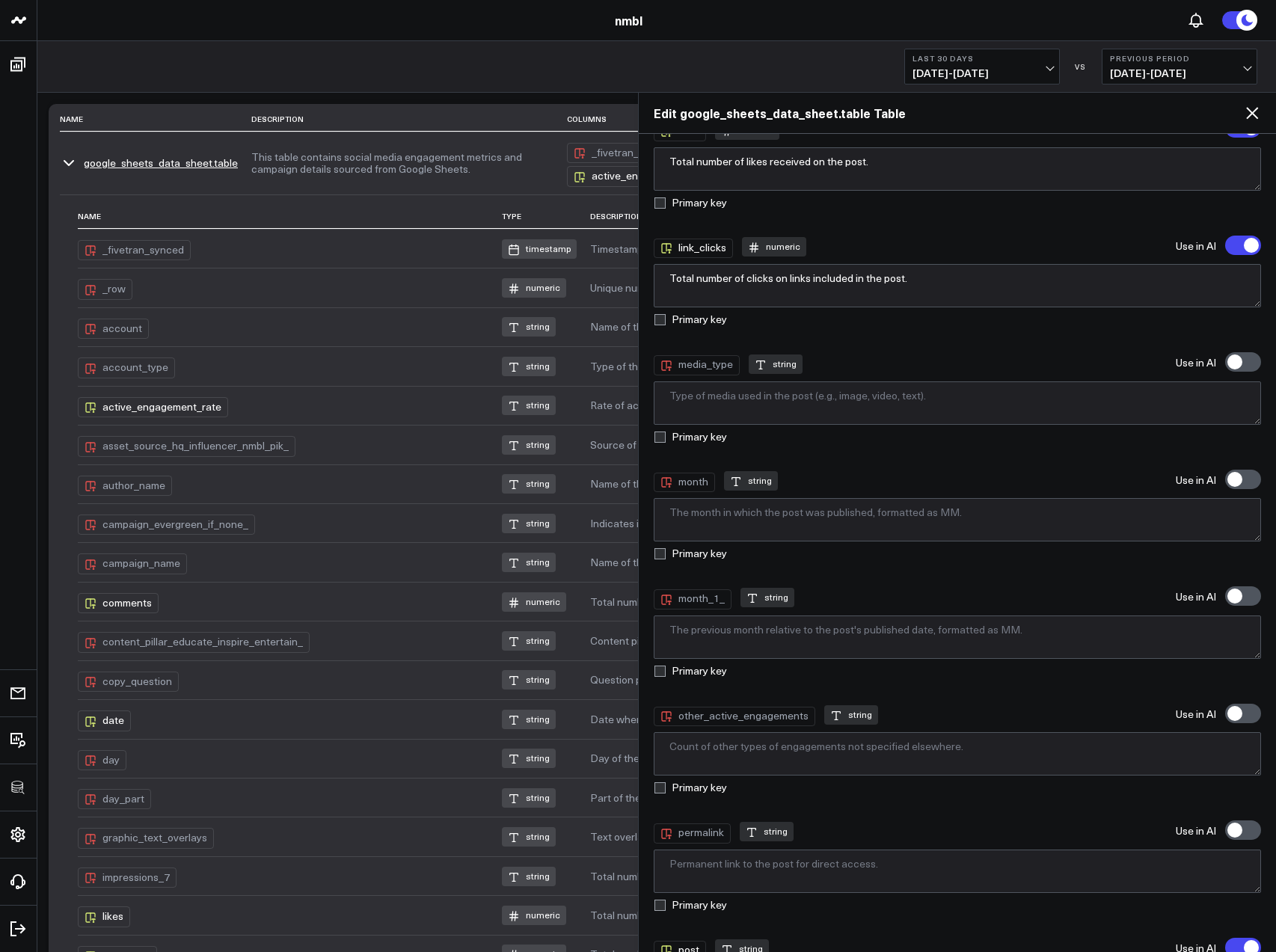
scroll to position [2172, 0]
click at [1242, 362] on label at bounding box center [1243, 360] width 36 height 19
click at [1225, 361] on input "'media_type' will be included in AI searches" at bounding box center [1225, 361] width 0 height 0
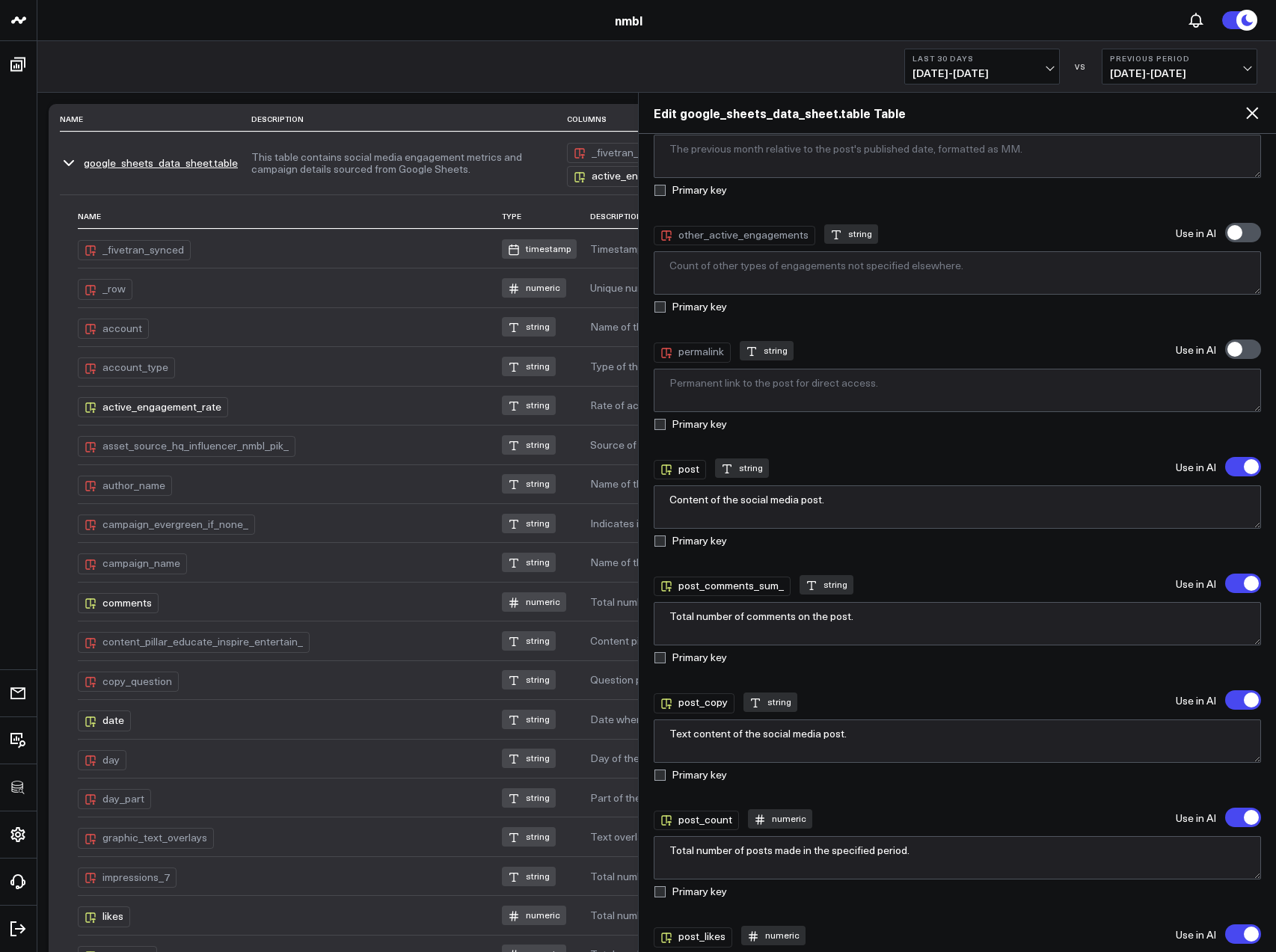
scroll to position [2653, 0]
click at [1234, 356] on label at bounding box center [1243, 348] width 36 height 19
click at [1225, 348] on input "'permalink' will be included in AI searches" at bounding box center [1225, 348] width 0 height 0
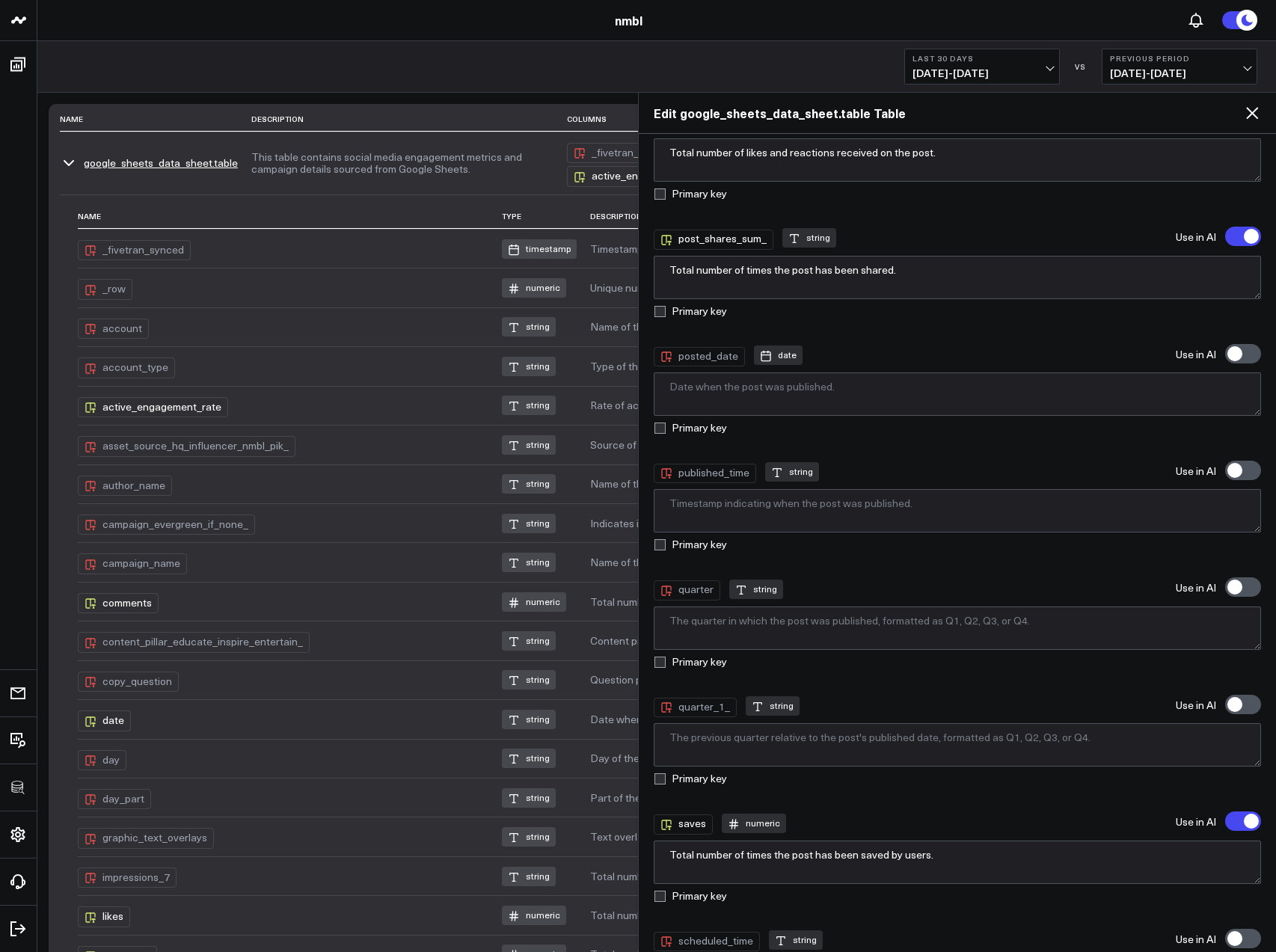
scroll to position [3589, 0]
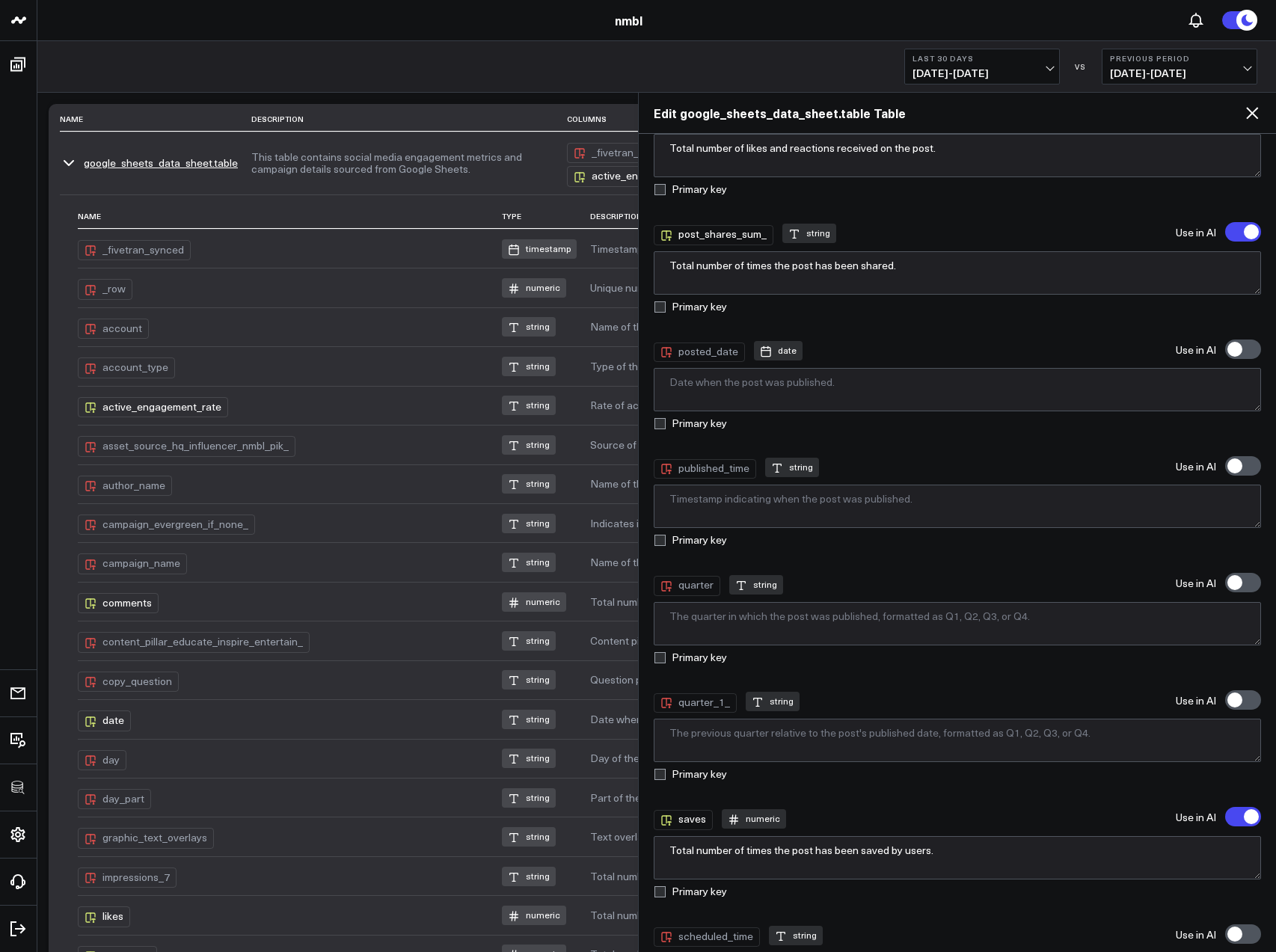
click at [1234, 464] on label at bounding box center [1243, 466] width 36 height 19
click at [1225, 466] on input "'published_time' will be included in AI searches" at bounding box center [1225, 466] width 0 height 0
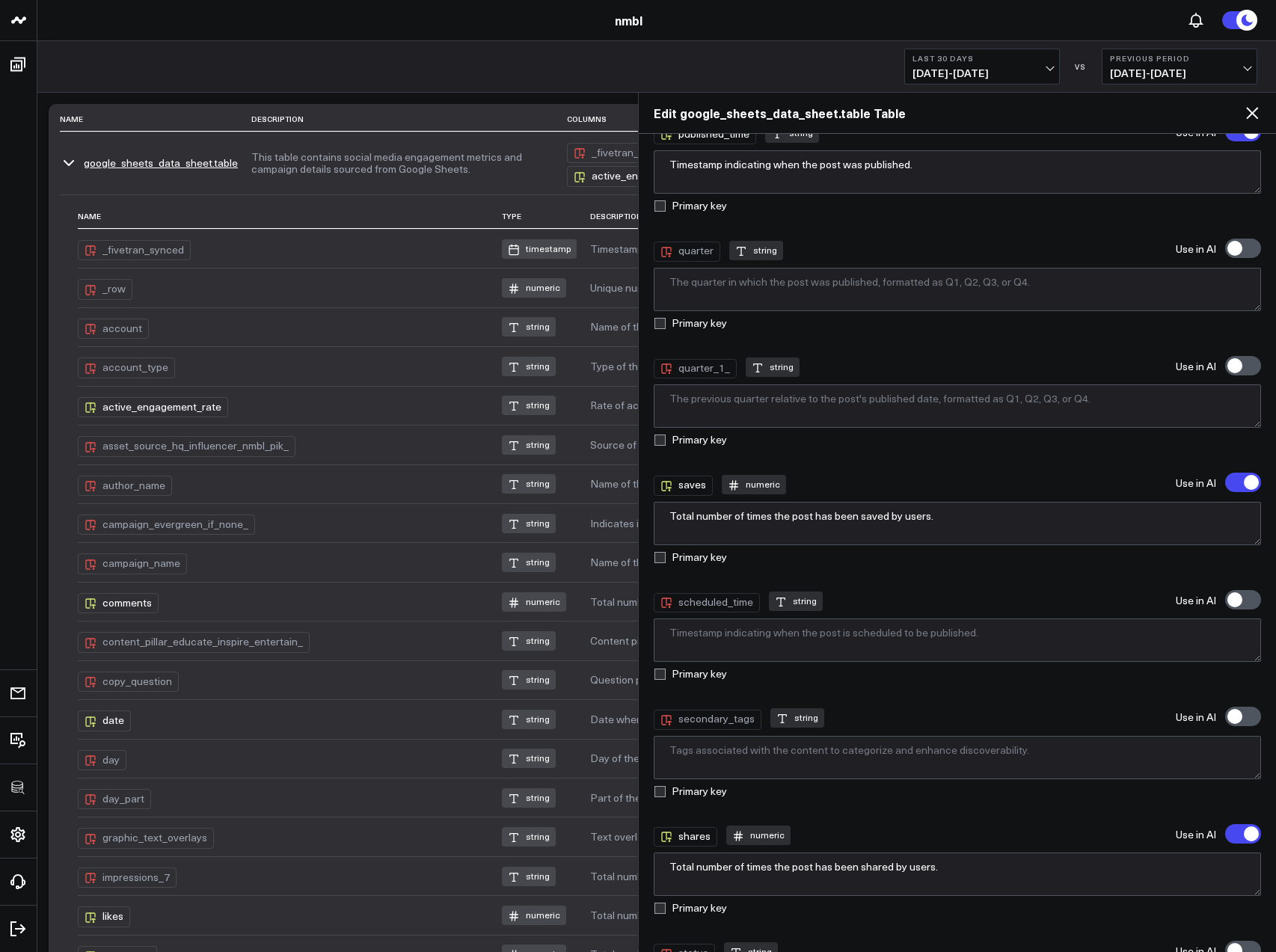
scroll to position [3910, 0]
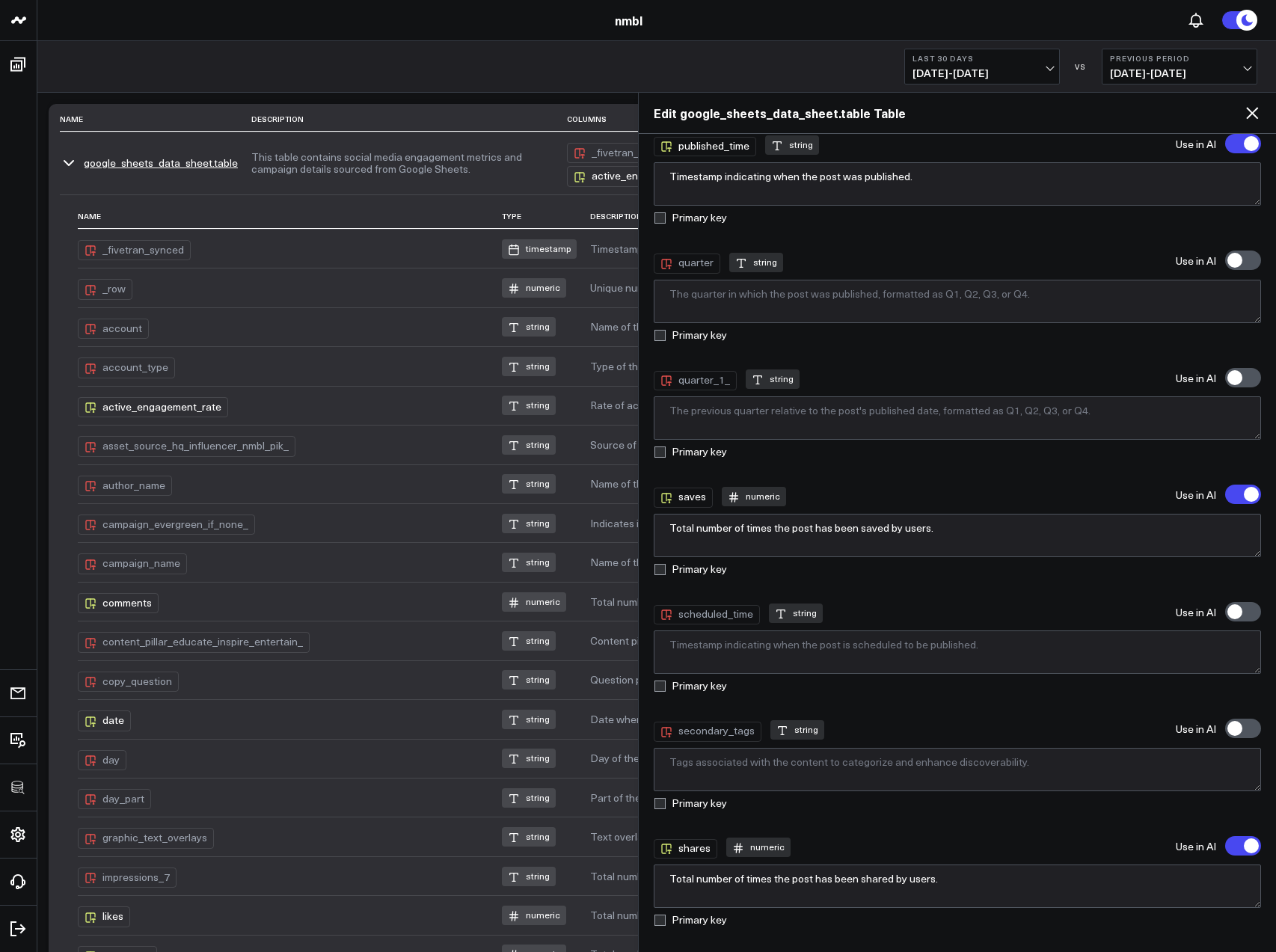
click at [1236, 265] on label at bounding box center [1243, 261] width 36 height 19
click at [1225, 261] on input "'quarter' will be included in AI searches" at bounding box center [1225, 261] width 0 height 0
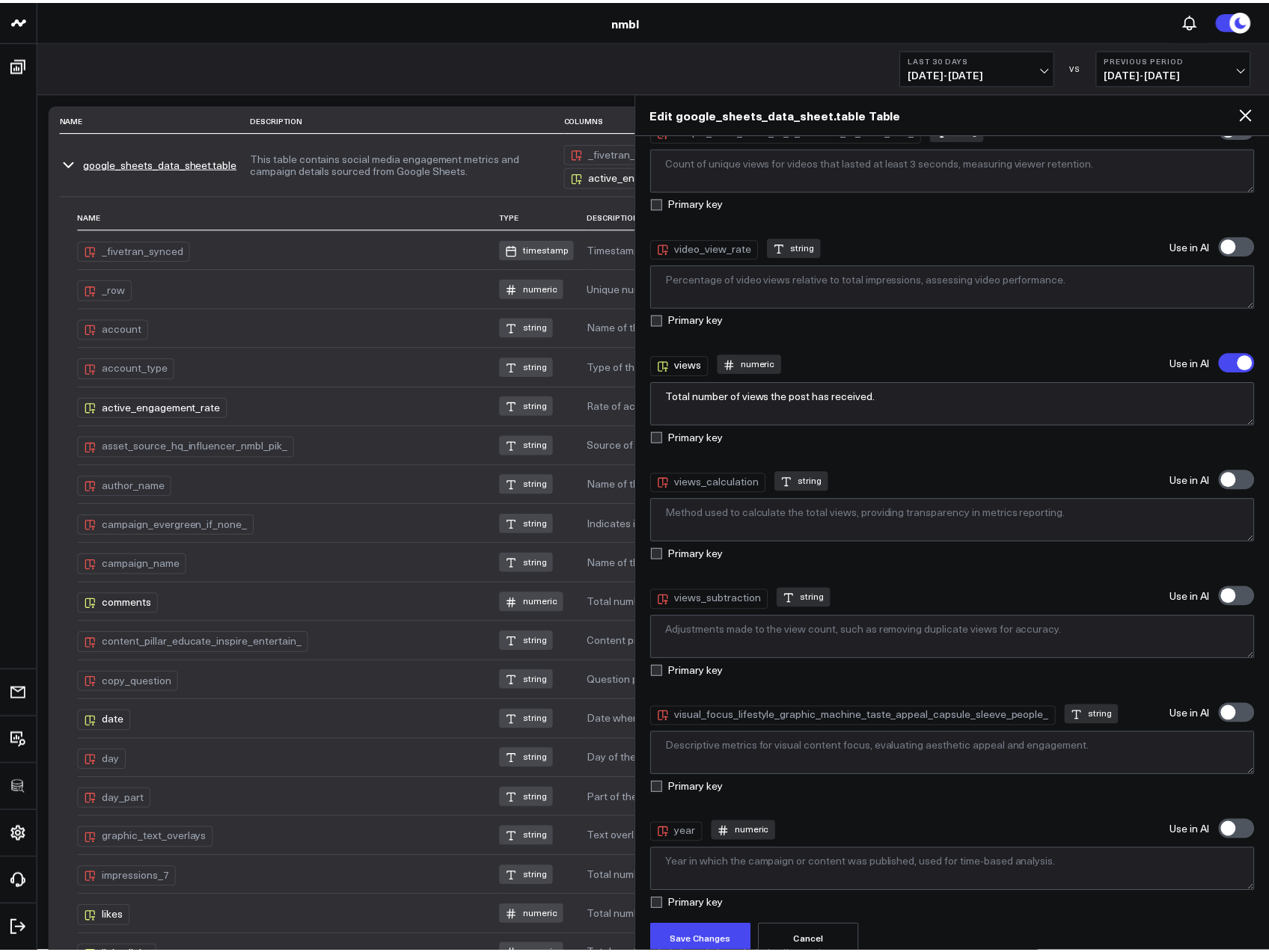
scroll to position [5111, 0]
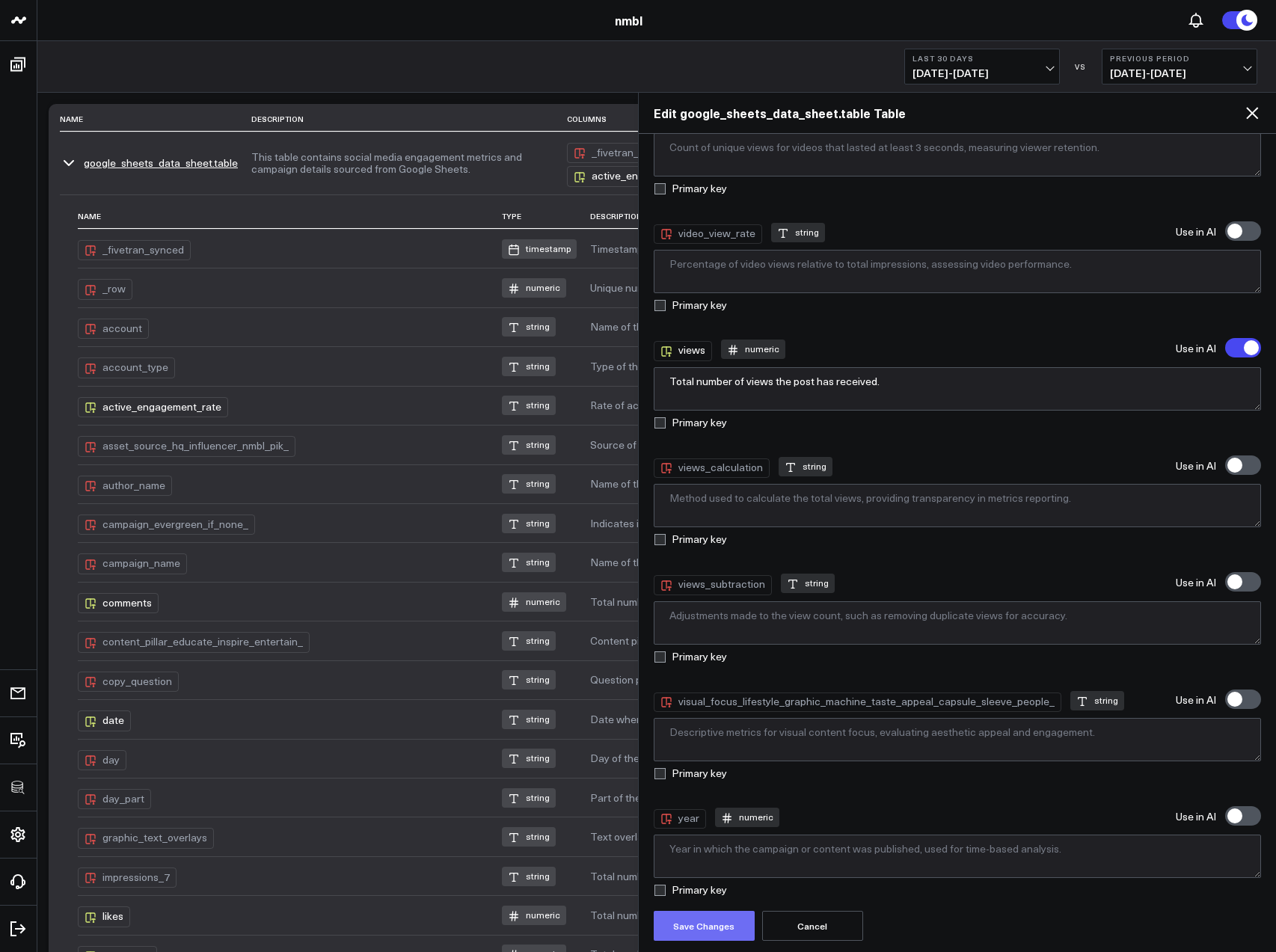
click at [714, 930] on button "Save Changes" at bounding box center [704, 926] width 101 height 30
click at [1255, 113] on icon at bounding box center [1252, 113] width 18 height 18
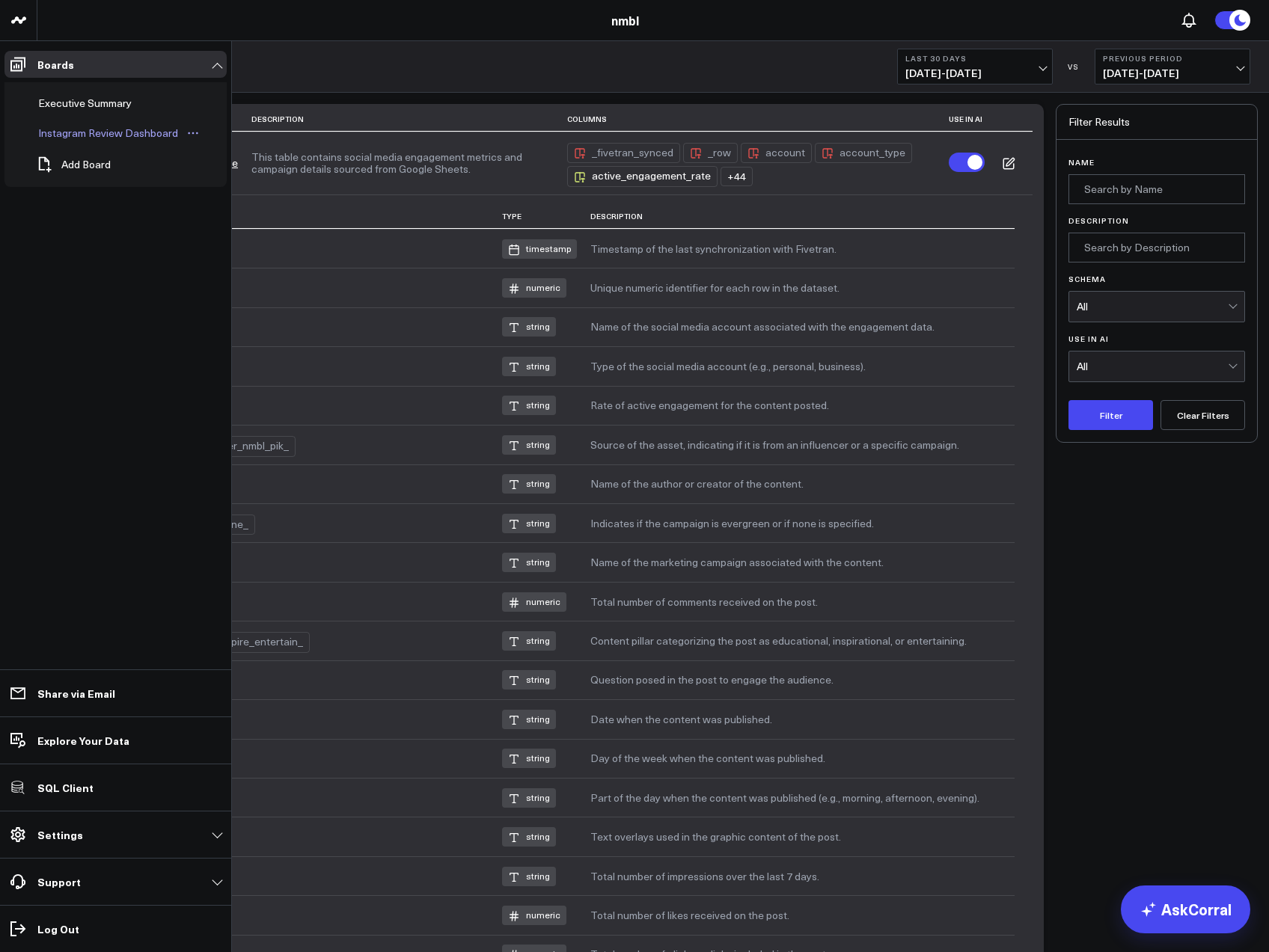
click at [65, 127] on div "Instagram Review Dashboard" at bounding box center [108, 133] width 148 height 18
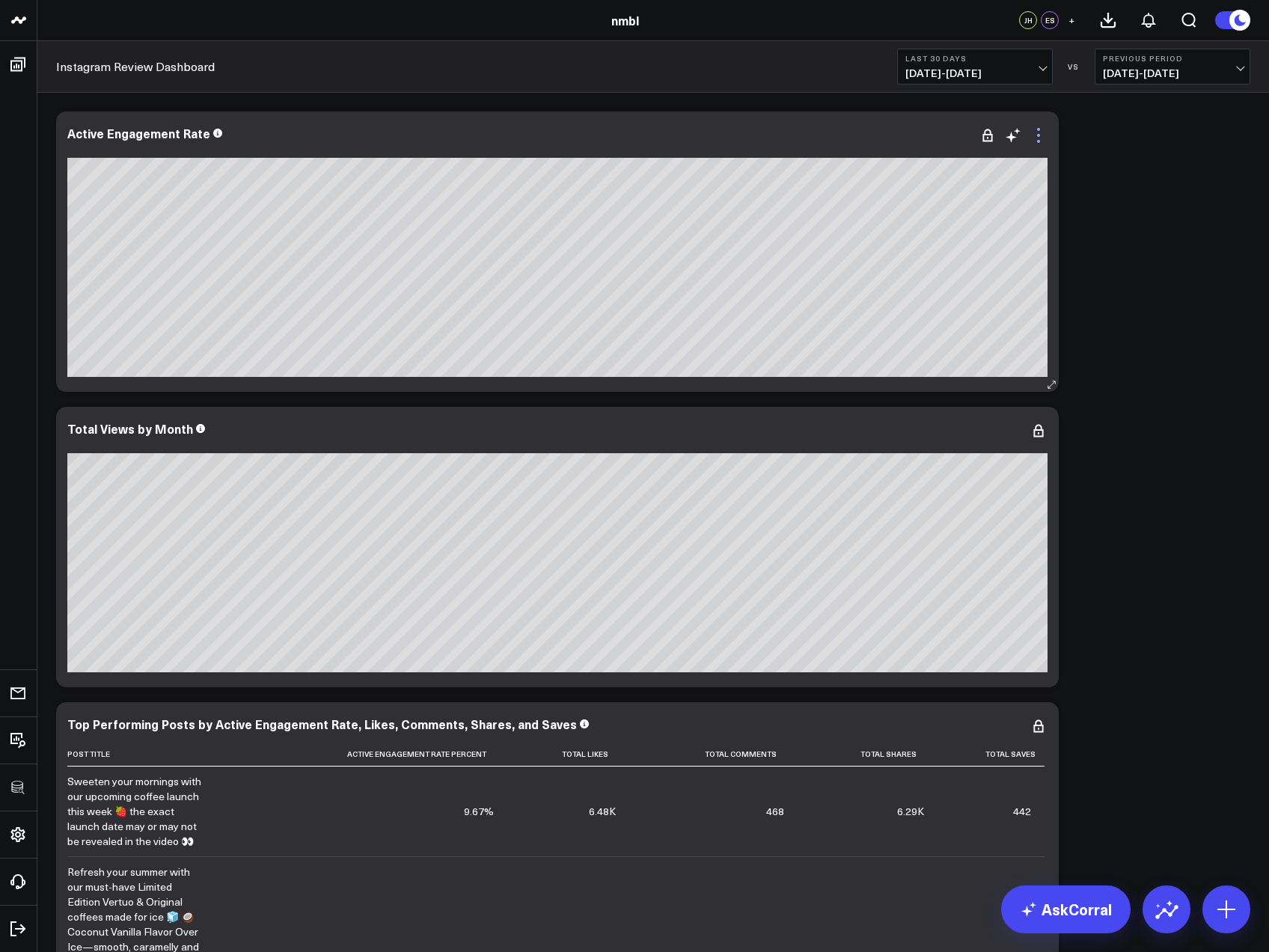
click at [1040, 142] on icon at bounding box center [1038, 141] width 3 height 3
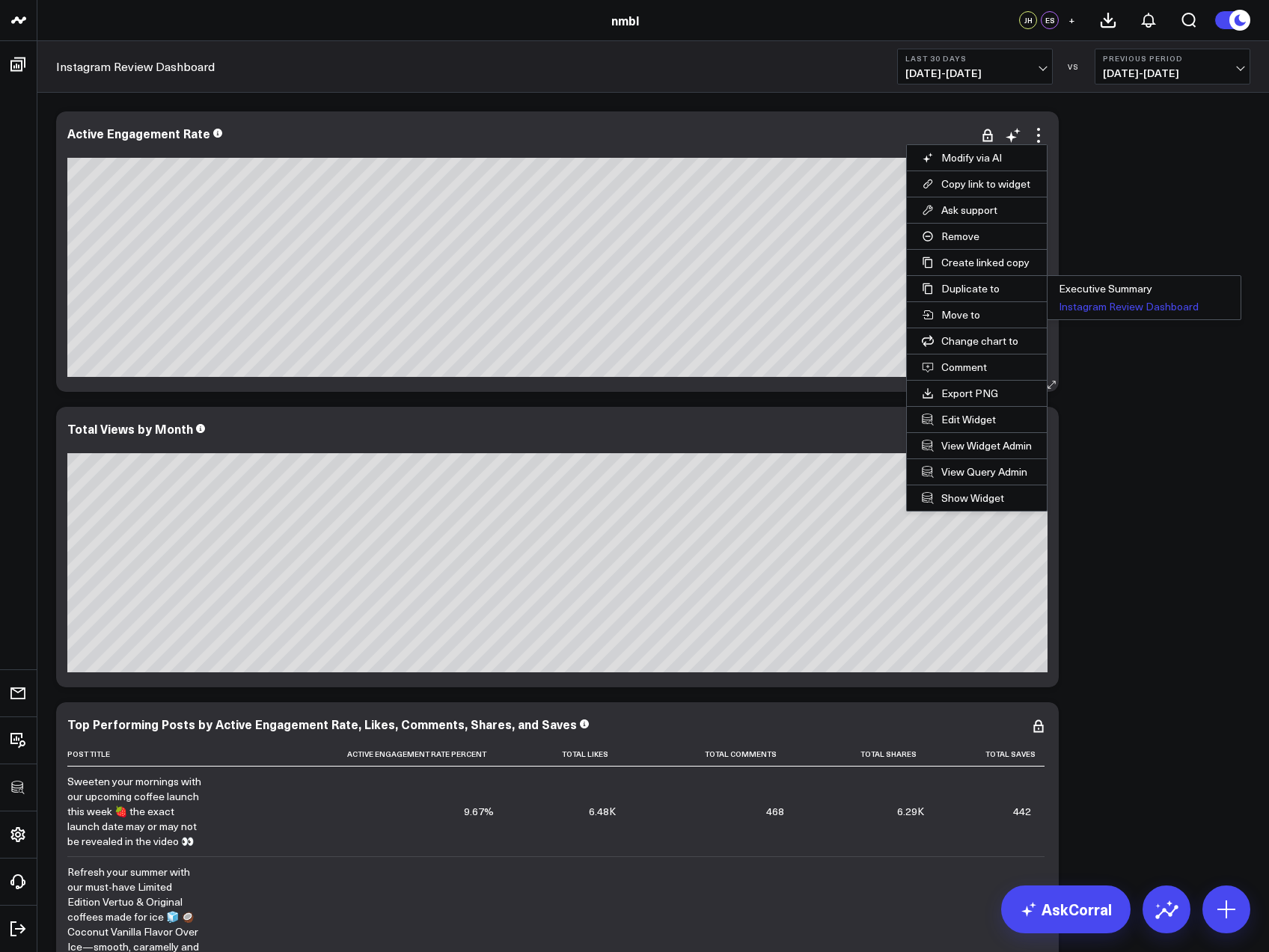
click at [1115, 299] on button "Instagram Review Dashboard" at bounding box center [1144, 307] width 193 height 18
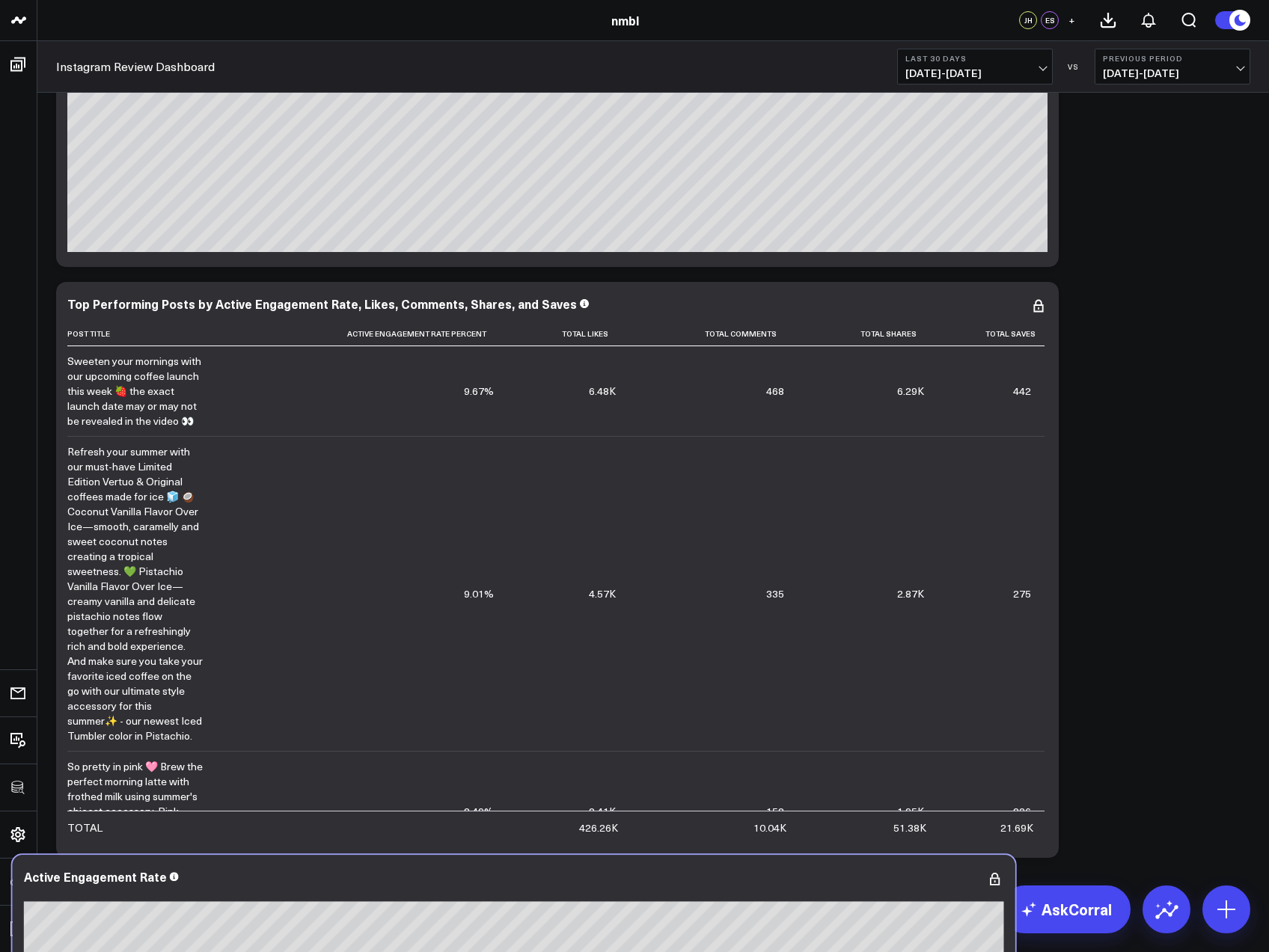
scroll to position [719, 0]
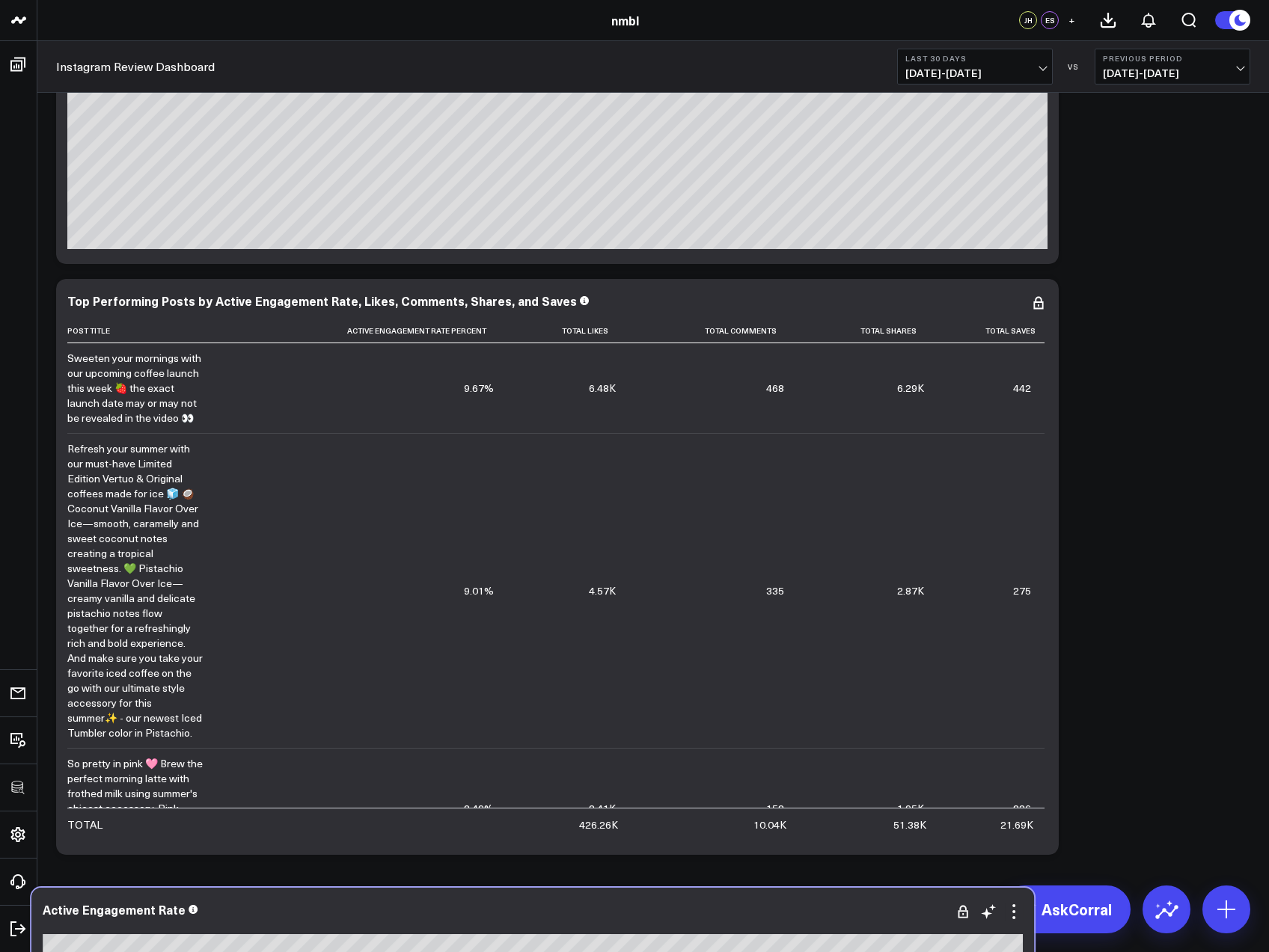
drag, startPoint x: 550, startPoint y: 445, endPoint x: 527, endPoint y: 918, distance: 473.6
click at [527, 918] on div "Active Engagement Rate" at bounding box center [533, 919] width 980 height 31
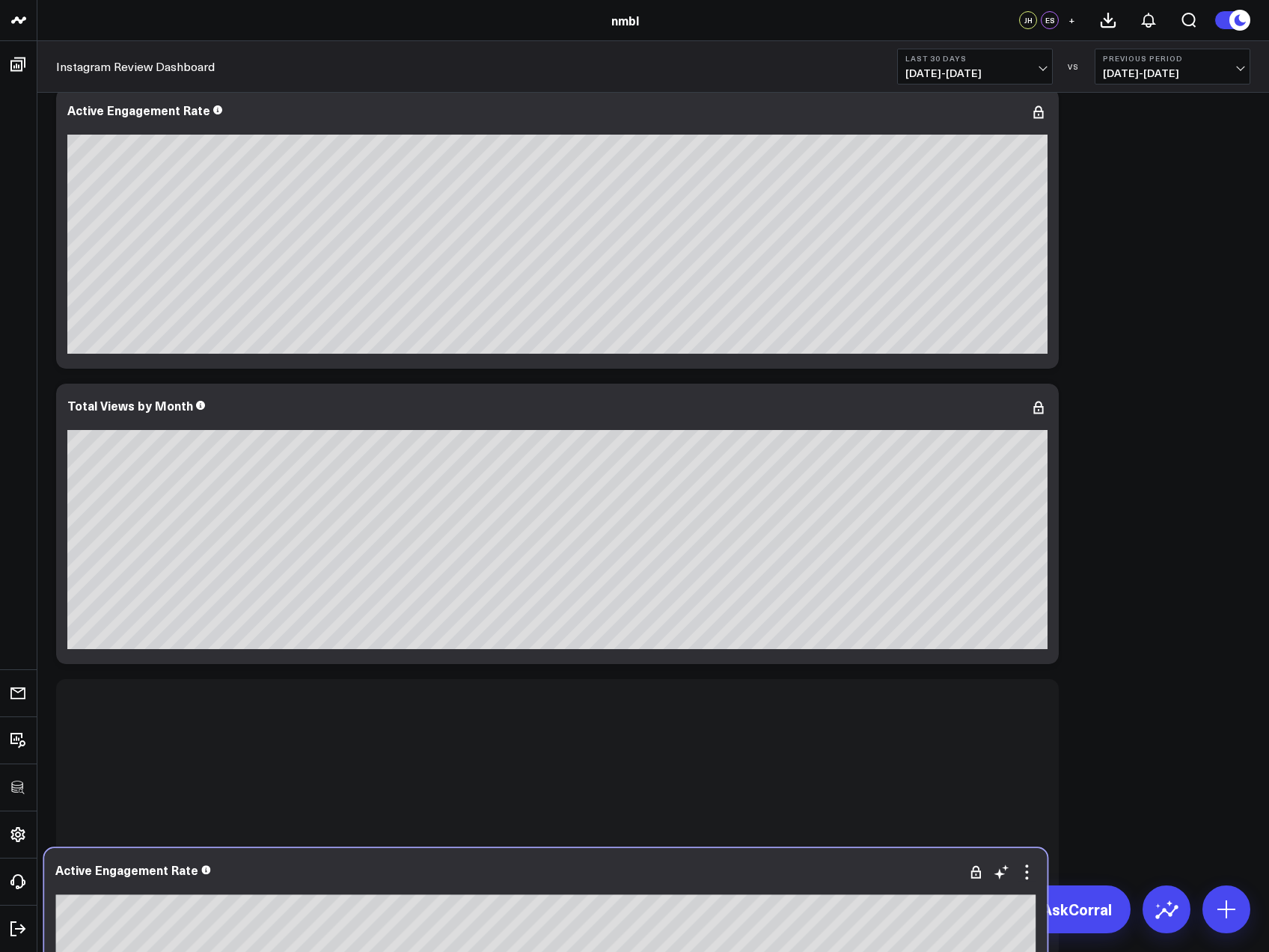
scroll to position [48, 0]
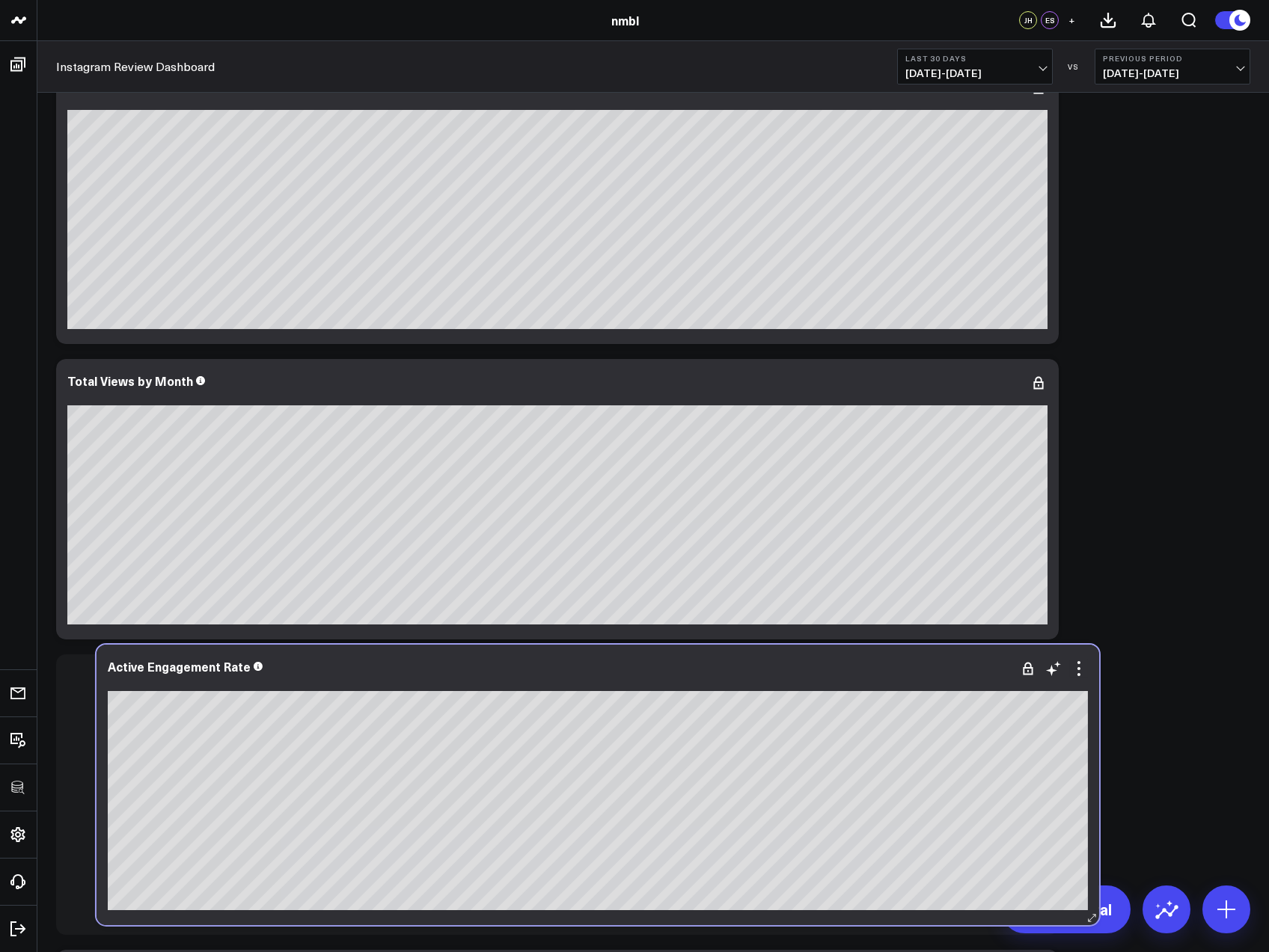
click at [579, 726] on div "Active Engagement Rate" at bounding box center [597, 785] width 1003 height 281
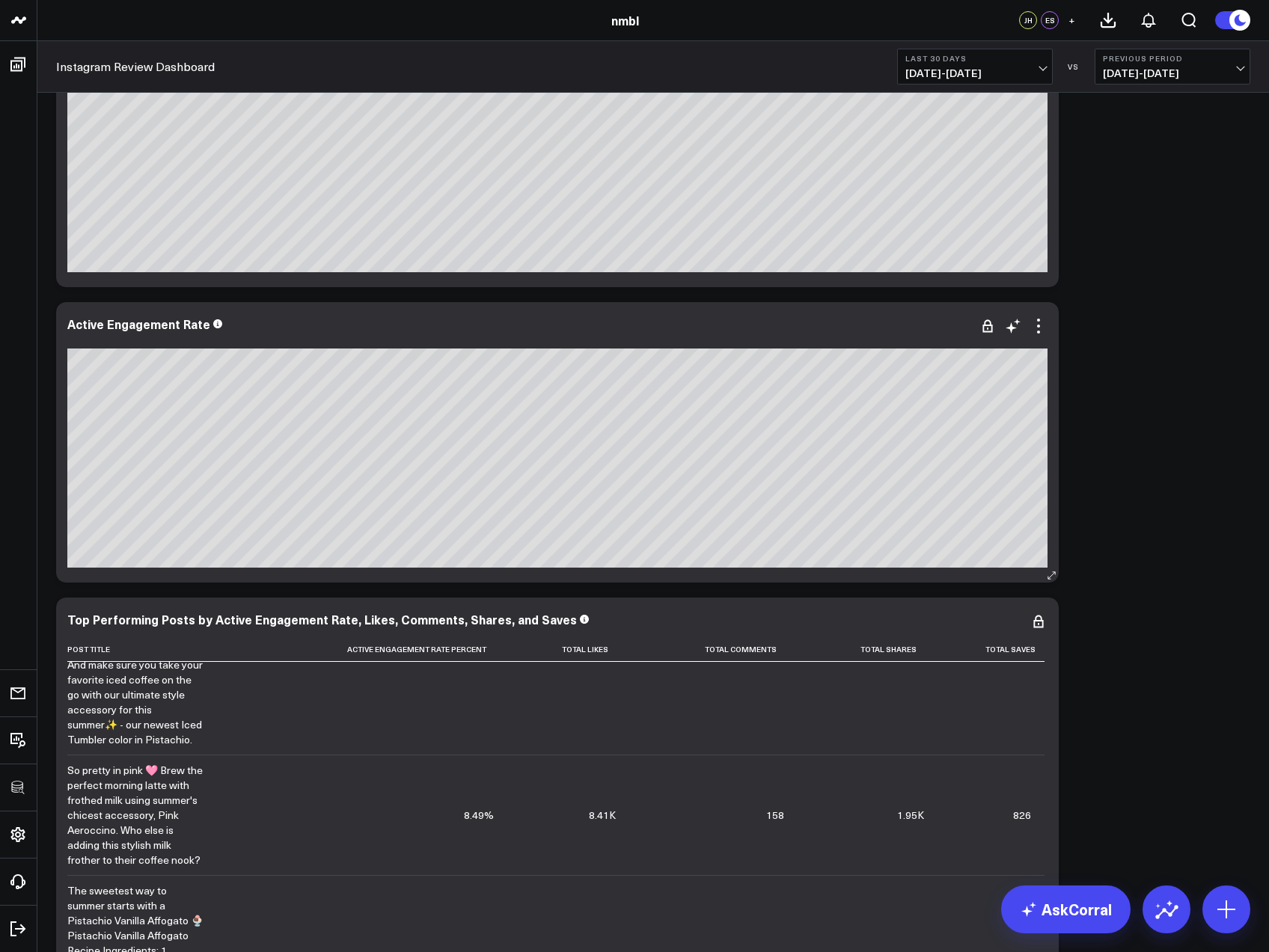
scroll to position [313, 0]
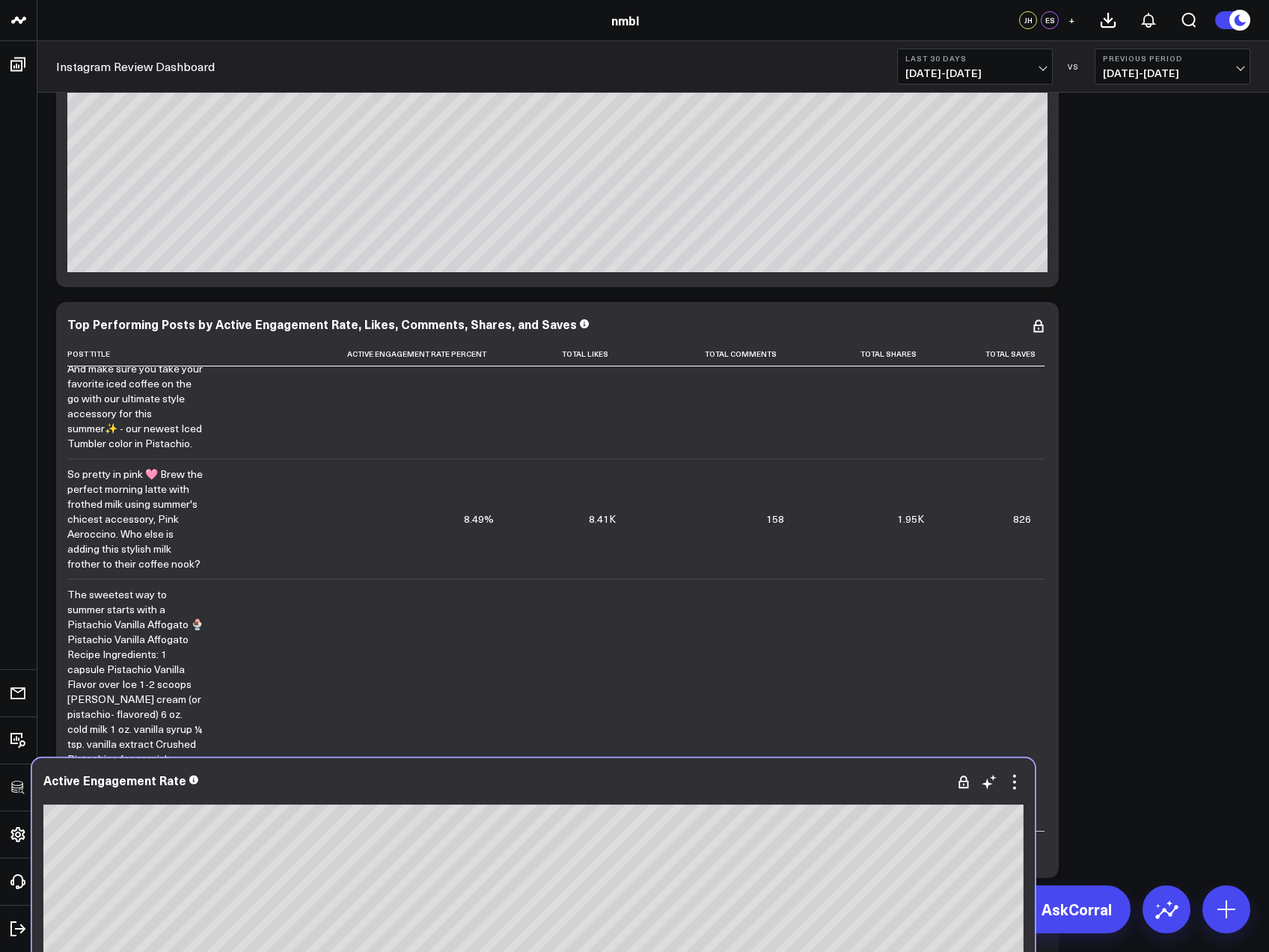
drag, startPoint x: 605, startPoint y: 343, endPoint x: 584, endPoint y: 794, distance: 451.5
click at [584, 794] on div at bounding box center [533, 796] width 980 height 10
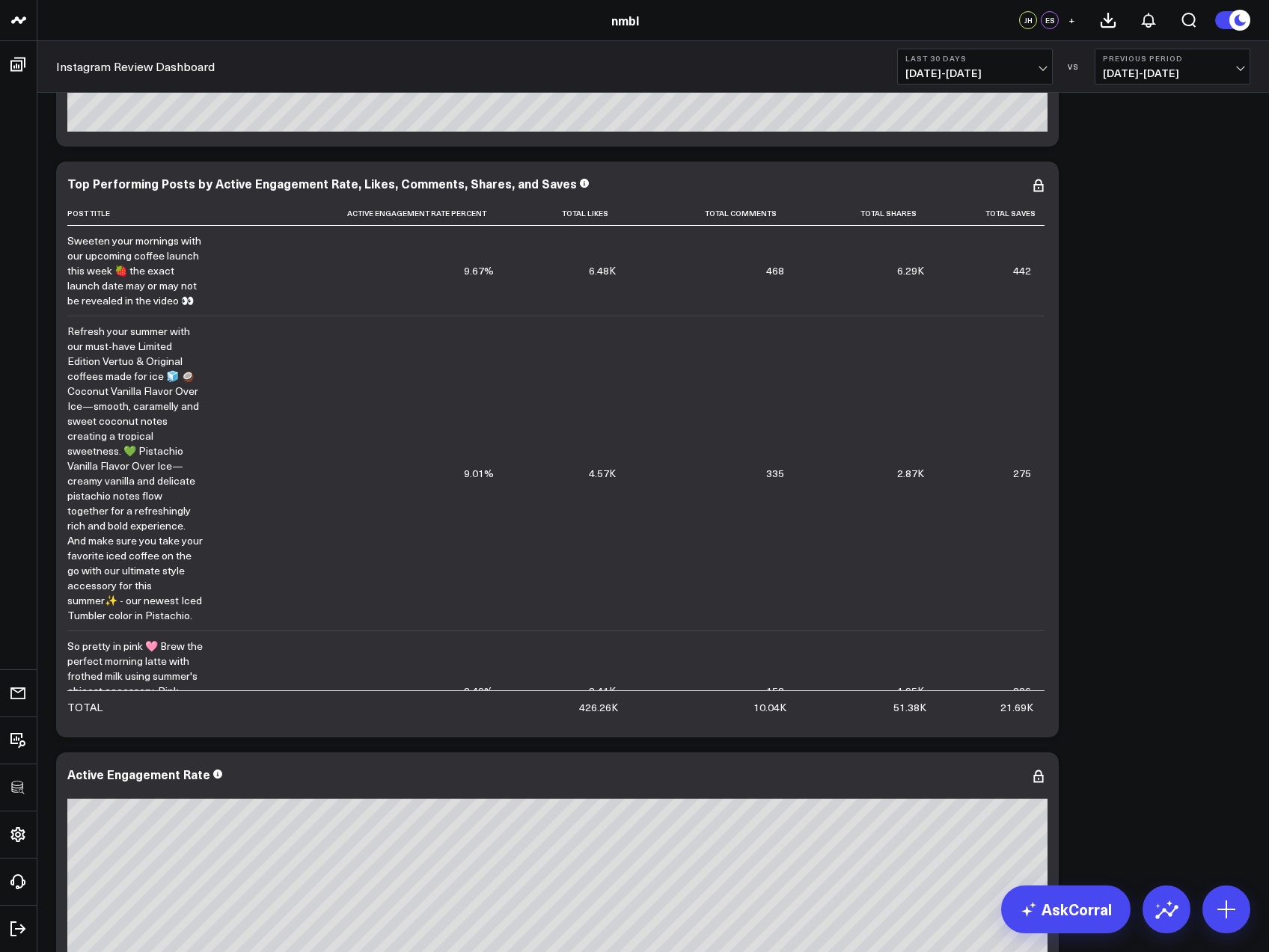
scroll to position [719, 0]
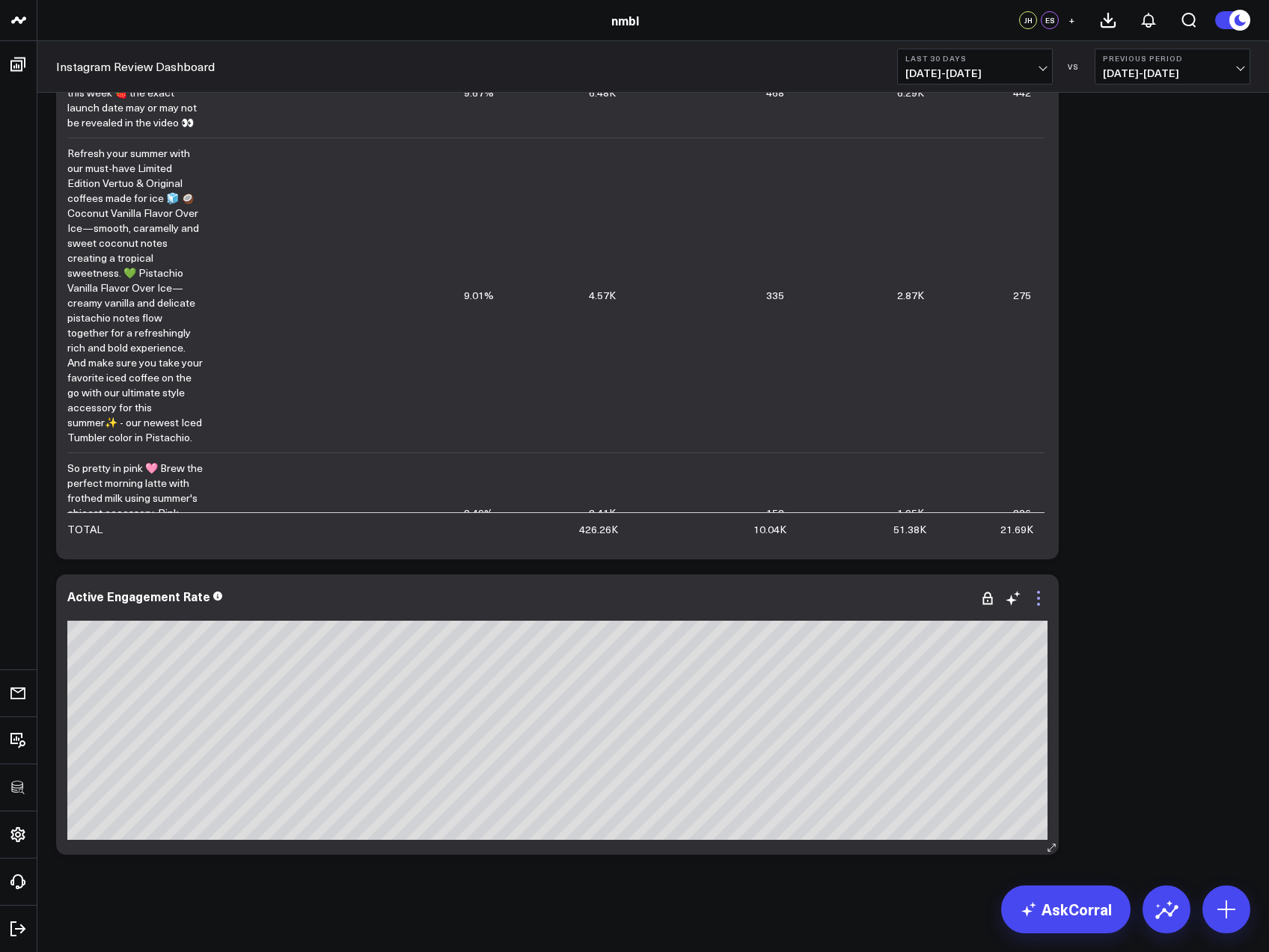
click at [1042, 599] on icon at bounding box center [1039, 598] width 18 height 18
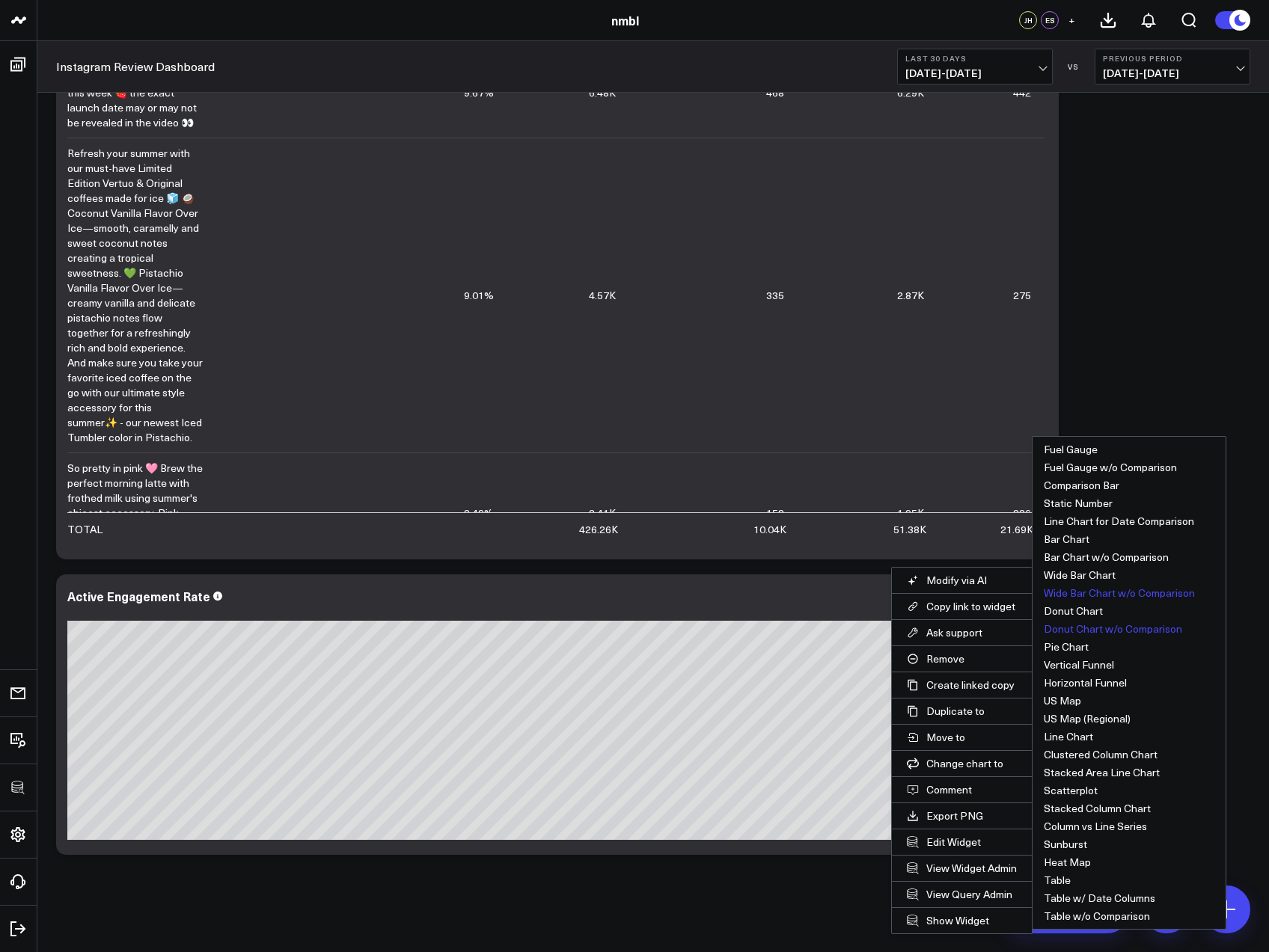
click at [1086, 624] on button "Donut Chart w/o Comparison" at bounding box center [1129, 629] width 193 height 18
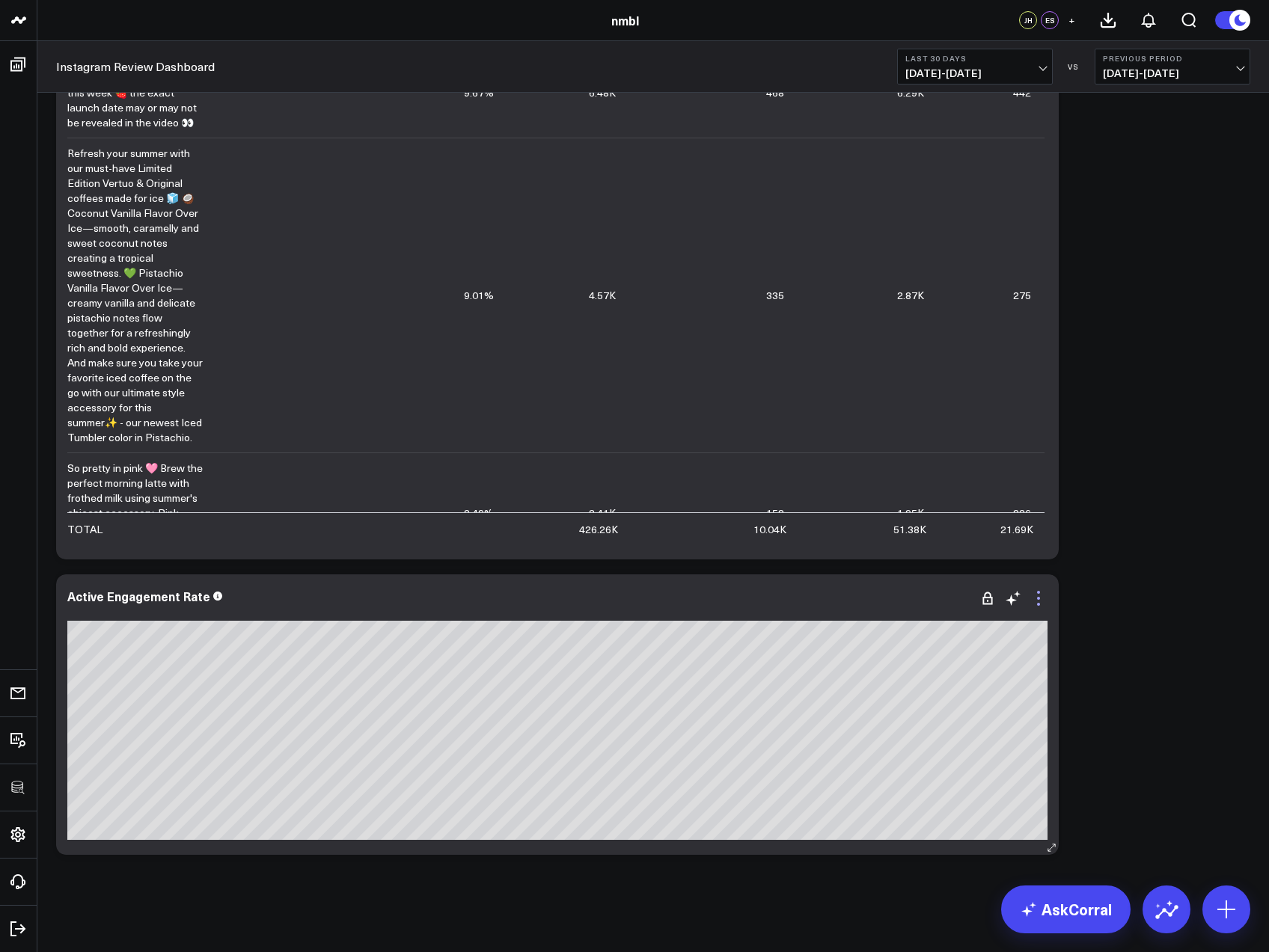
click at [1042, 600] on icon at bounding box center [1039, 598] width 18 height 18
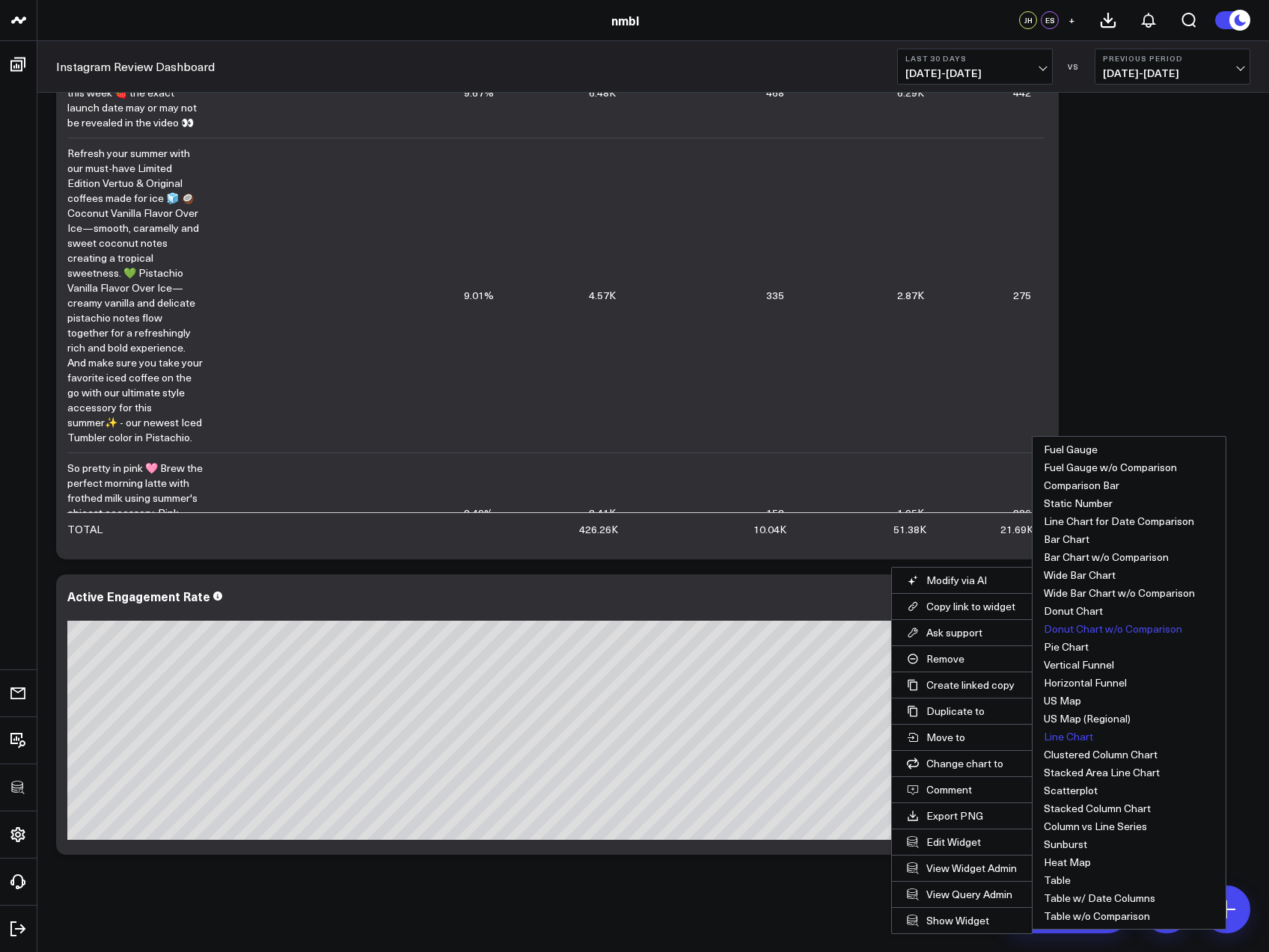
click at [1087, 733] on button "Line Chart" at bounding box center [1129, 737] width 193 height 18
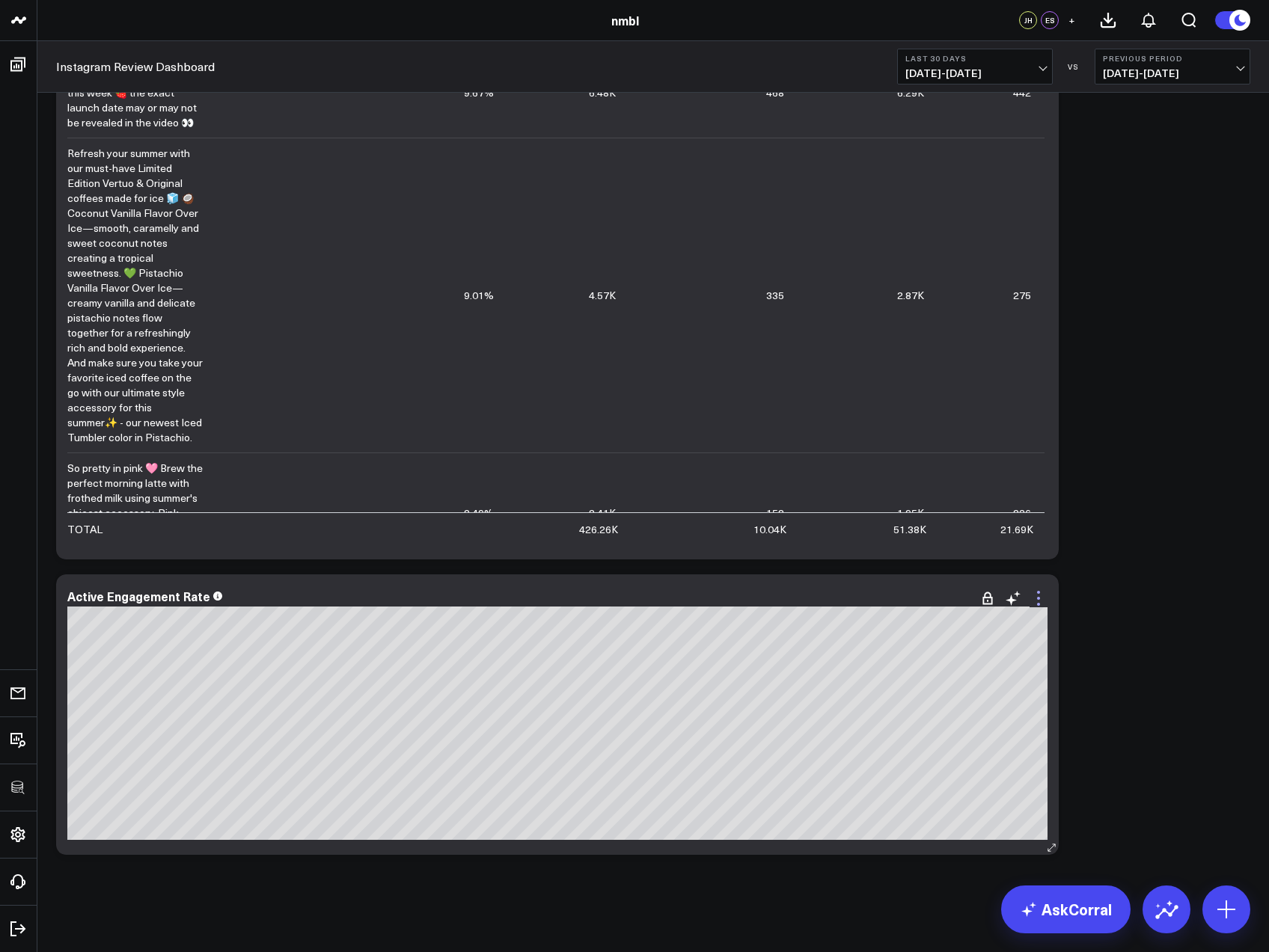
click at [1042, 598] on icon at bounding box center [1039, 598] width 18 height 18
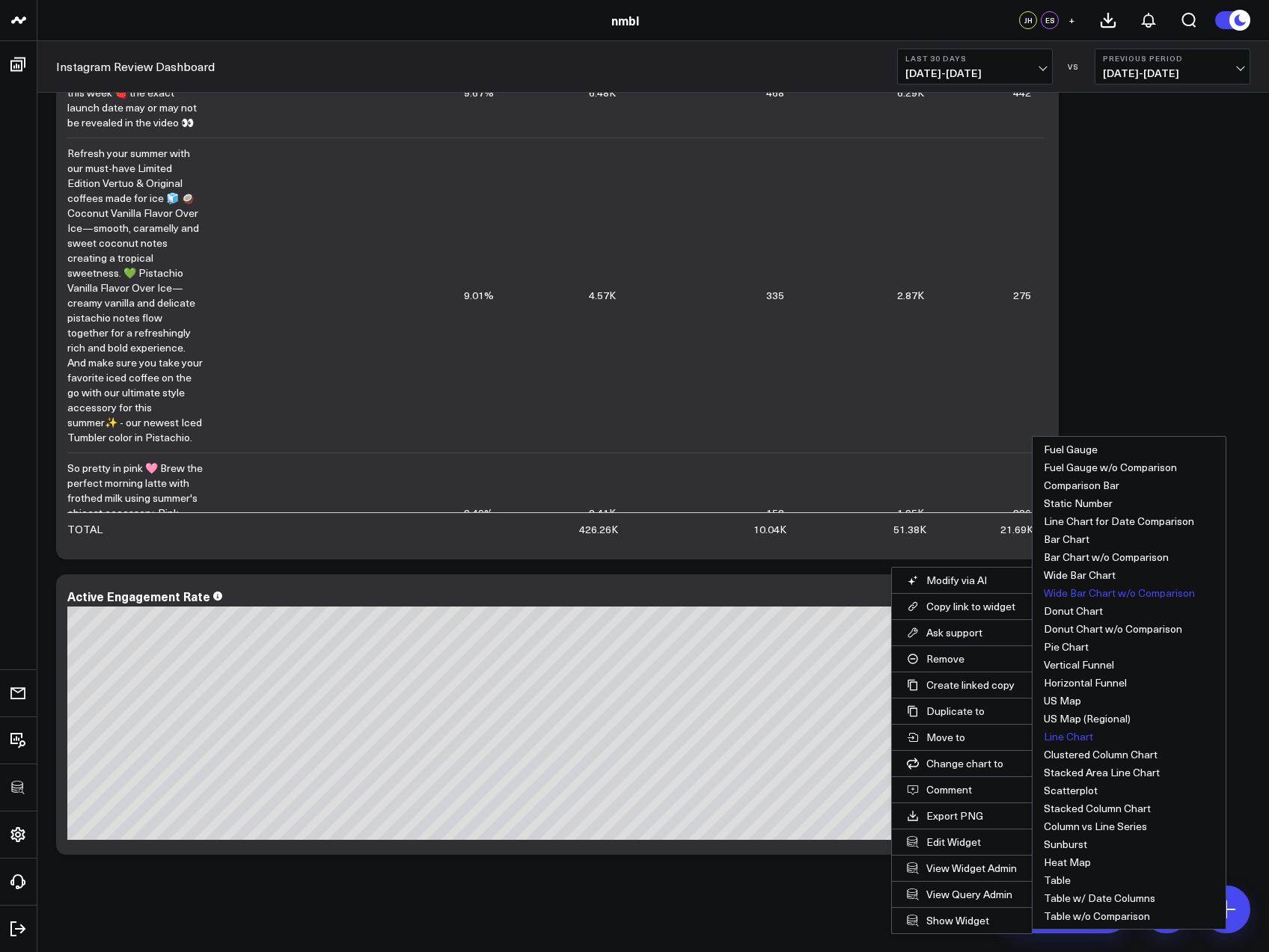
click at [1129, 594] on button "Wide Bar Chart w/o Comparison" at bounding box center [1129, 593] width 193 height 18
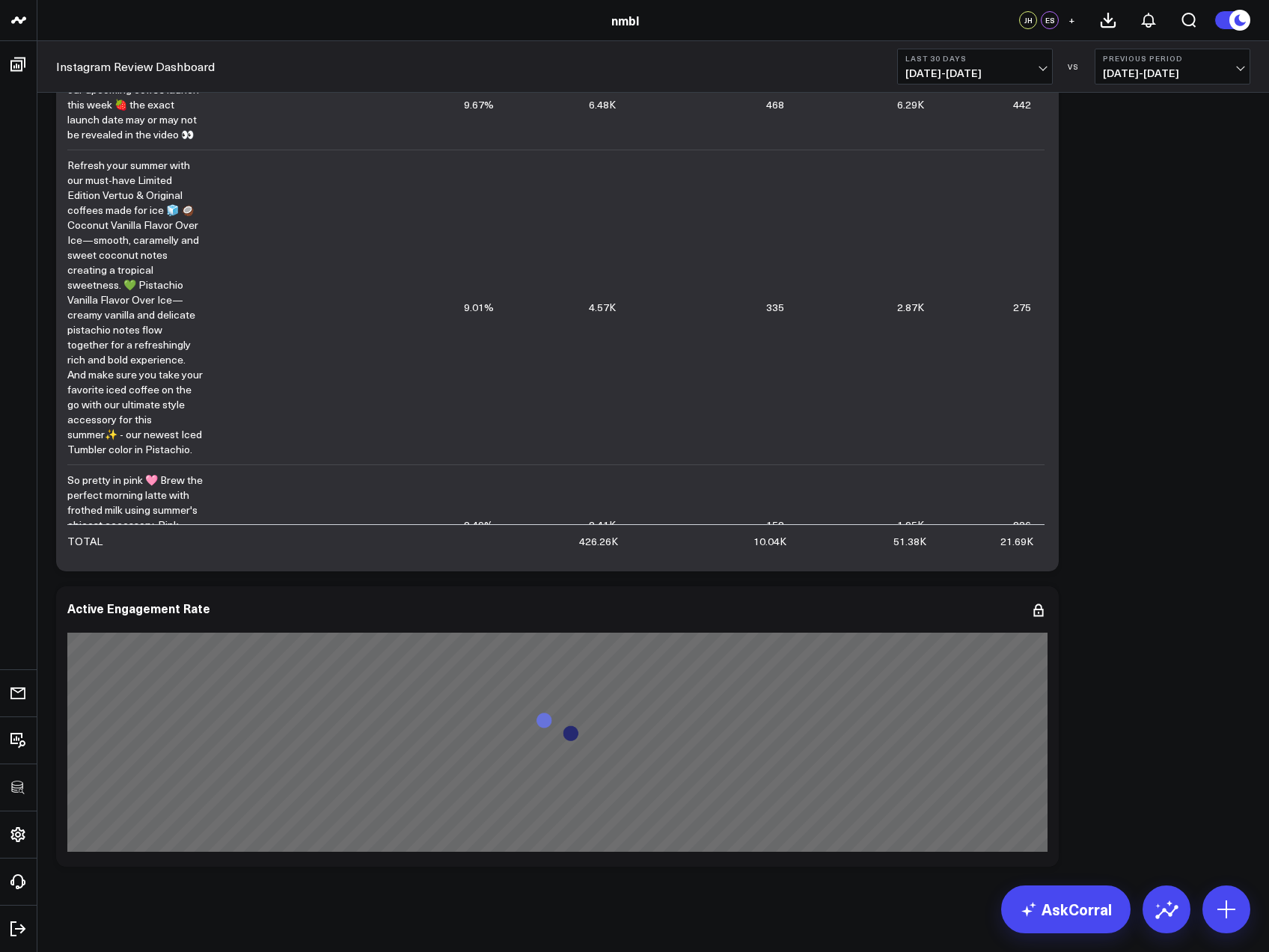
scroll to position [719, 0]
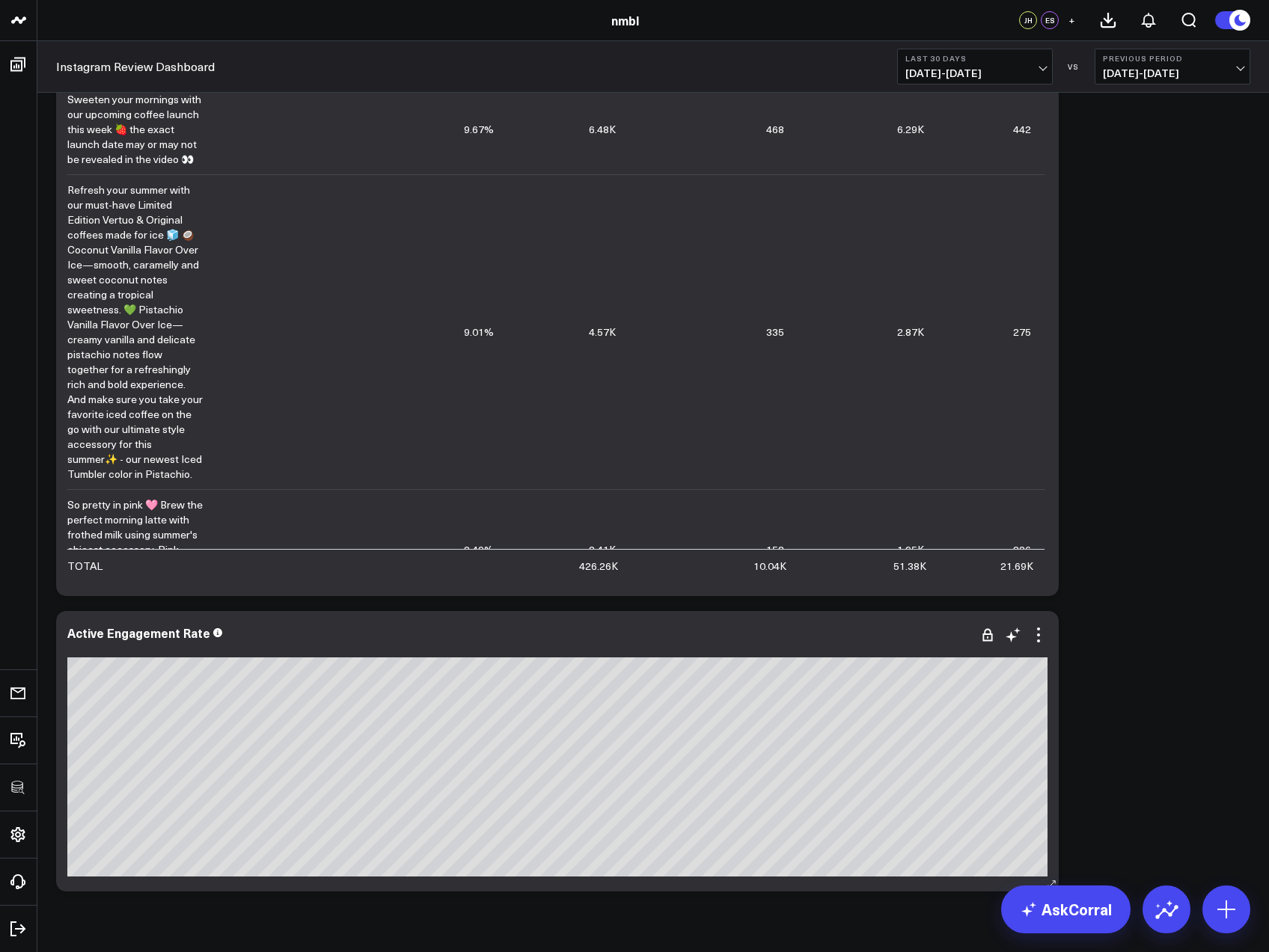
scroll to position [684, 0]
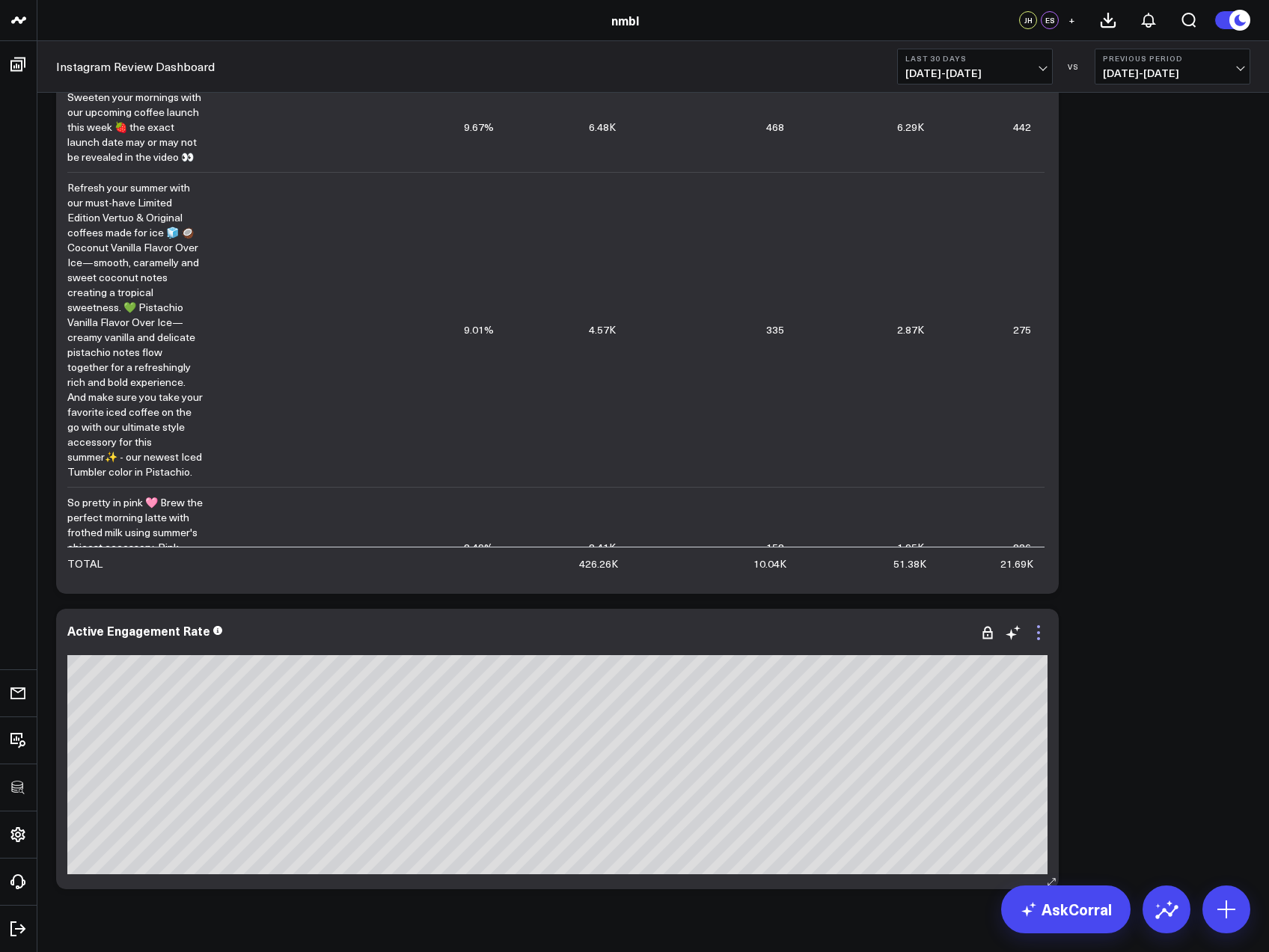
click at [1034, 634] on icon at bounding box center [1039, 633] width 18 height 18
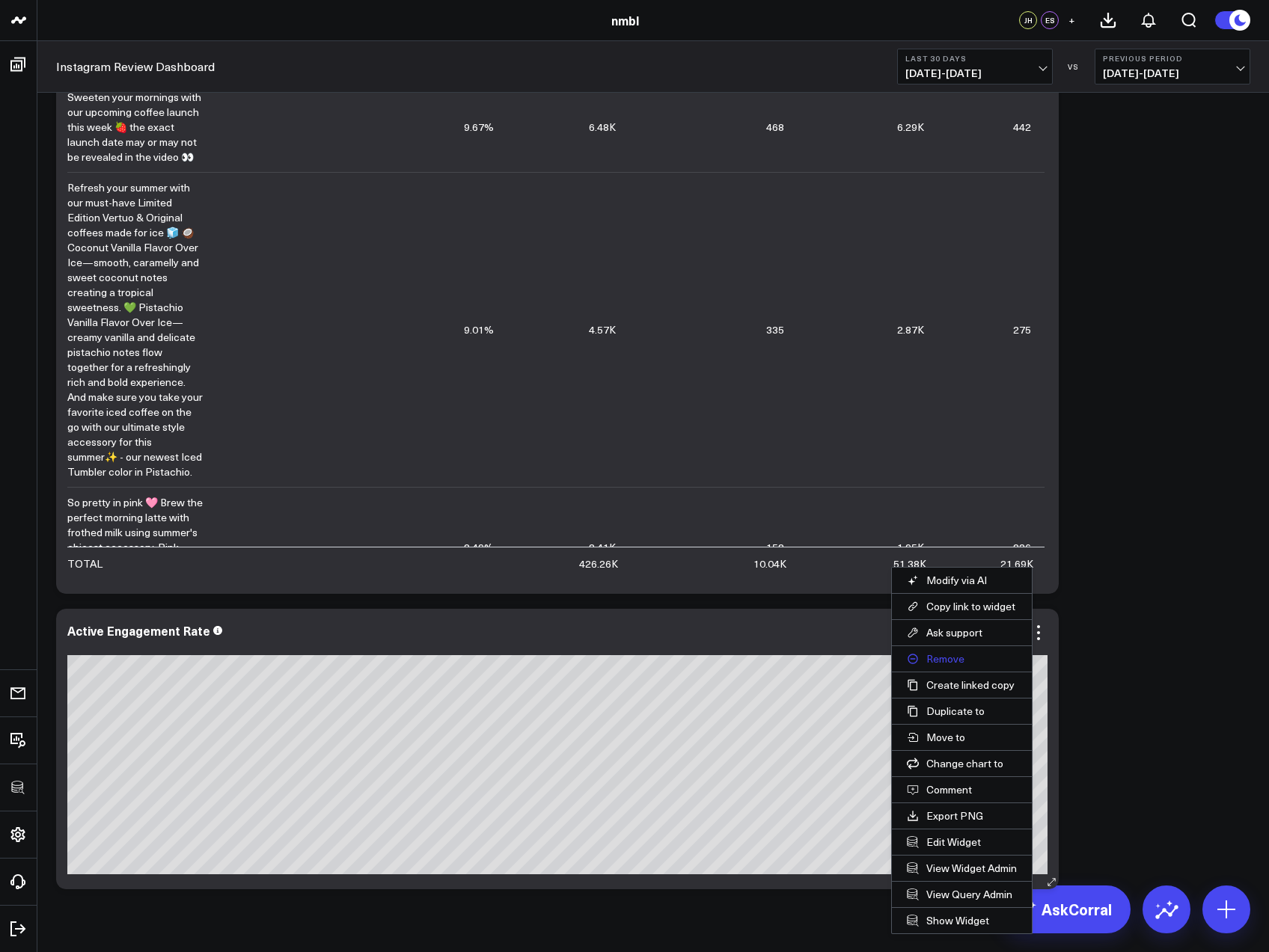
click at [943, 659] on button "Remove" at bounding box center [962, 658] width 140 height 25
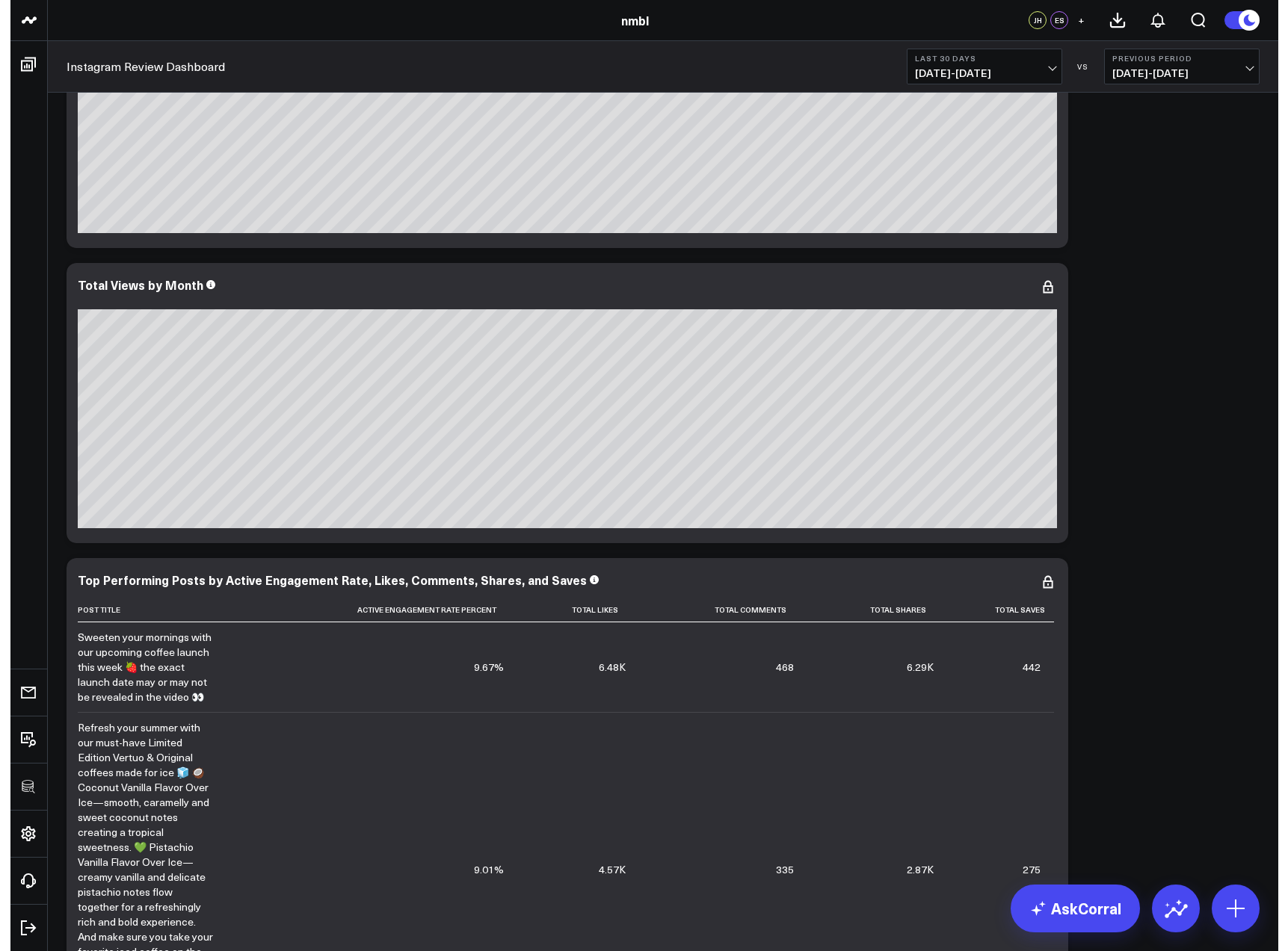
scroll to position [0, 0]
